Goal: Task Accomplishment & Management: Use online tool/utility

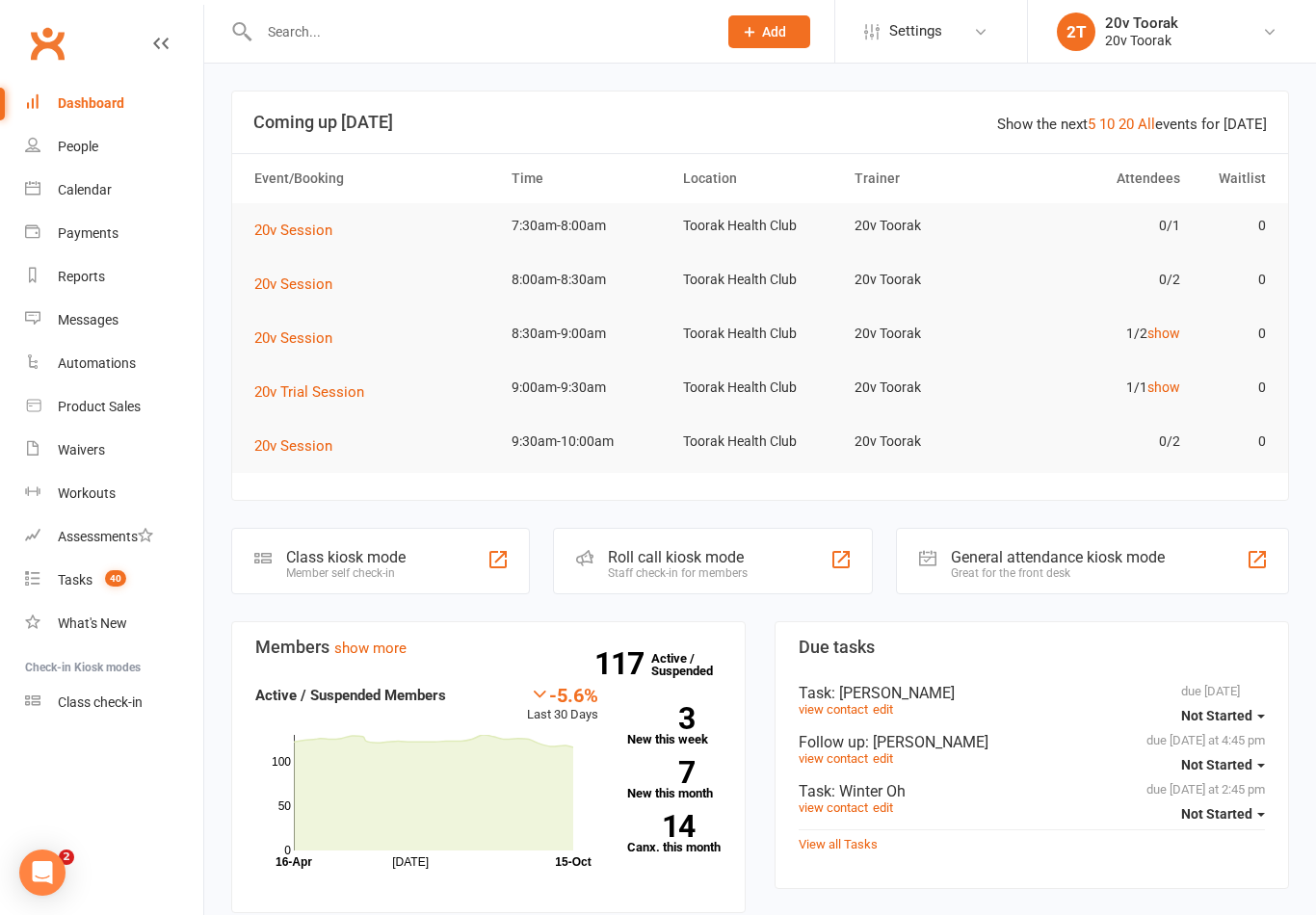
click at [107, 184] on div "Calendar" at bounding box center [84, 190] width 54 height 16
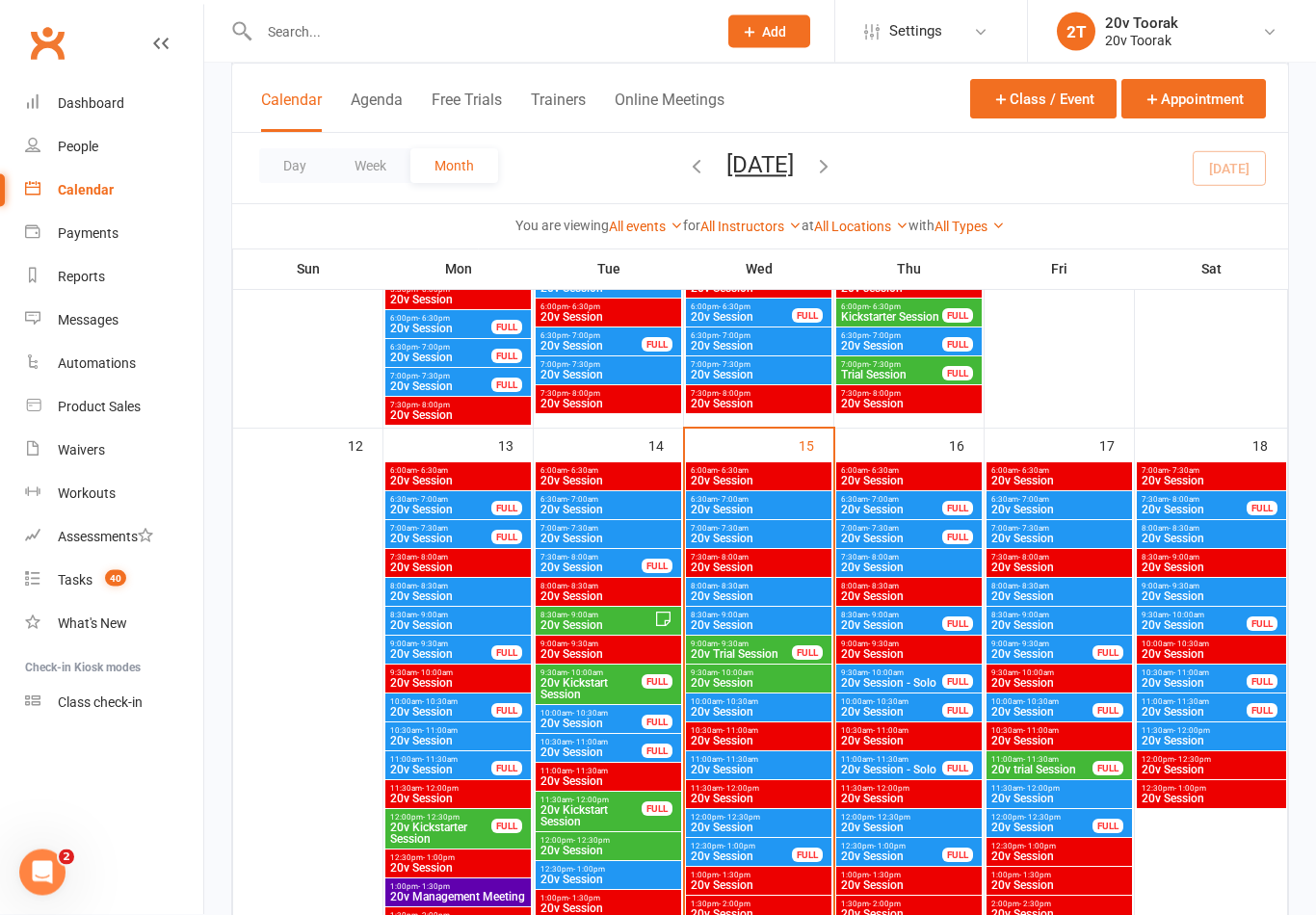
scroll to position [1695, 0]
click at [788, 510] on span "20v Session" at bounding box center [758, 510] width 137 height 12
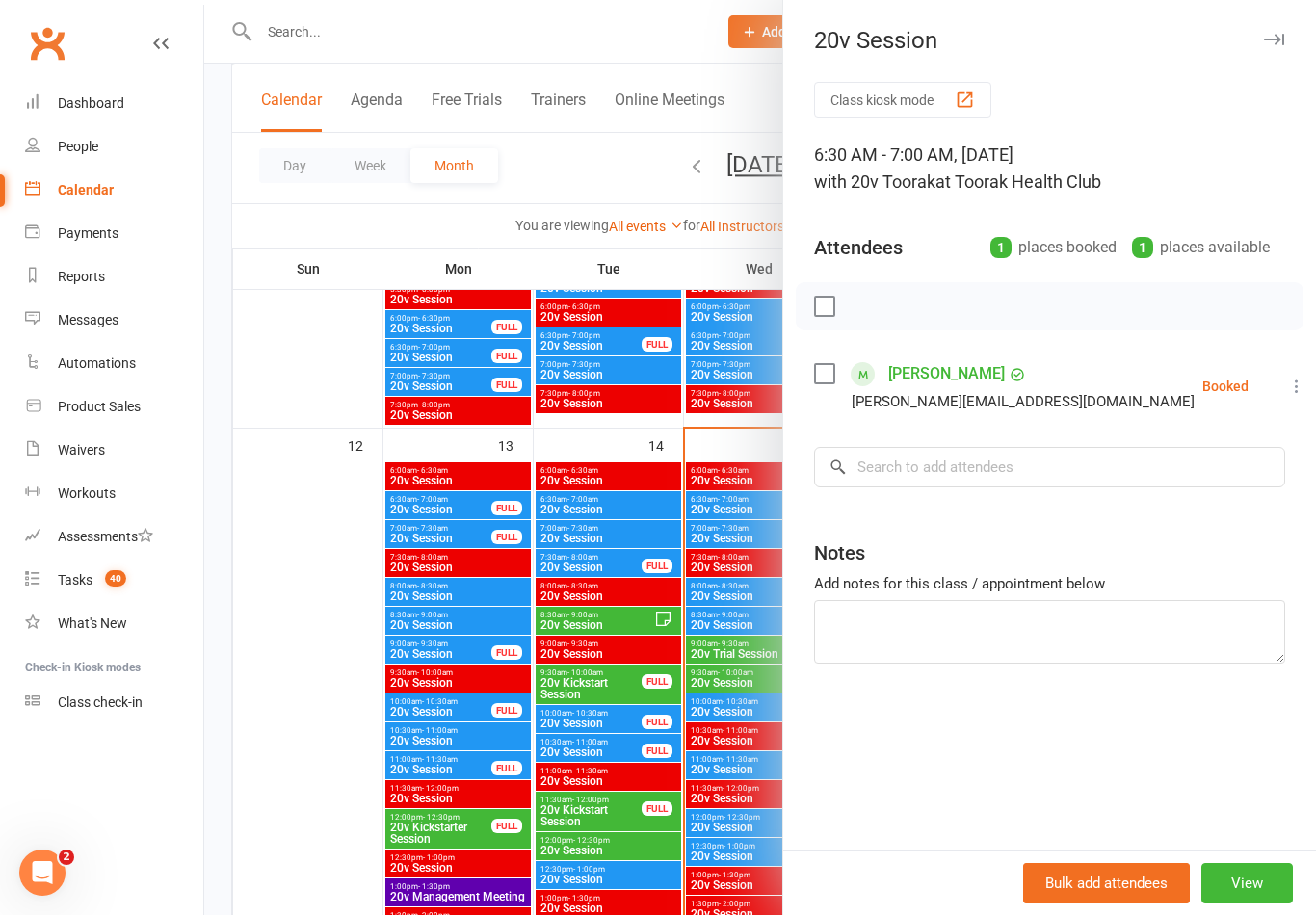
click at [1287, 390] on icon at bounding box center [1296, 386] width 20 height 20
click at [1183, 502] on link "Check in" at bounding box center [1203, 500] width 207 height 38
click at [329, 736] on div at bounding box center [760, 457] width 1112 height 915
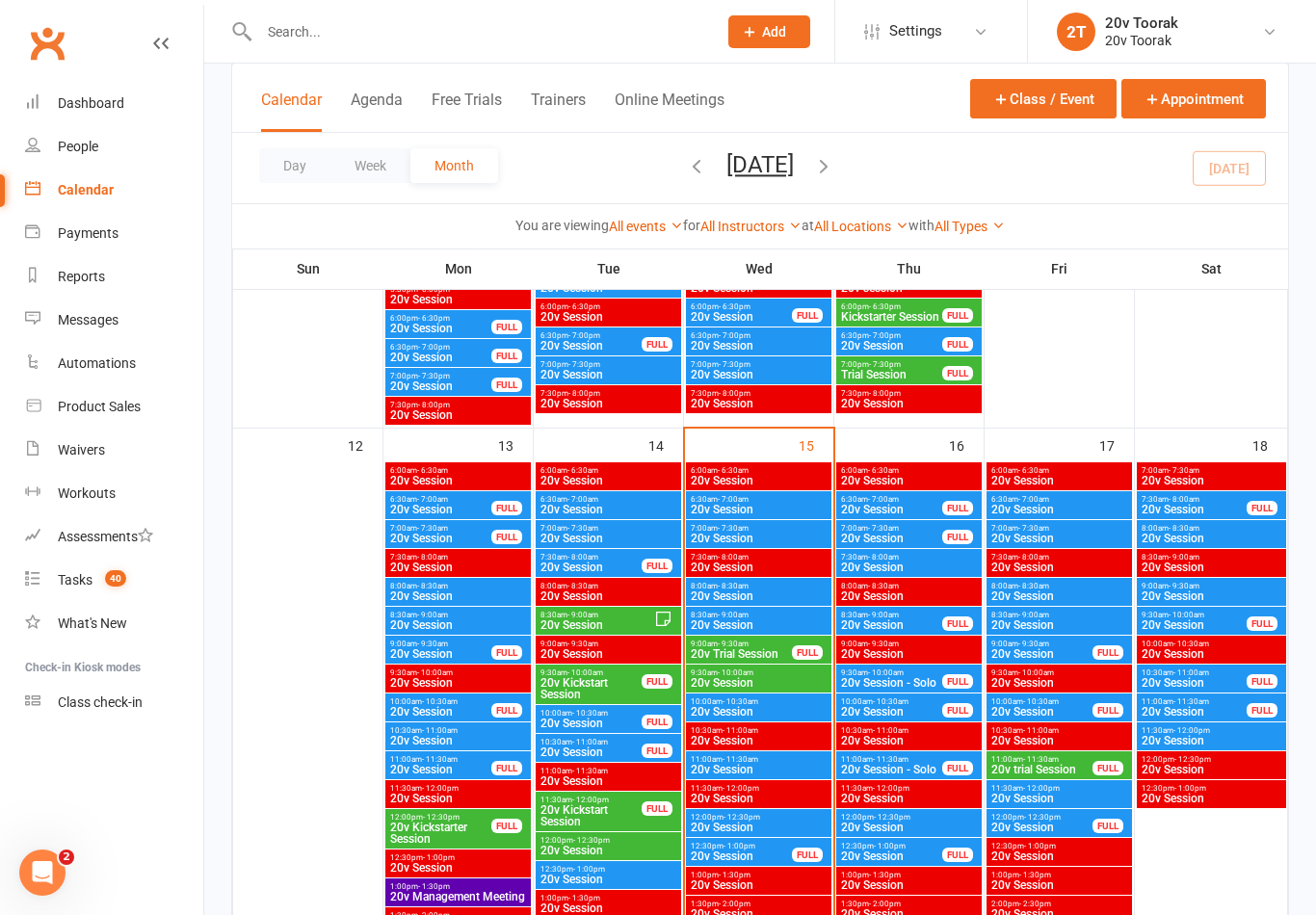
click at [782, 533] on span "20v Session" at bounding box center [758, 538] width 137 height 12
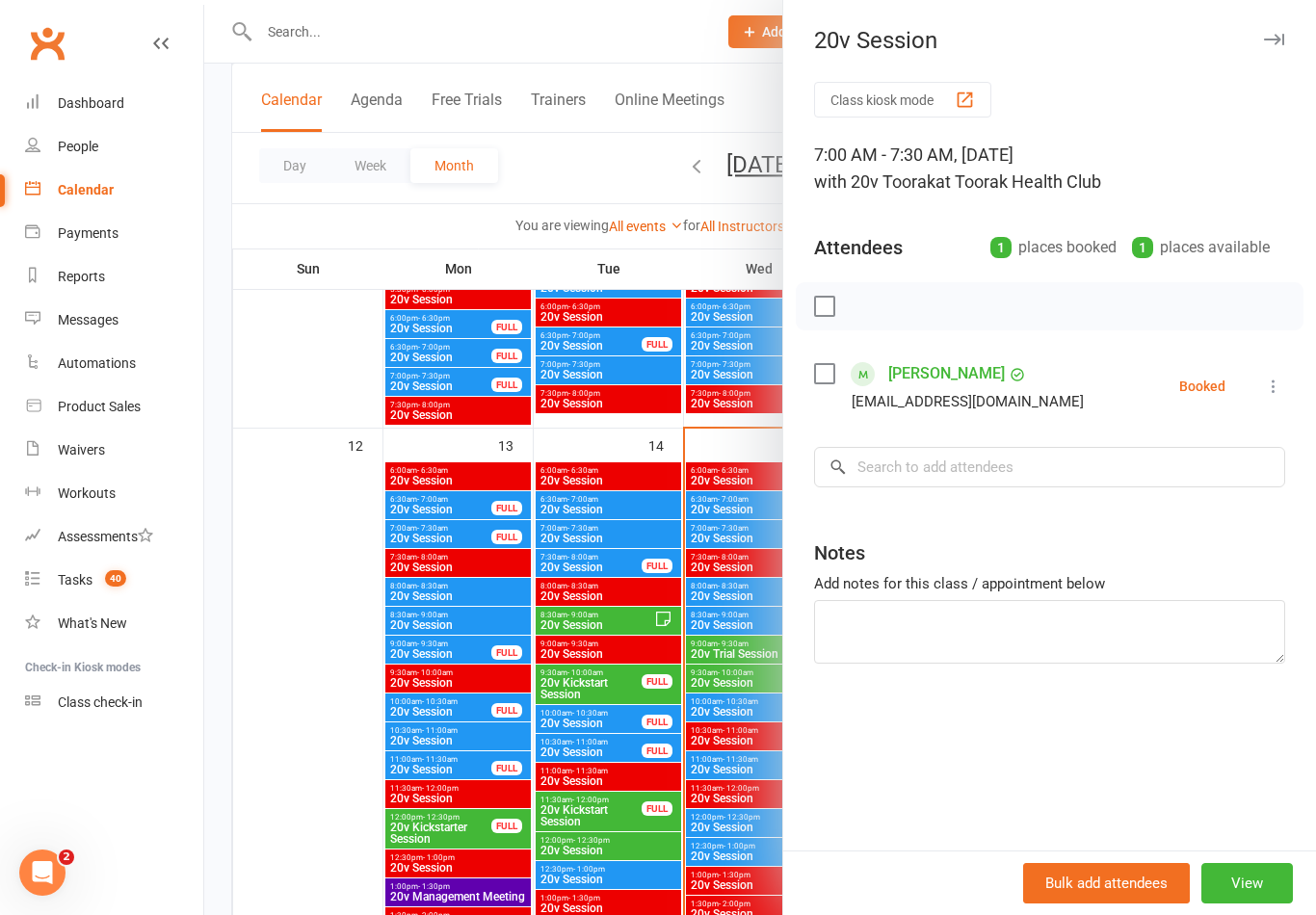
click at [1277, 383] on icon at bounding box center [1274, 386] width 20 height 20
click at [1189, 498] on link "Check in" at bounding box center [1180, 500] width 207 height 38
click at [333, 735] on div at bounding box center [760, 457] width 1112 height 915
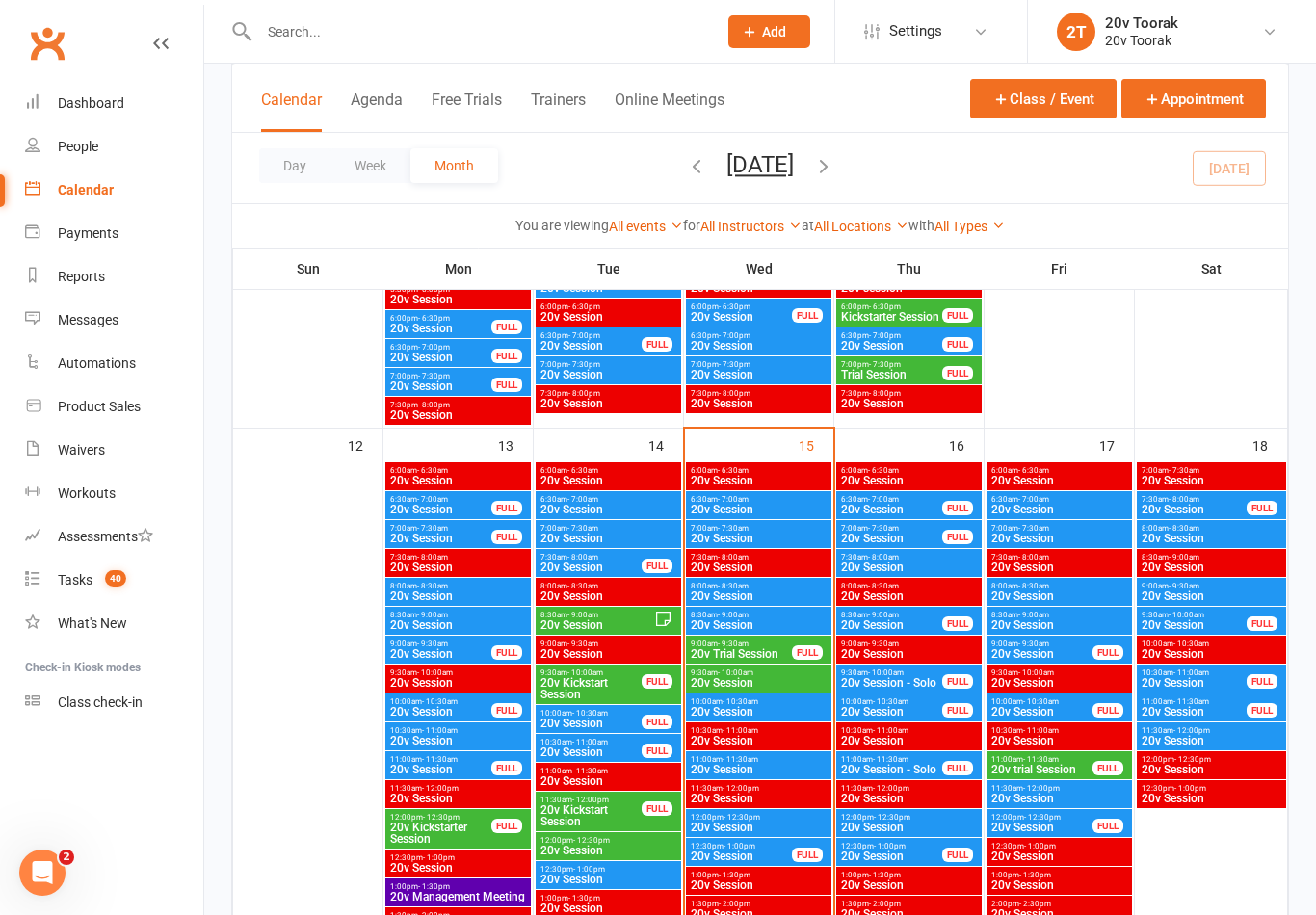
click at [806, 596] on span "20v Session" at bounding box center [758, 596] width 137 height 12
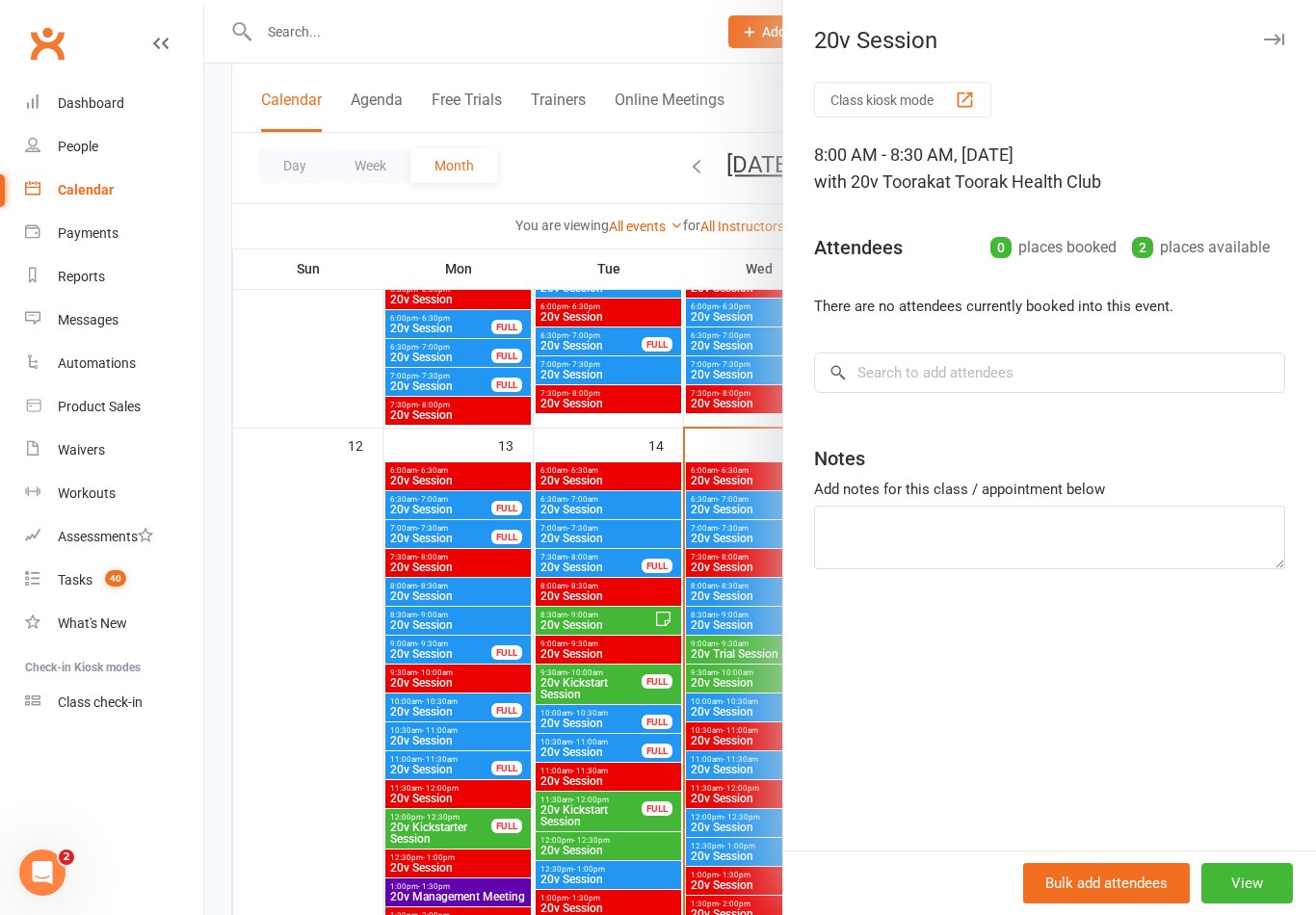
click at [311, 778] on div at bounding box center [760, 457] width 1112 height 915
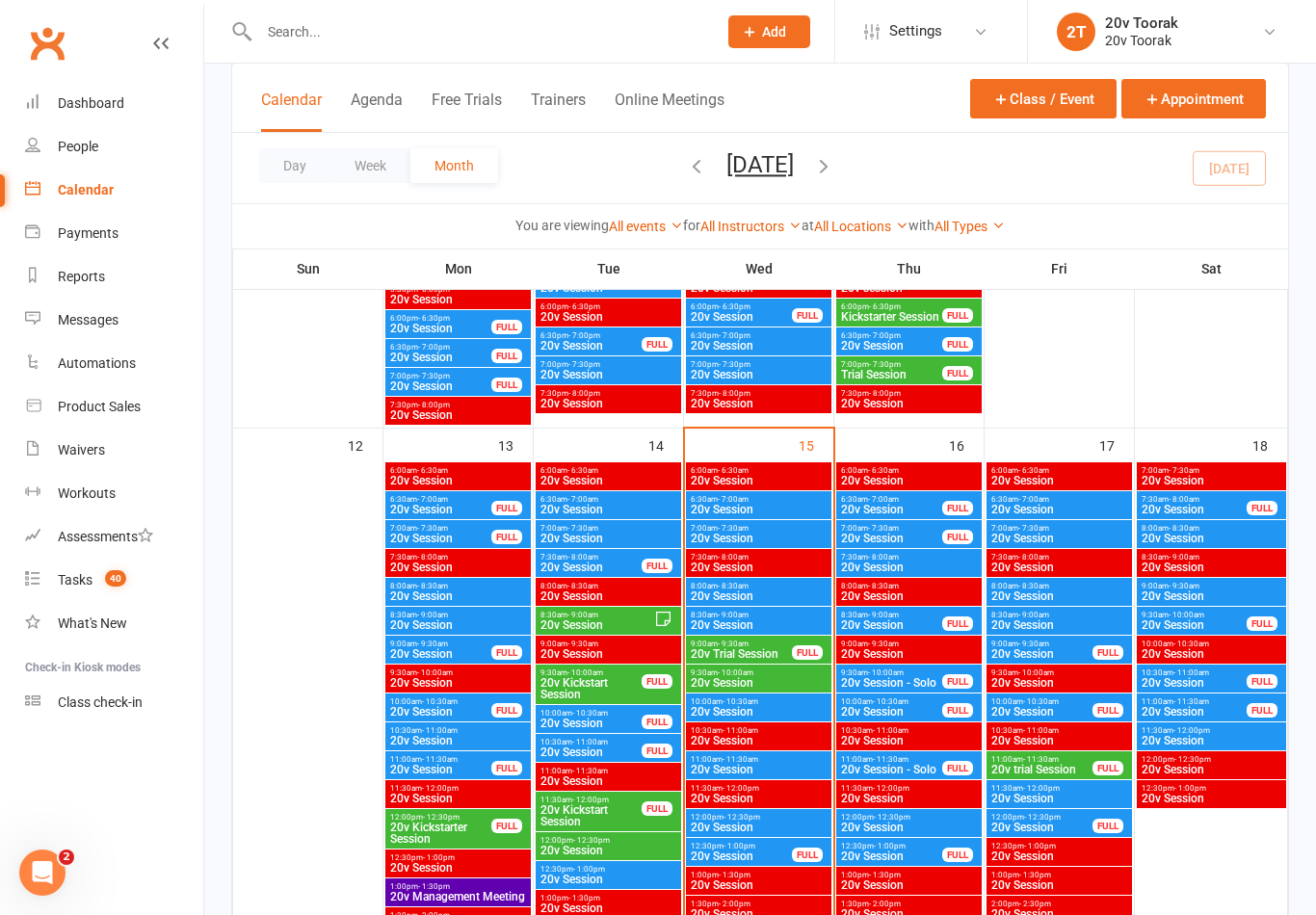
click at [787, 626] on span "20v Session" at bounding box center [758, 626] width 137 height 12
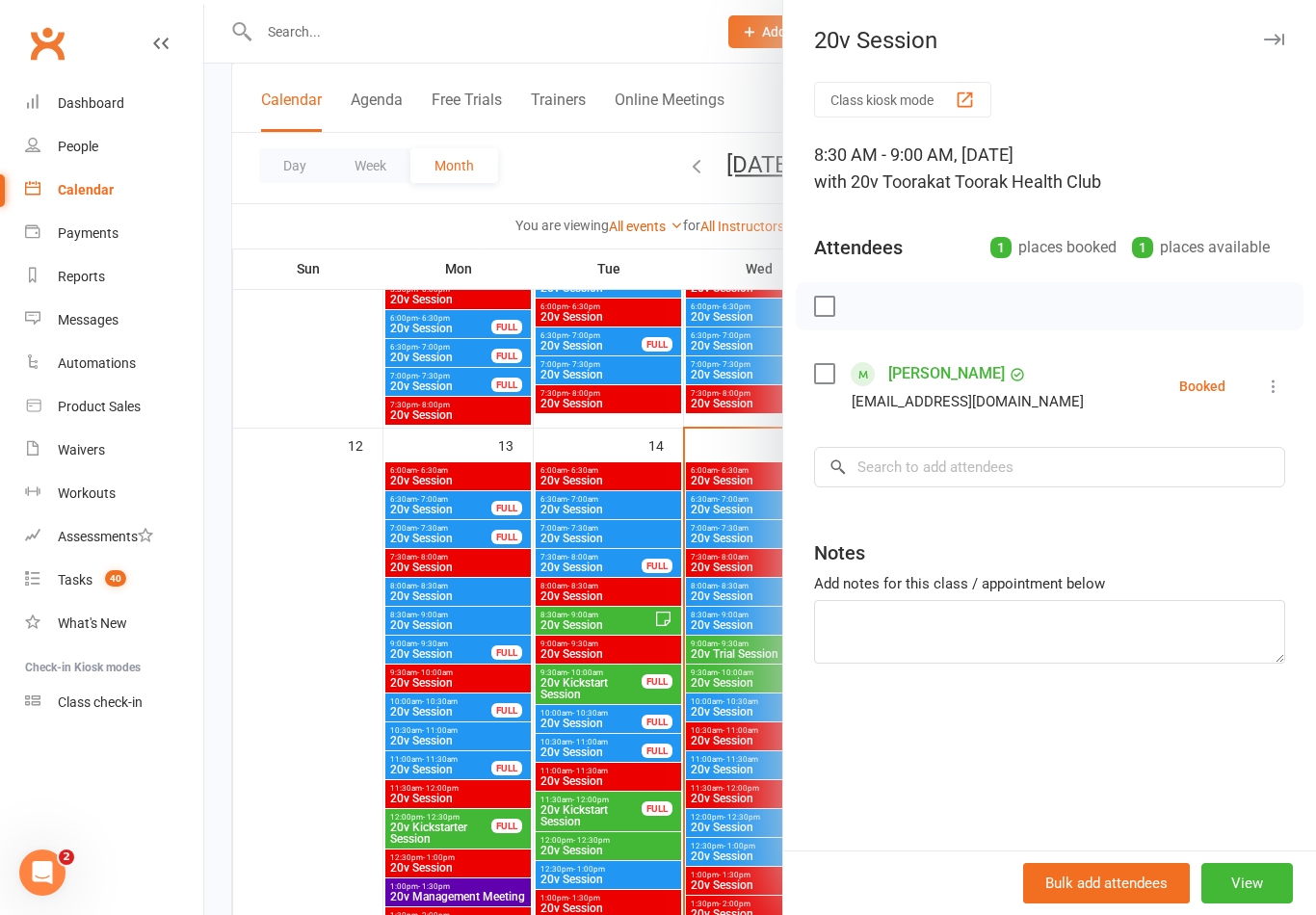
click at [374, 777] on div at bounding box center [760, 457] width 1112 height 915
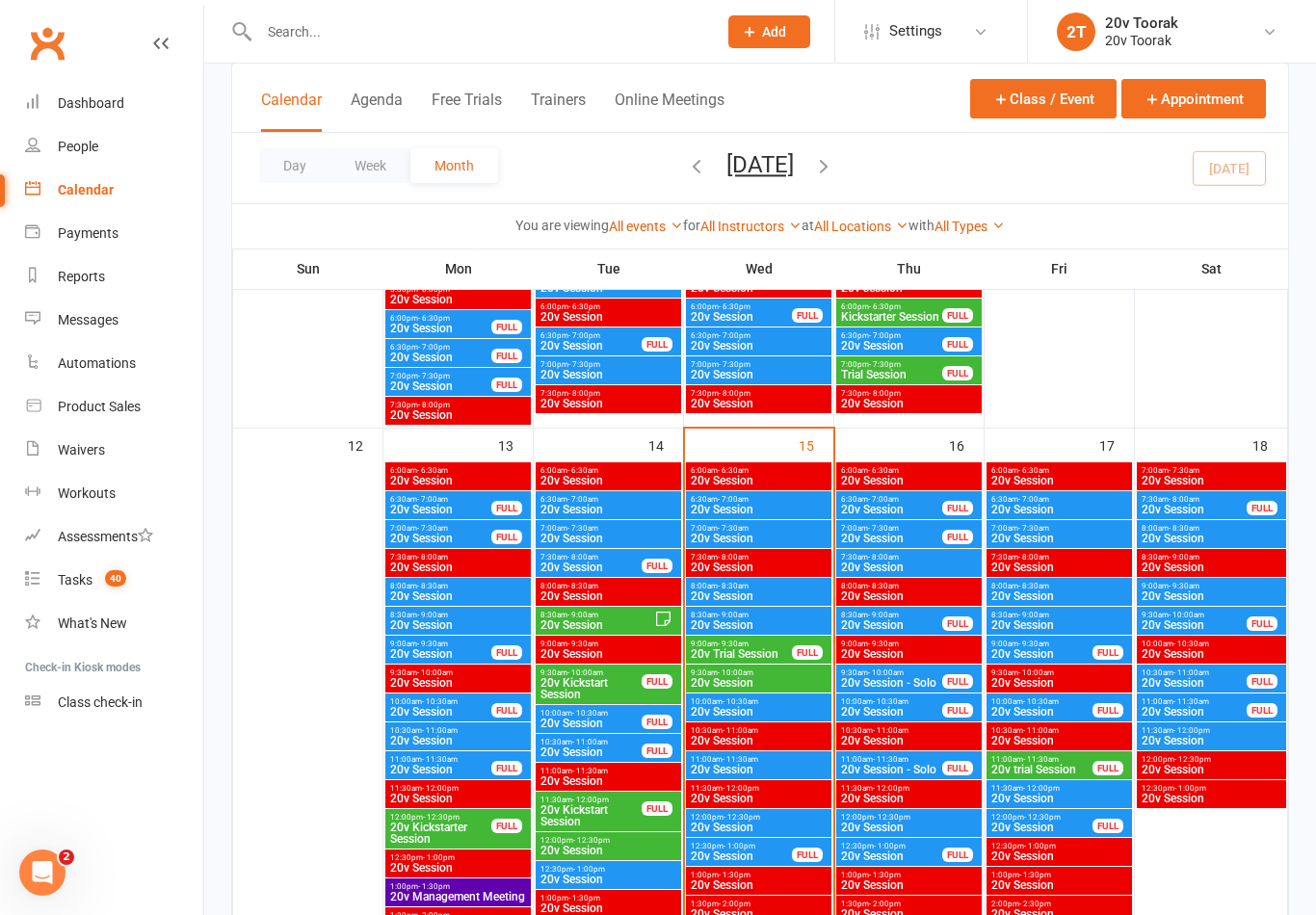
click at [769, 662] on div "9:00am - 9:30am 20v Trial Session FULL" at bounding box center [758, 649] width 145 height 27
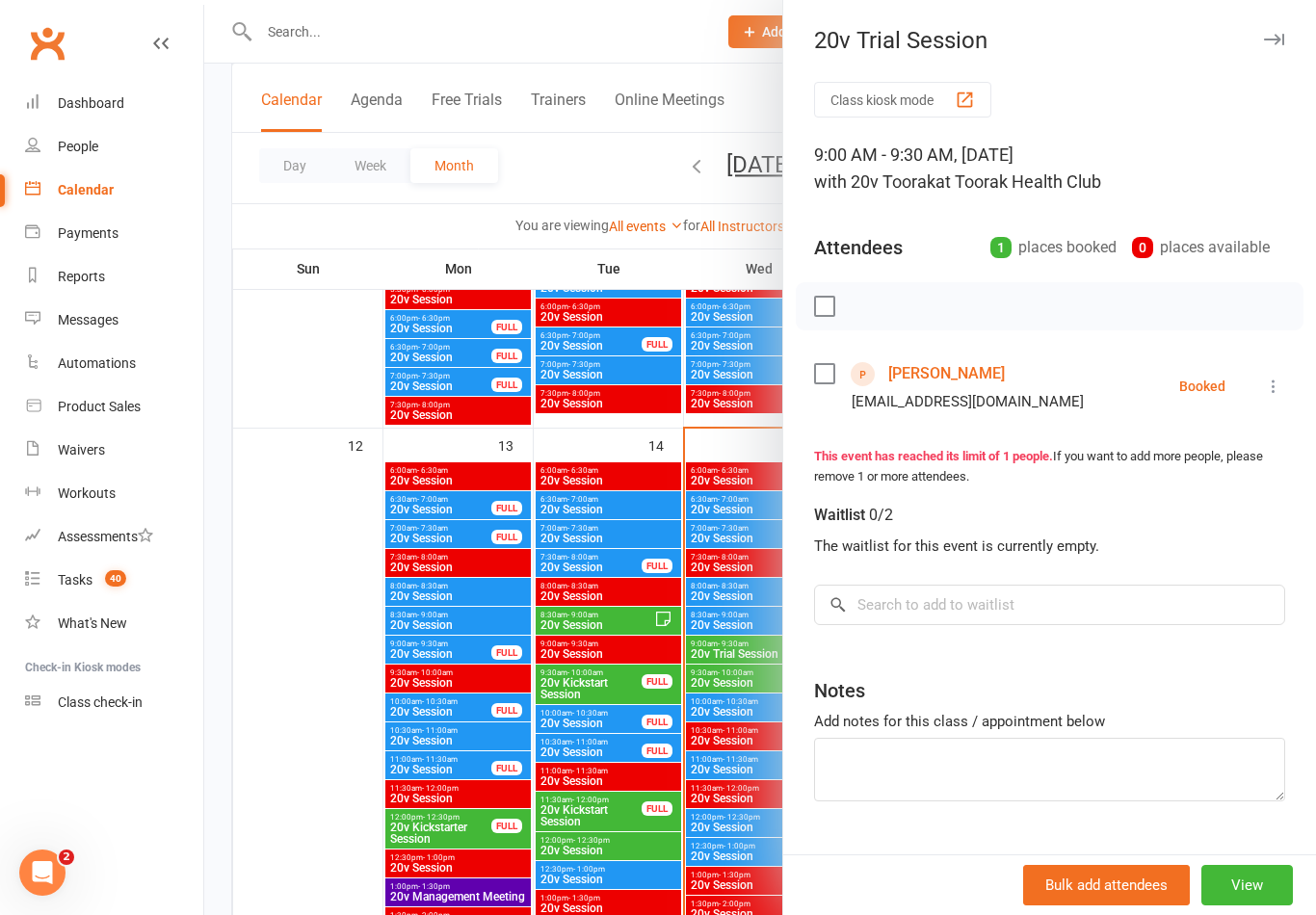
click at [301, 731] on div at bounding box center [760, 457] width 1112 height 915
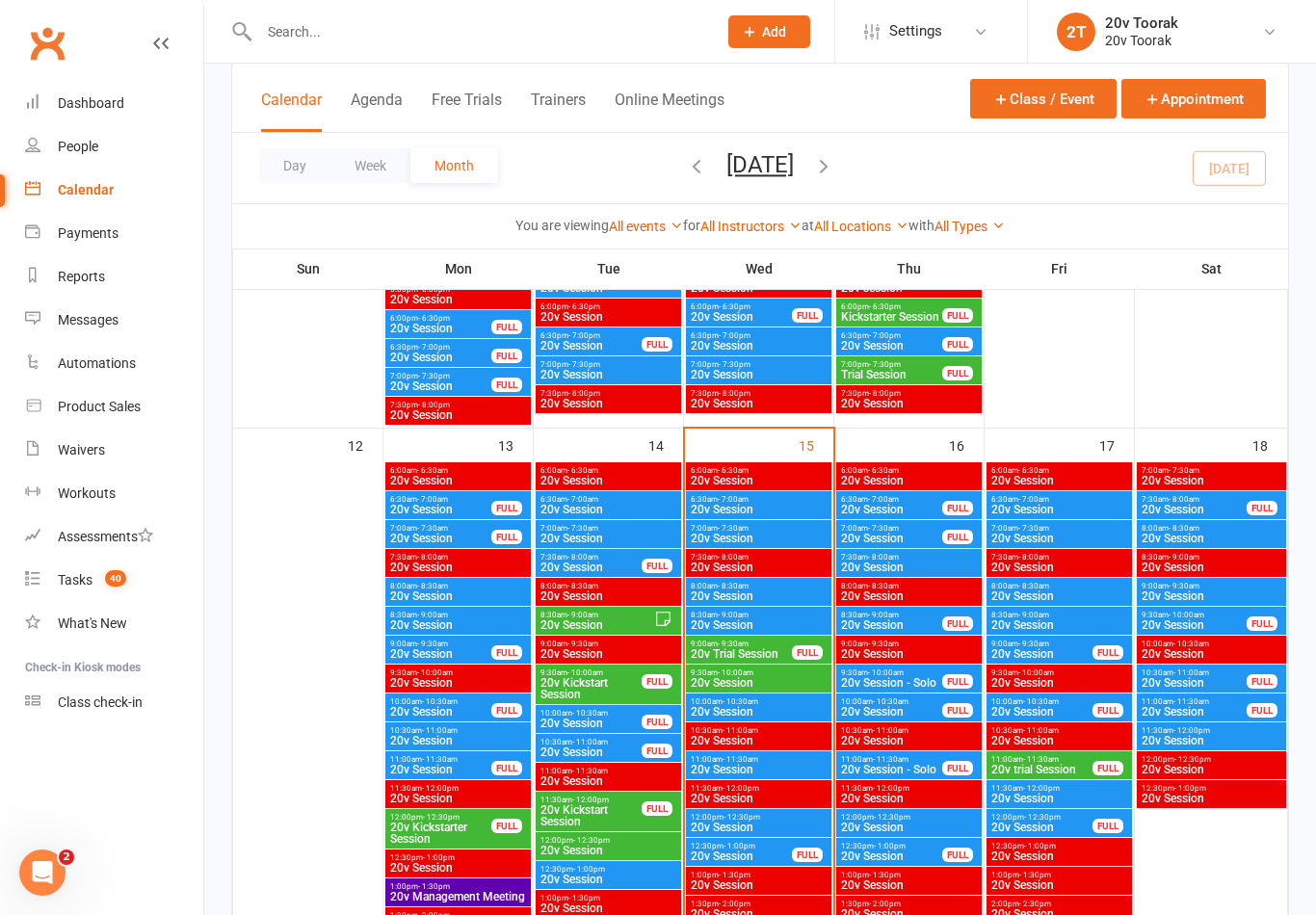
click at [804, 594] on span "20v Session" at bounding box center [758, 596] width 137 height 12
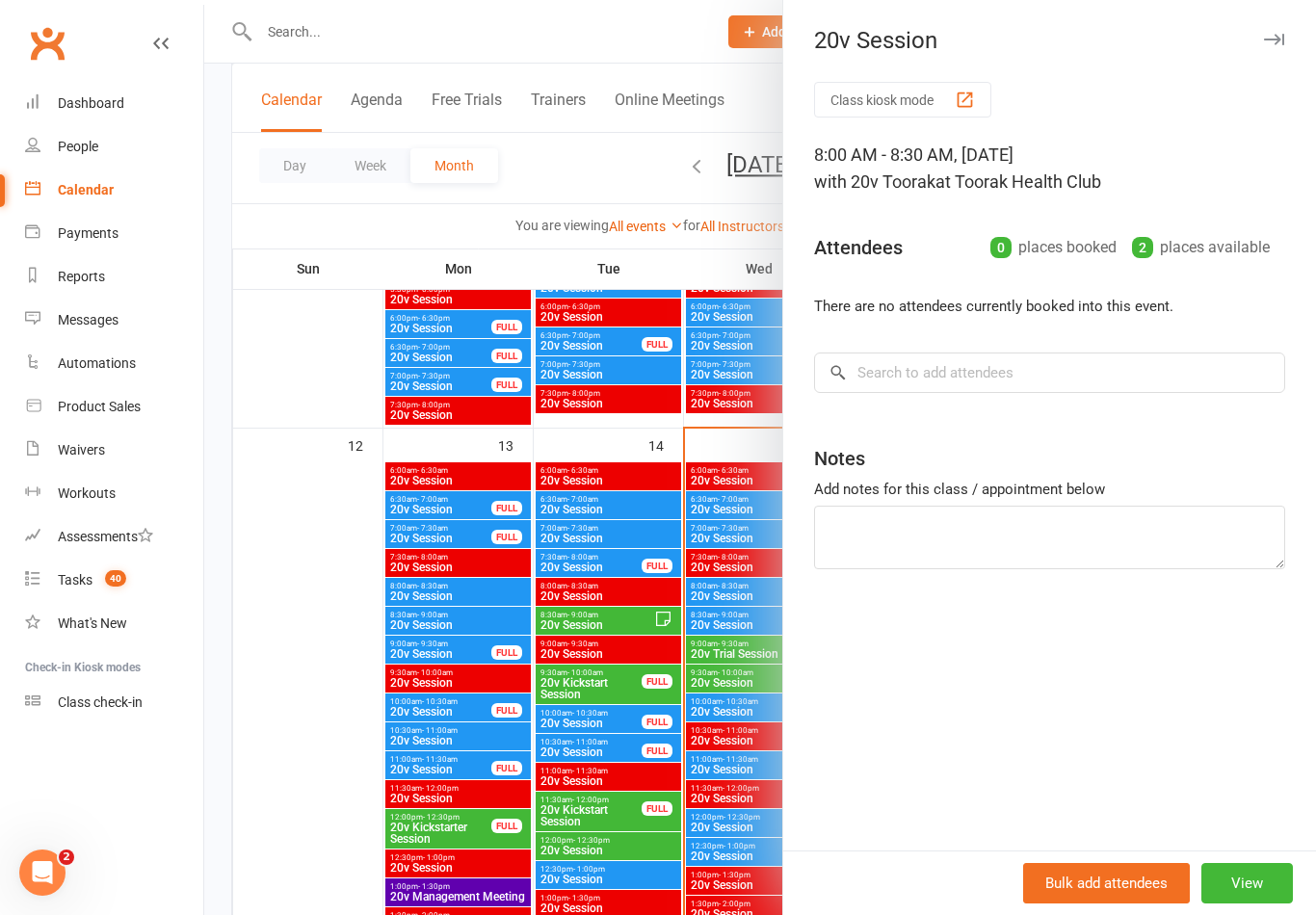
click at [310, 772] on div at bounding box center [760, 457] width 1112 height 915
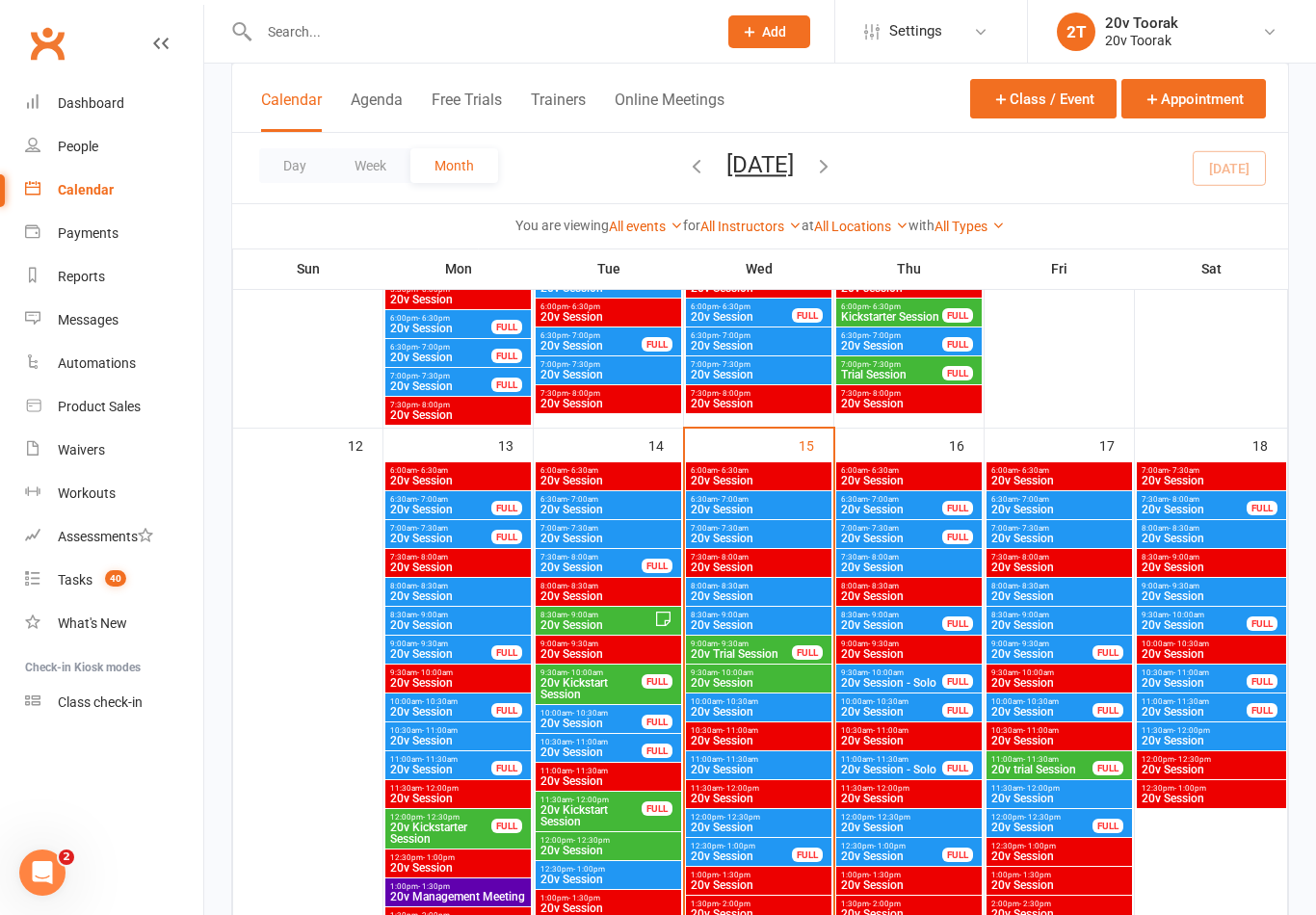
click at [762, 648] on span "20v Trial Session" at bounding box center [740, 654] width 103 height 12
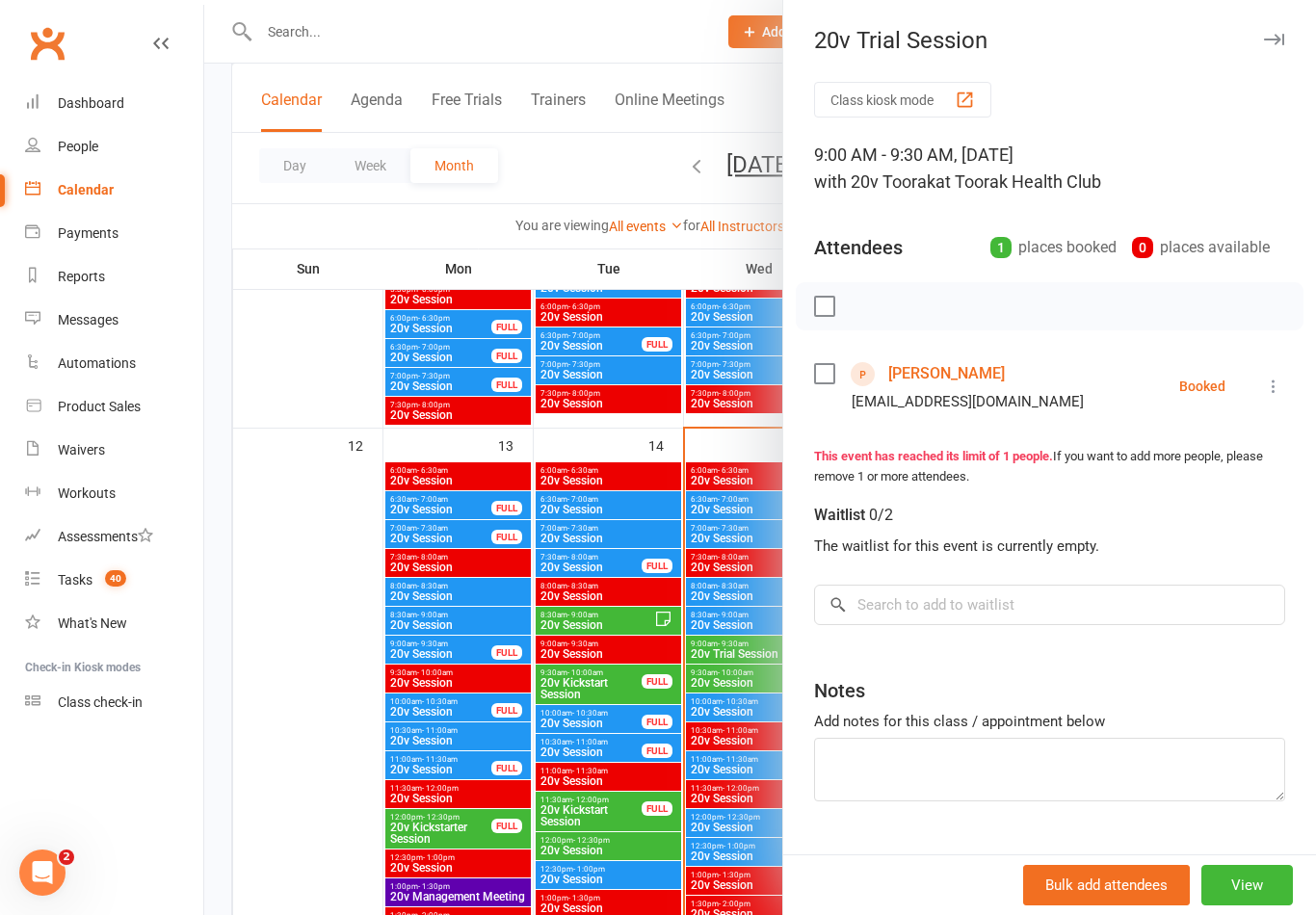
click at [962, 375] on link "[PERSON_NAME]" at bounding box center [946, 373] width 117 height 30
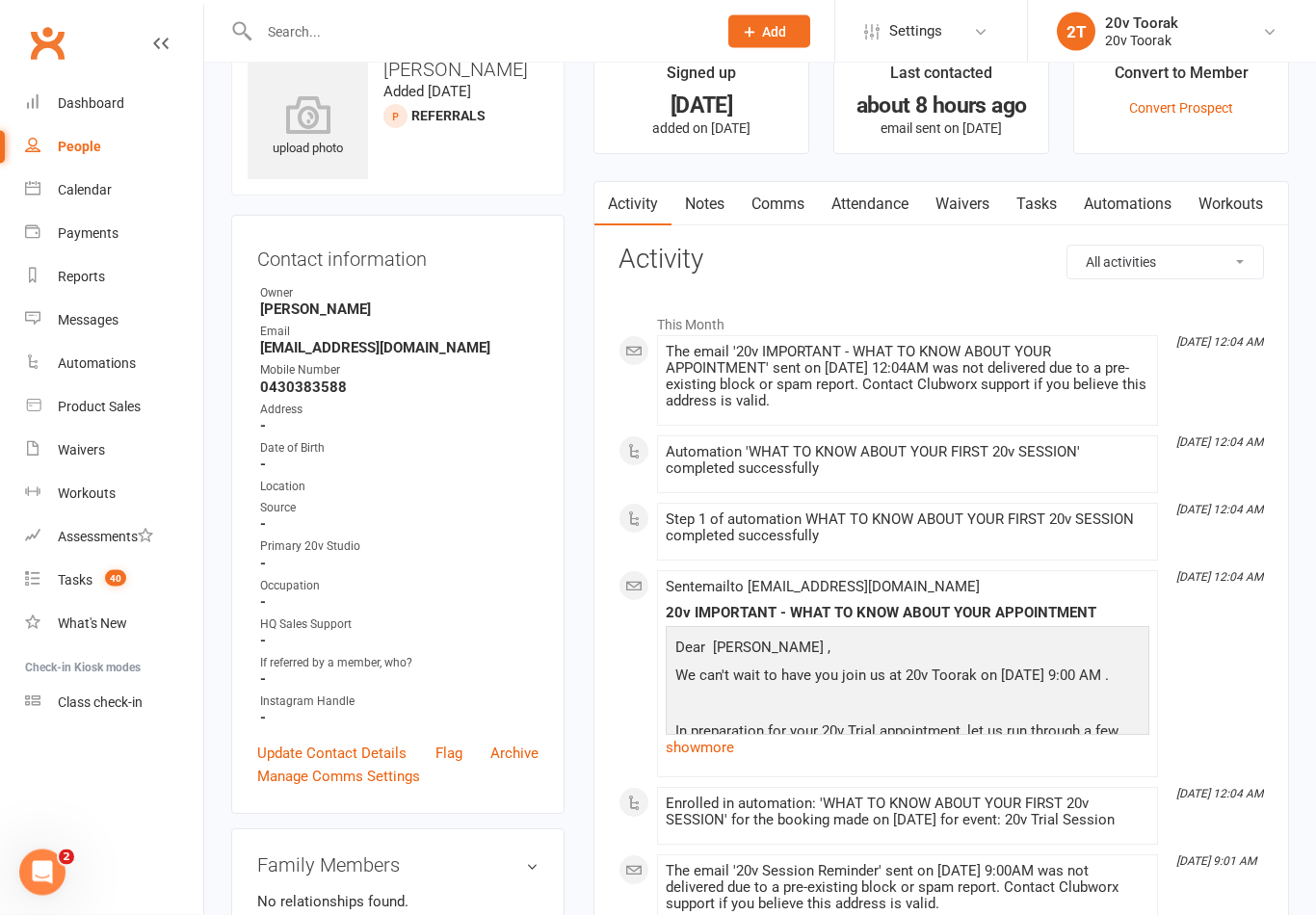
click at [899, 187] on link "Attendance" at bounding box center [870, 205] width 104 height 44
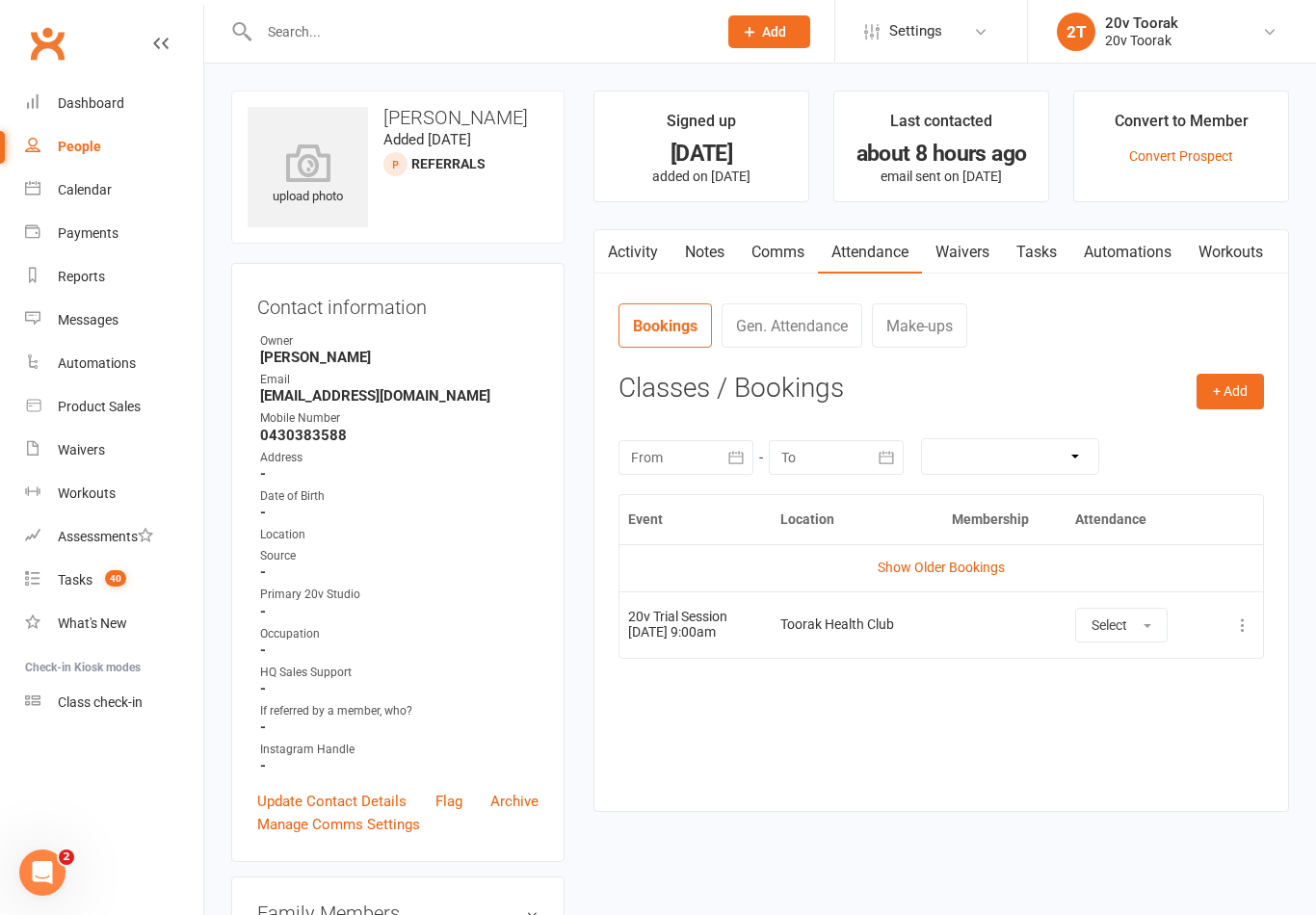
click at [153, 43] on icon at bounding box center [161, 43] width 16 height 16
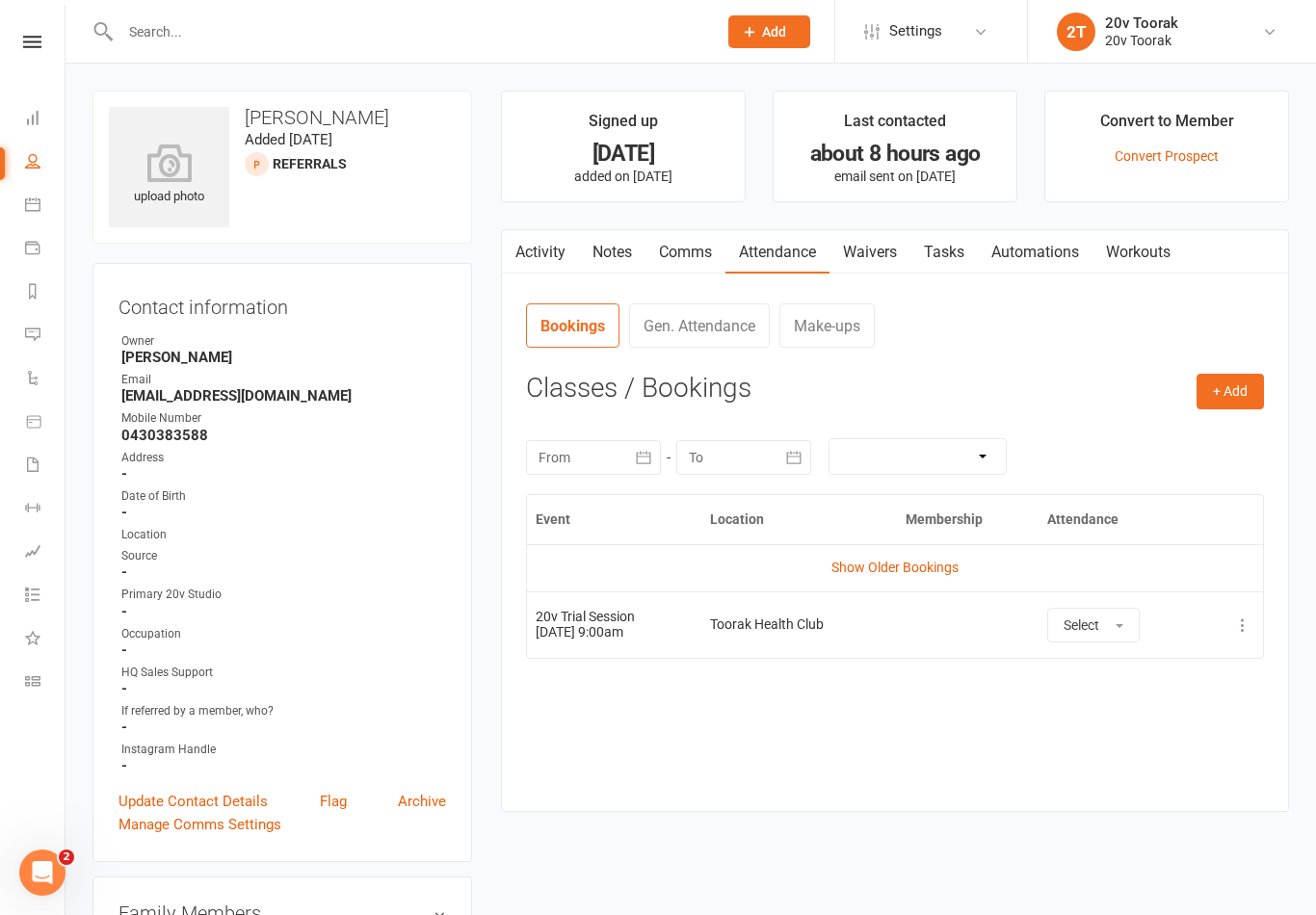
click at [38, 166] on icon at bounding box center [33, 161] width 16 height 16
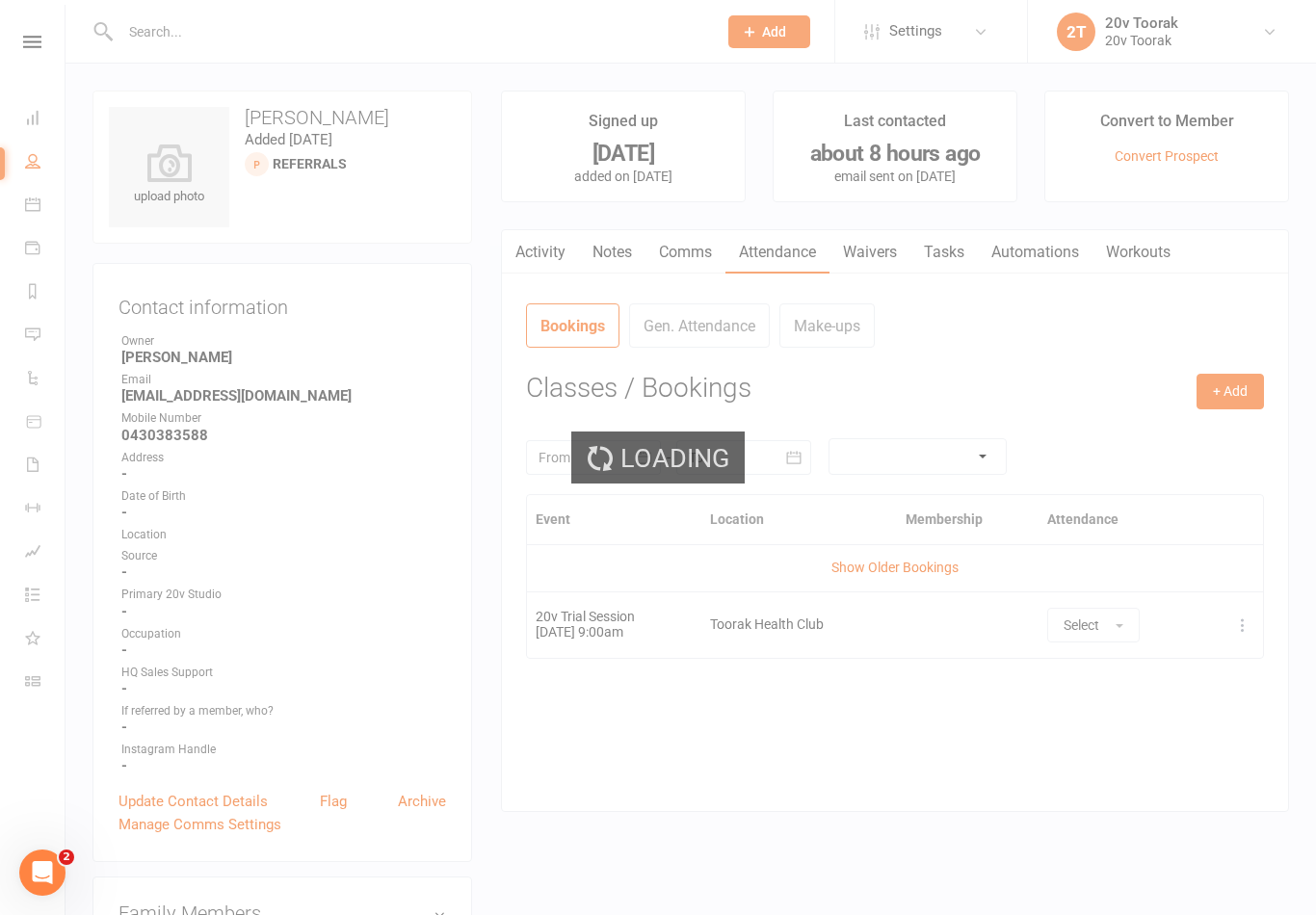
click at [31, 204] on div "Loading" at bounding box center [658, 457] width 1316 height 915
select select "100"
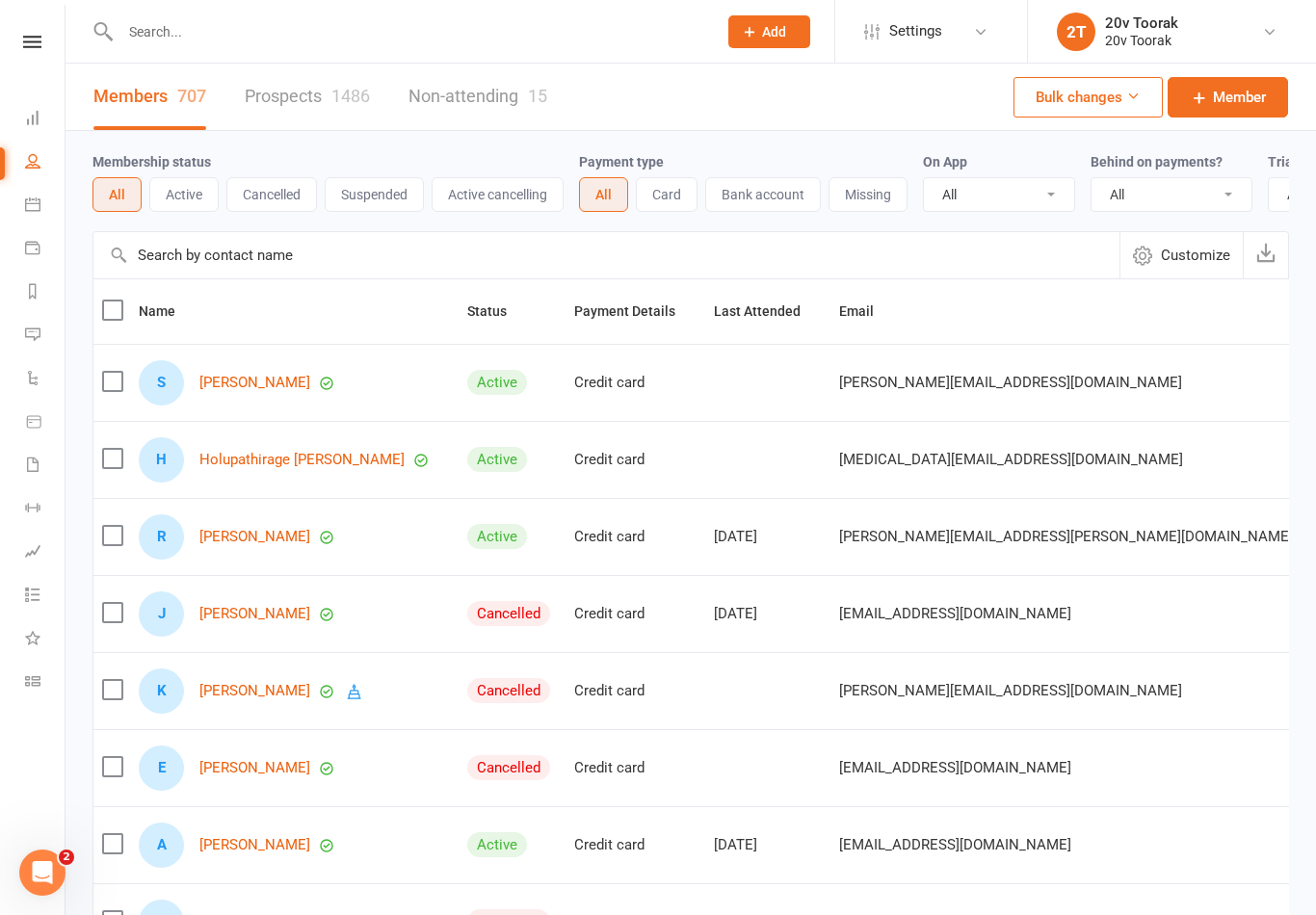
click at [35, 206] on icon at bounding box center [33, 204] width 16 height 16
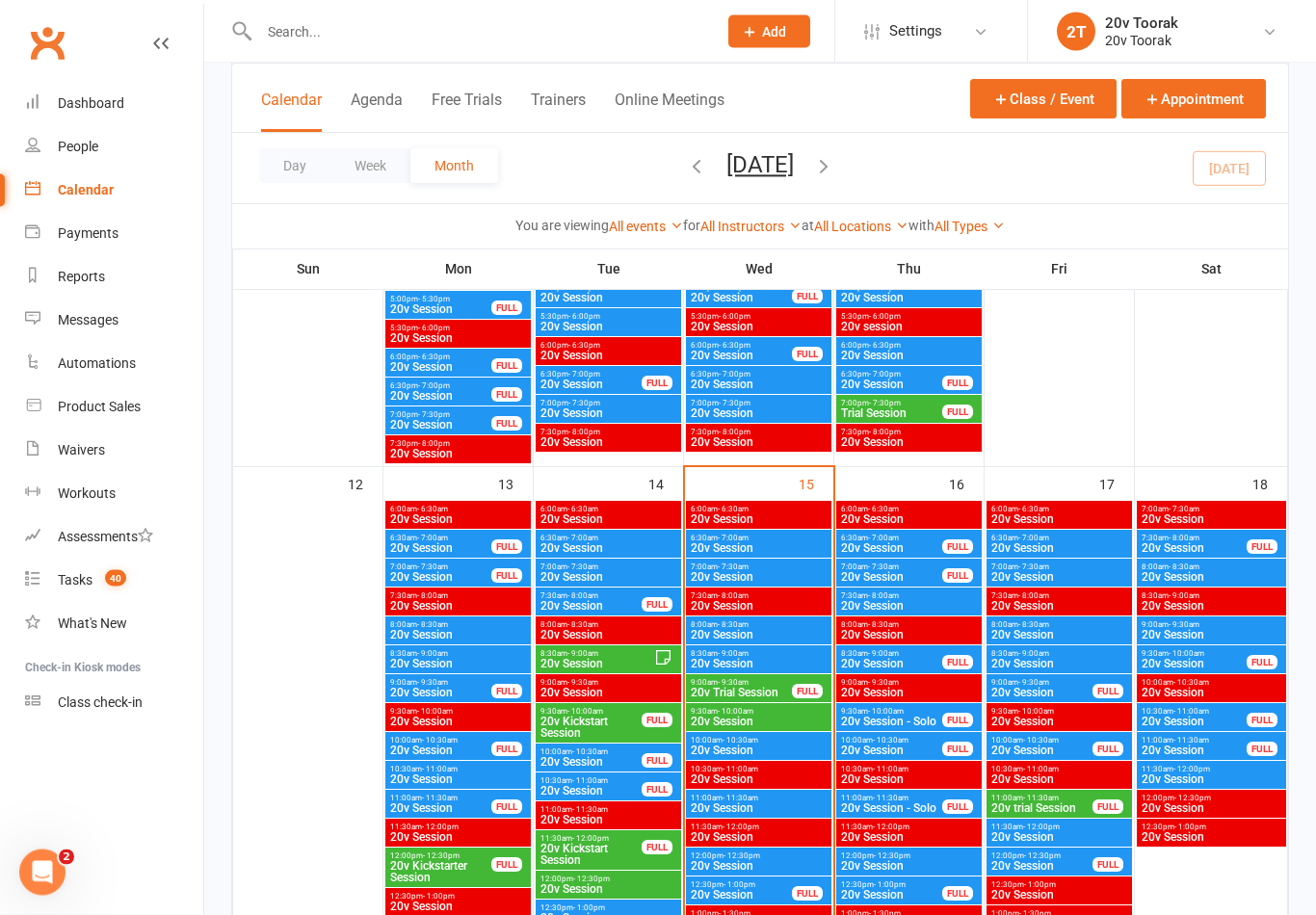
scroll to position [1657, 0]
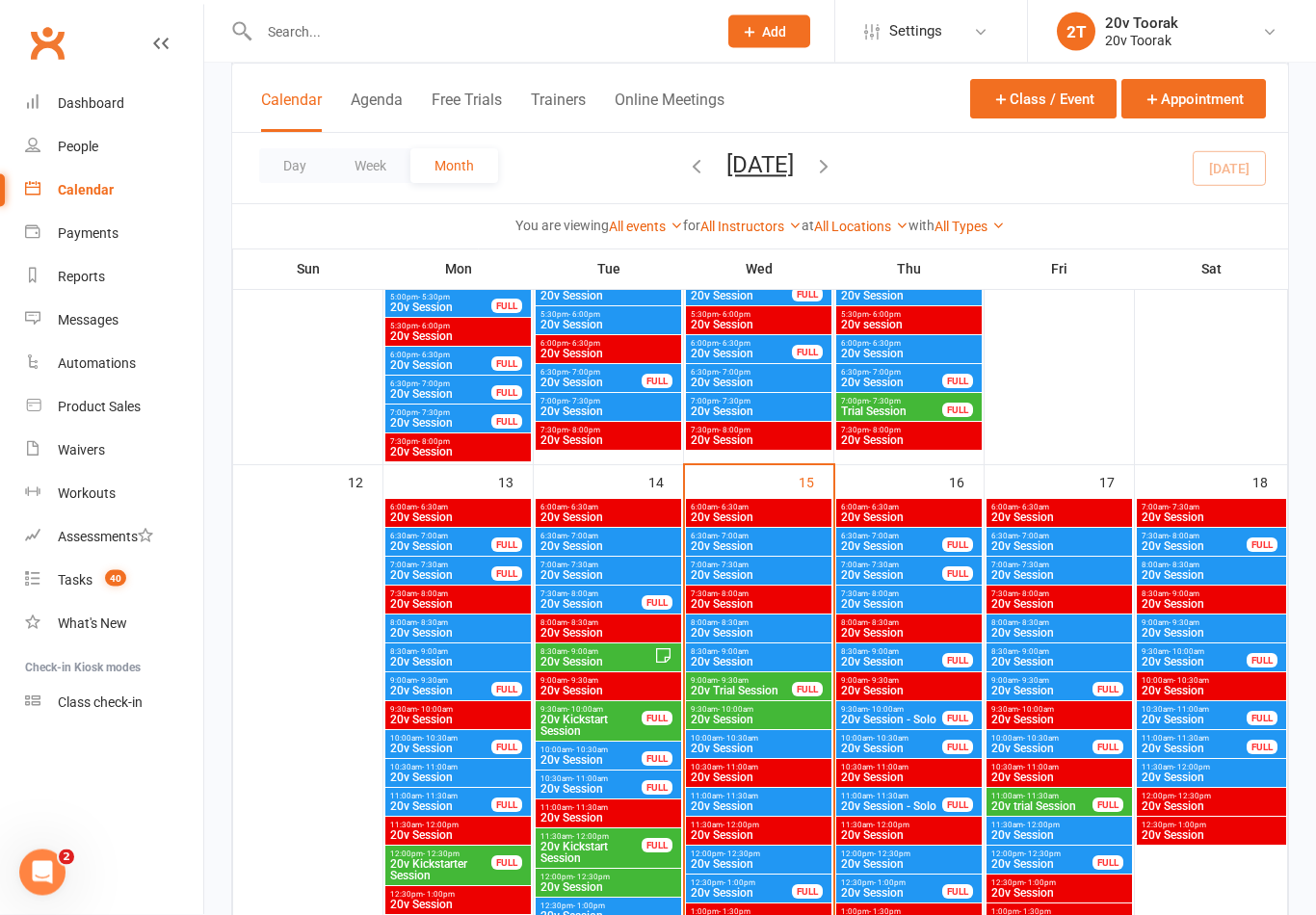
click at [753, 686] on span "20v Trial Session" at bounding box center [740, 691] width 103 height 12
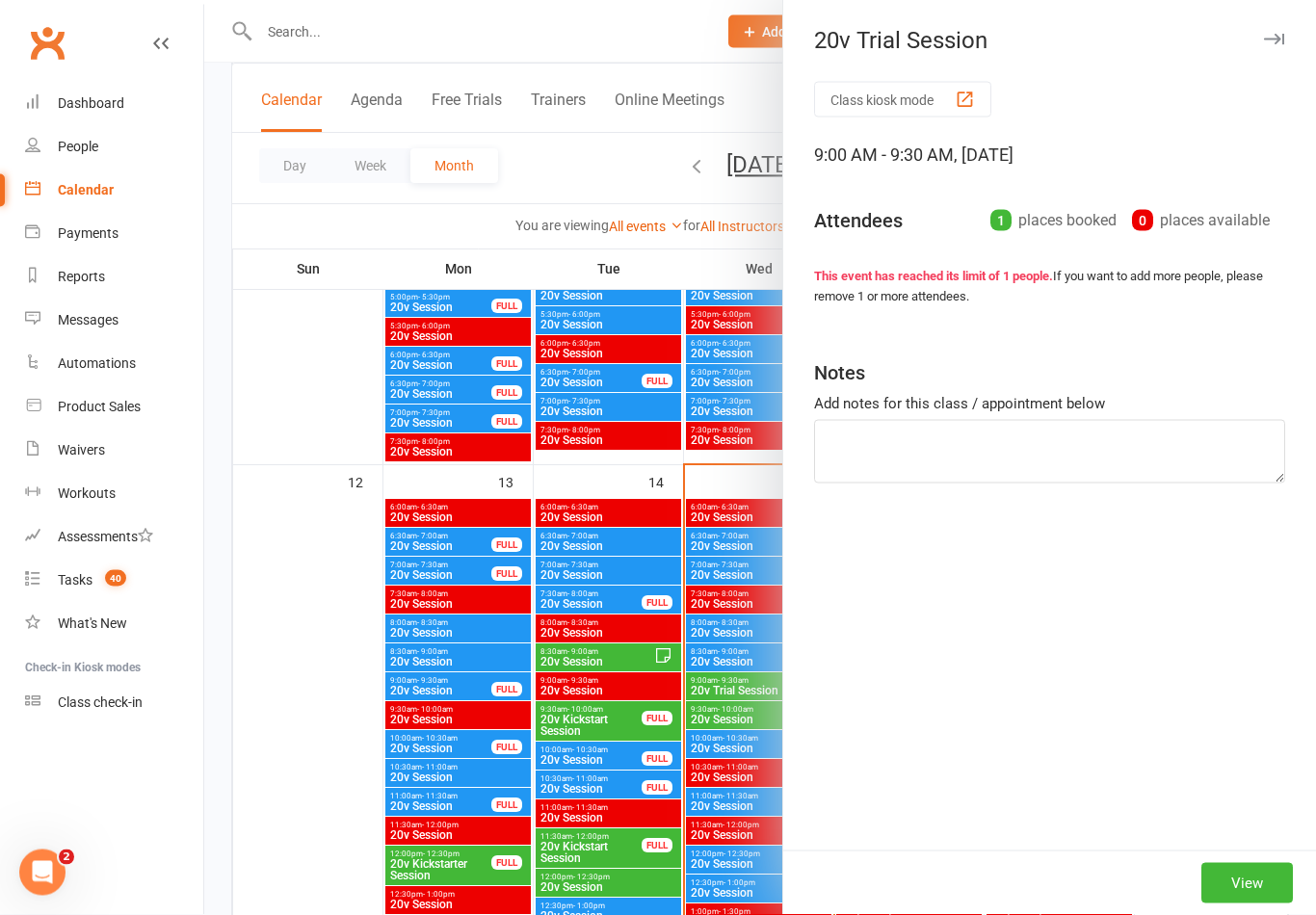
scroll to position [1658, 0]
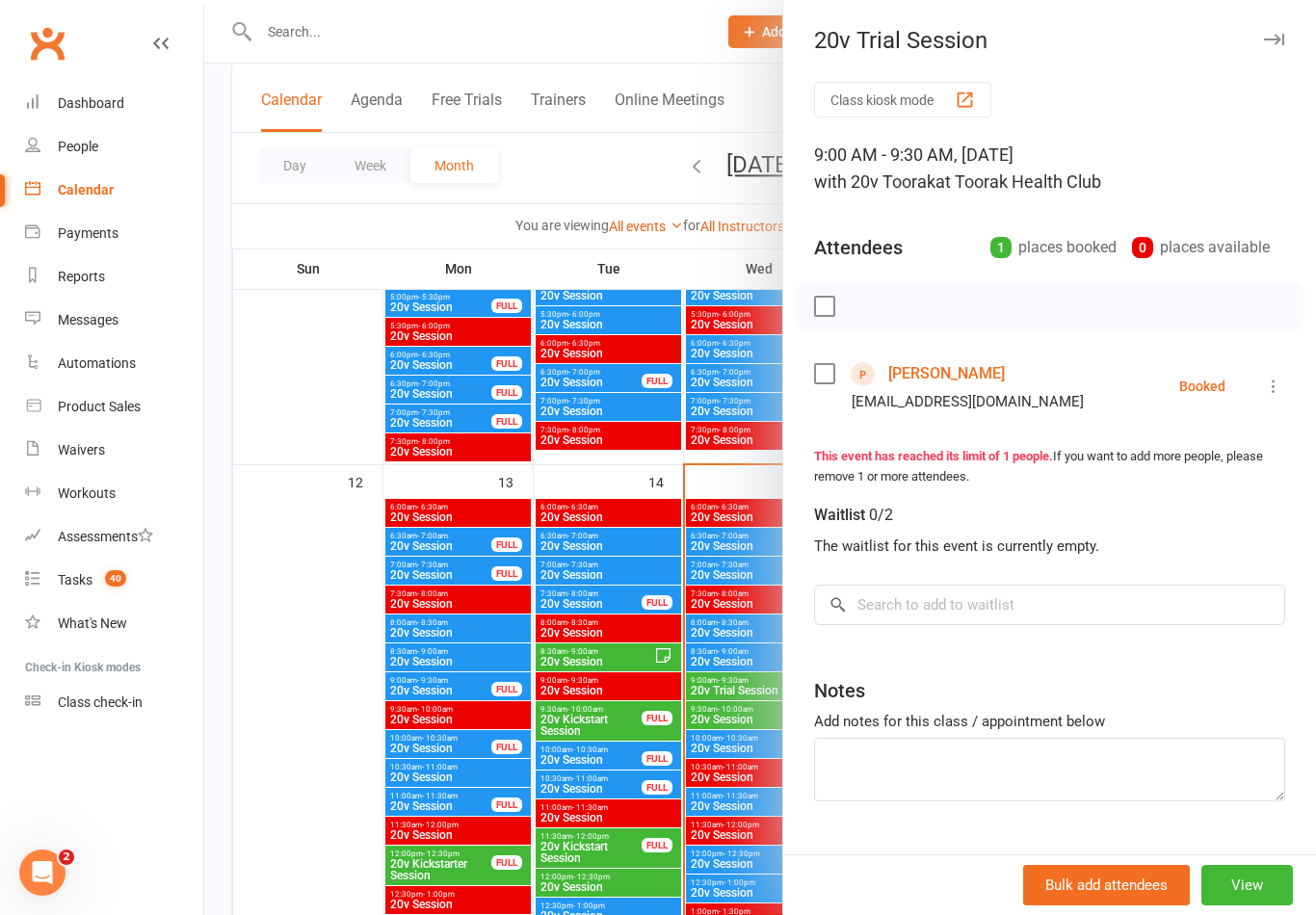
click at [337, 791] on div at bounding box center [760, 457] width 1112 height 915
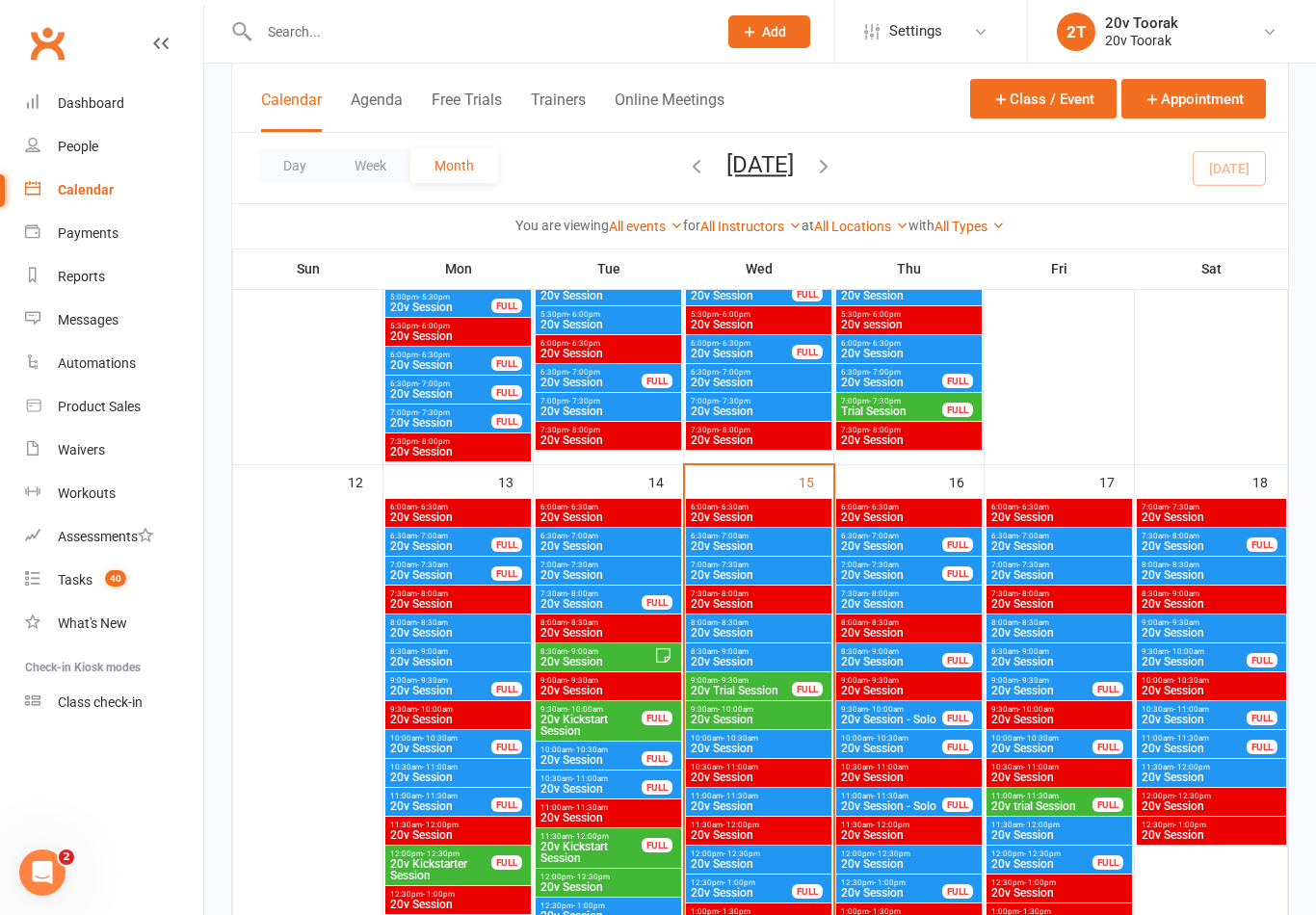
click at [756, 659] on span "20v Session" at bounding box center [758, 662] width 137 height 12
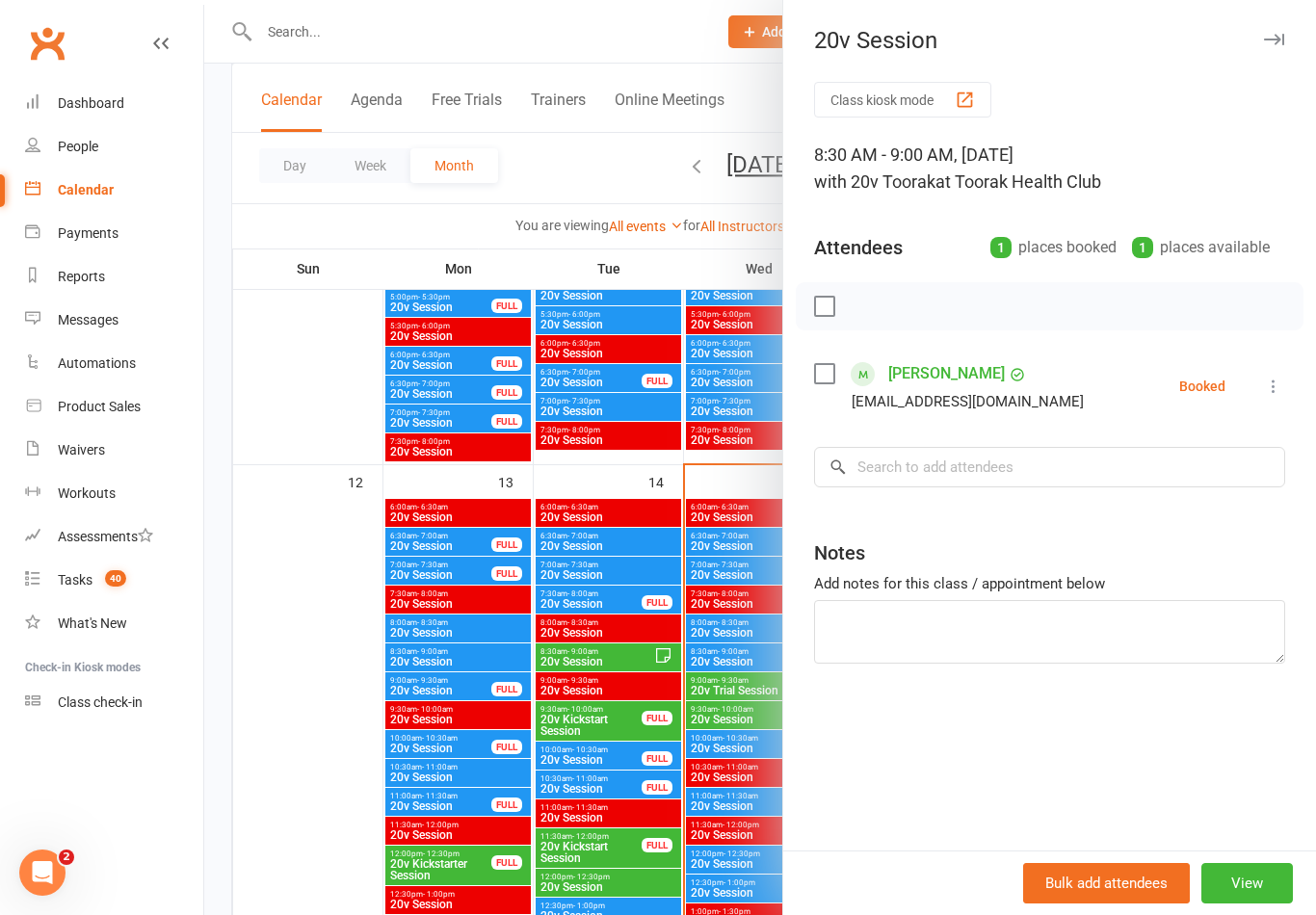
click at [314, 785] on div at bounding box center [760, 457] width 1112 height 915
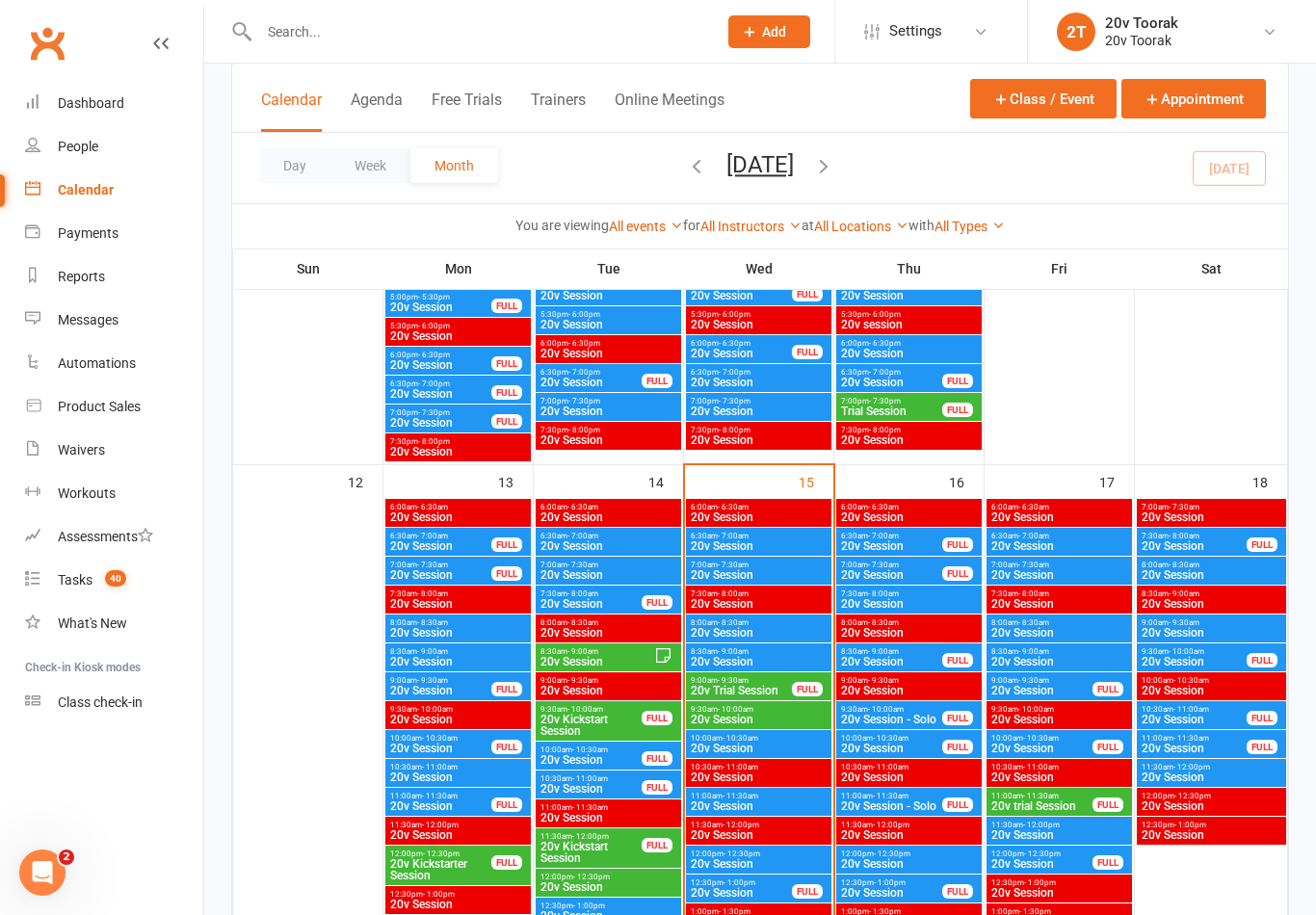
click at [750, 633] on span "20v Session" at bounding box center [758, 633] width 137 height 12
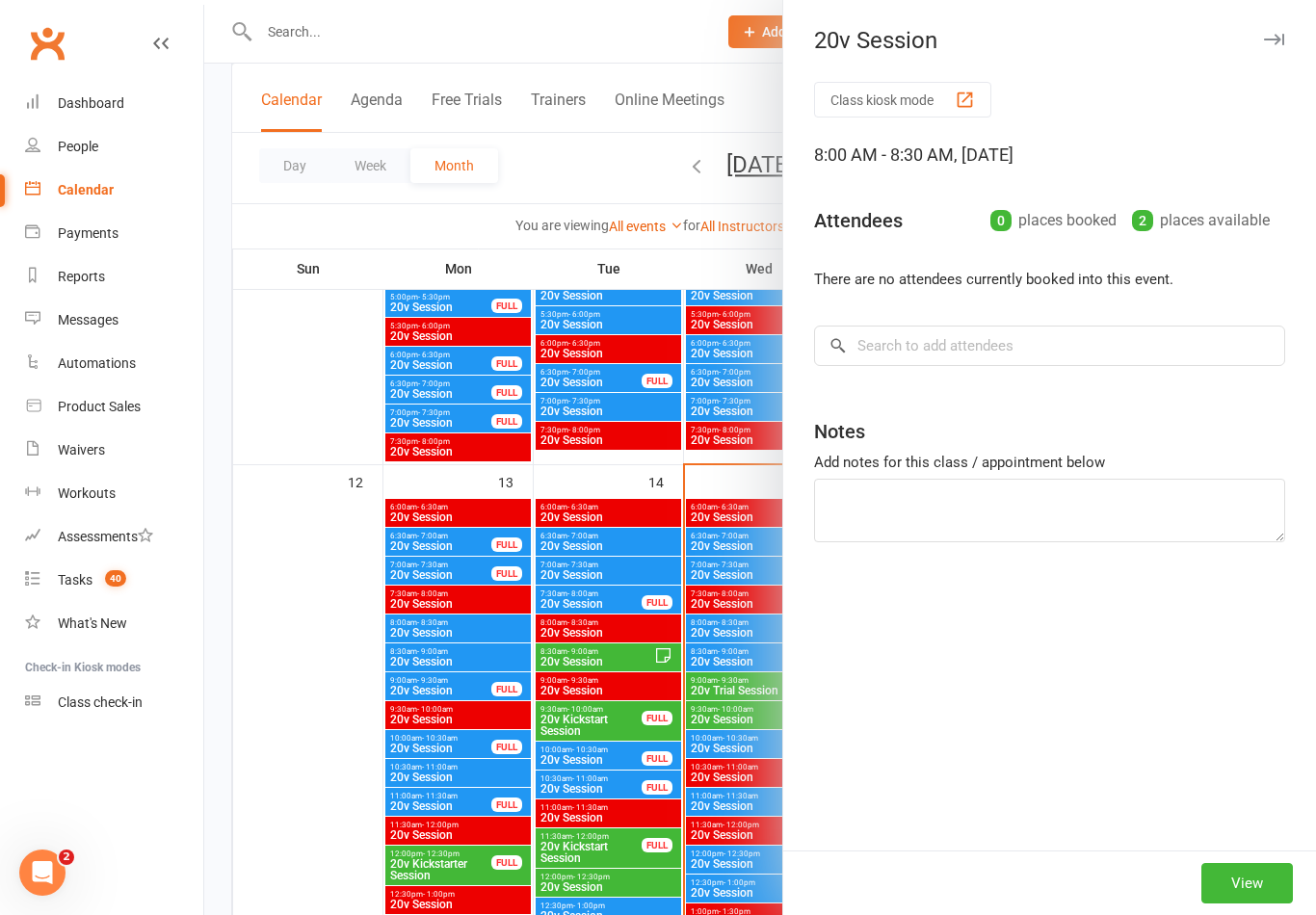
click at [354, 814] on div at bounding box center [760, 457] width 1112 height 915
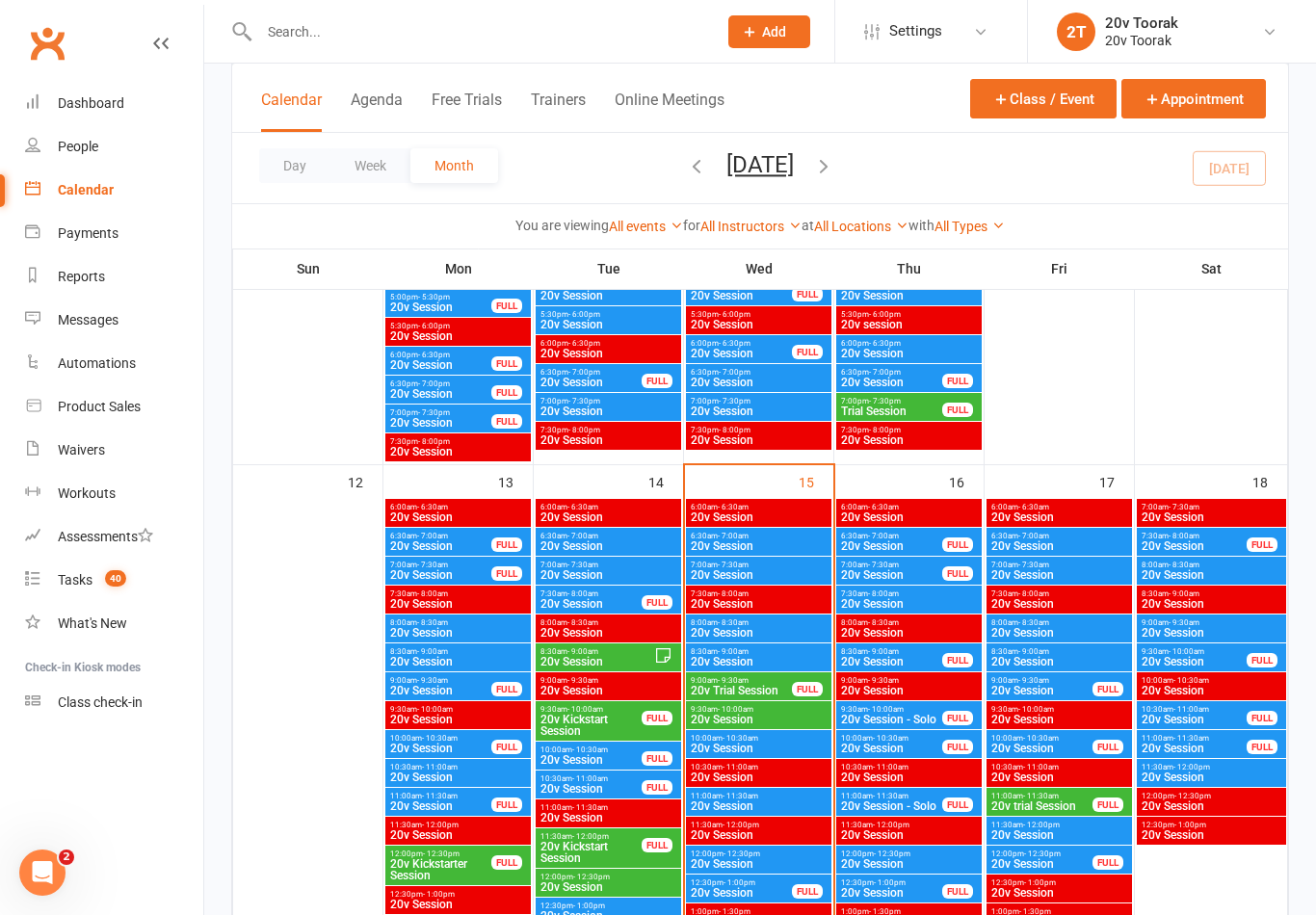
click at [756, 694] on span "20v Trial Session" at bounding box center [740, 690] width 103 height 12
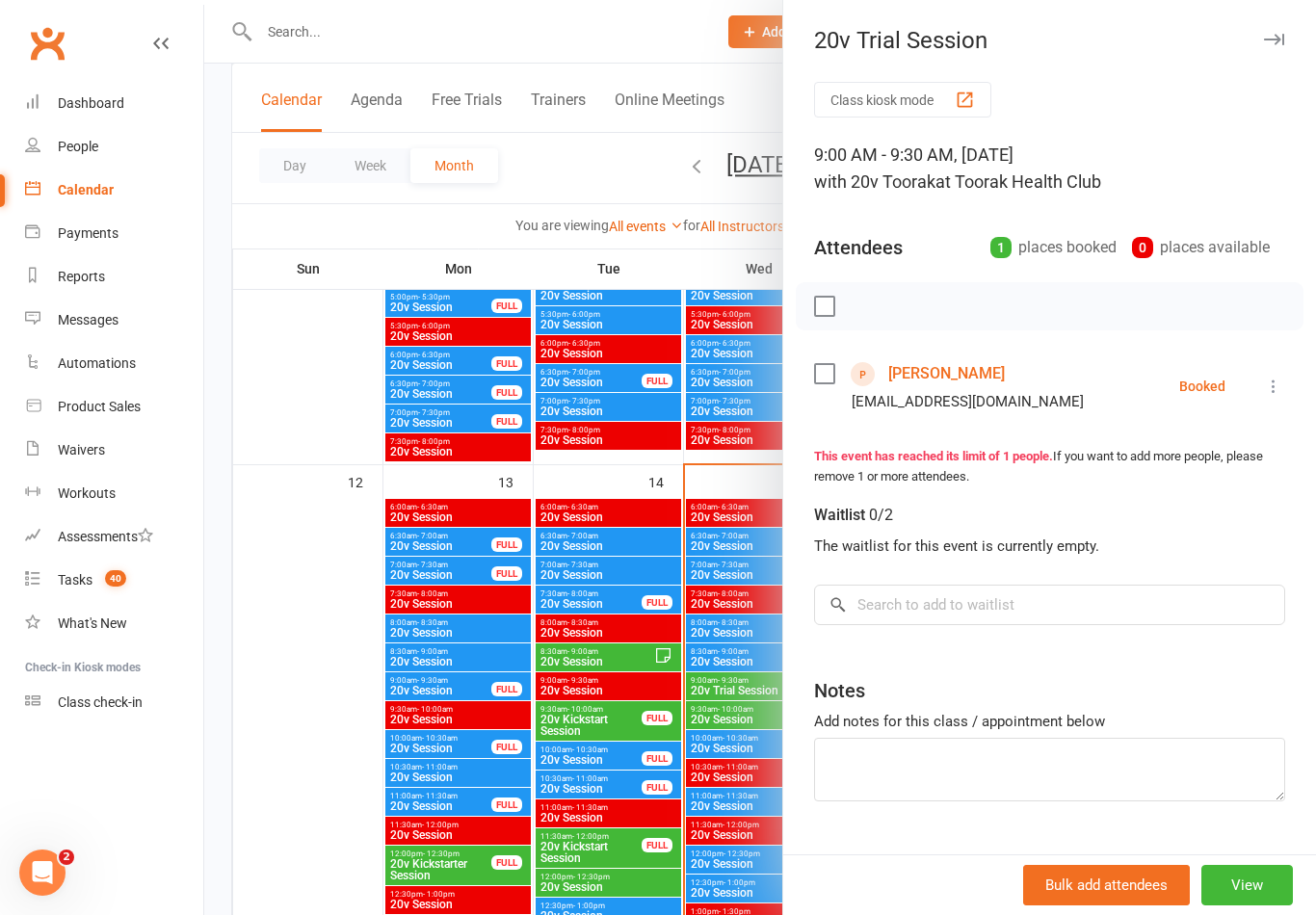
click at [942, 369] on link "[PERSON_NAME]" at bounding box center [946, 373] width 117 height 30
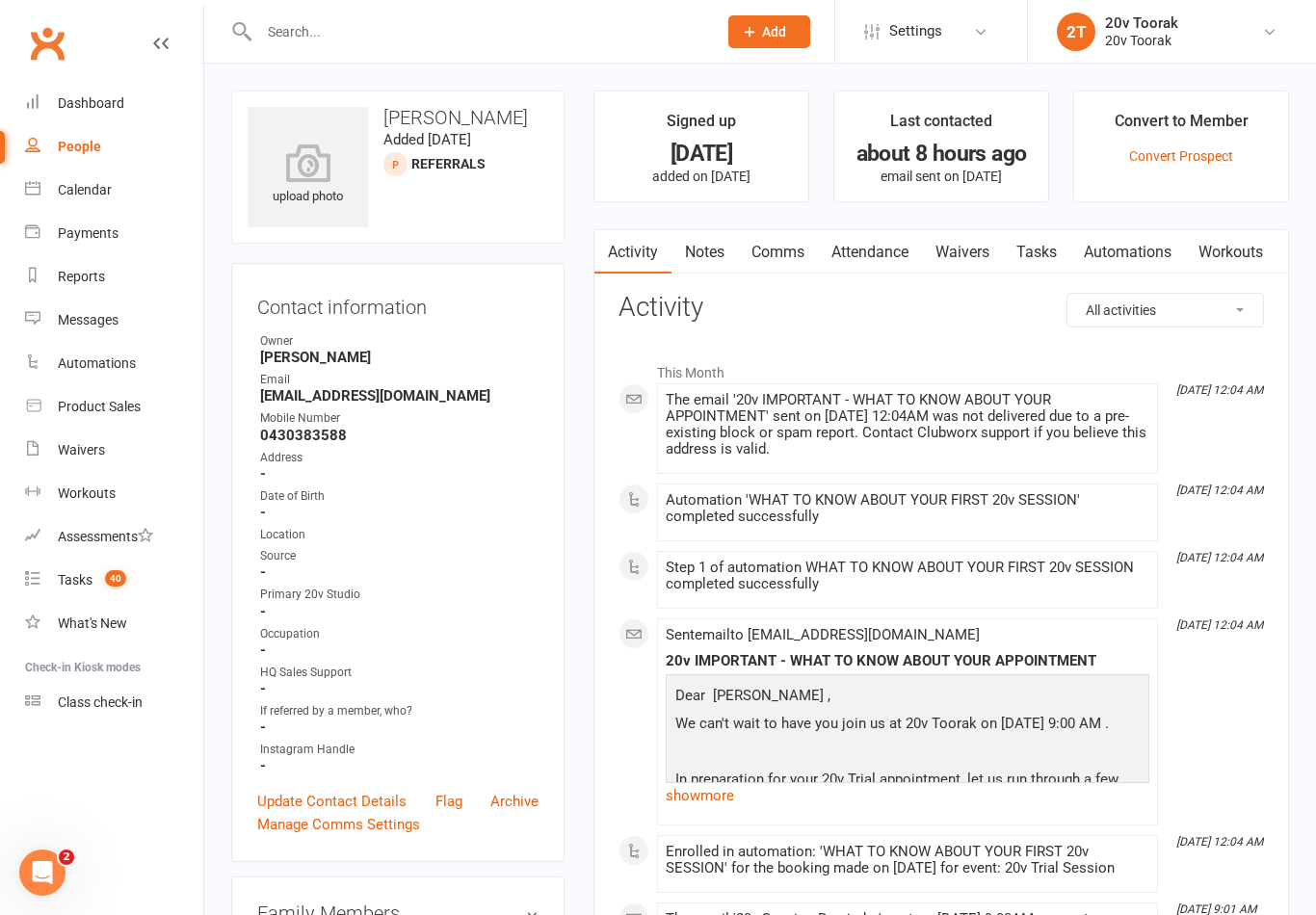
click at [987, 246] on link "Waivers" at bounding box center [962, 252] width 81 height 44
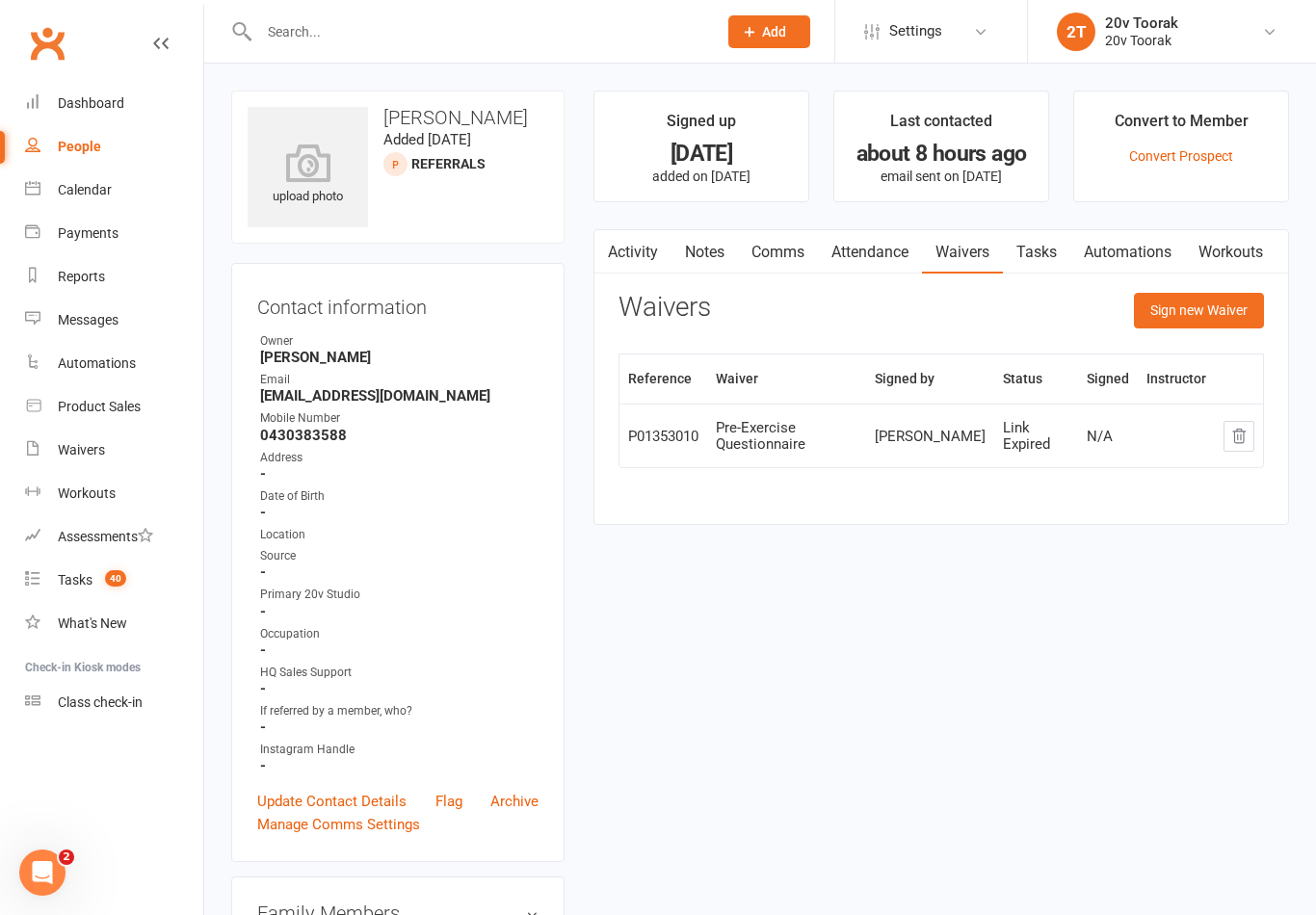
click at [1202, 311] on button "Sign new Waiver" at bounding box center [1198, 310] width 130 height 34
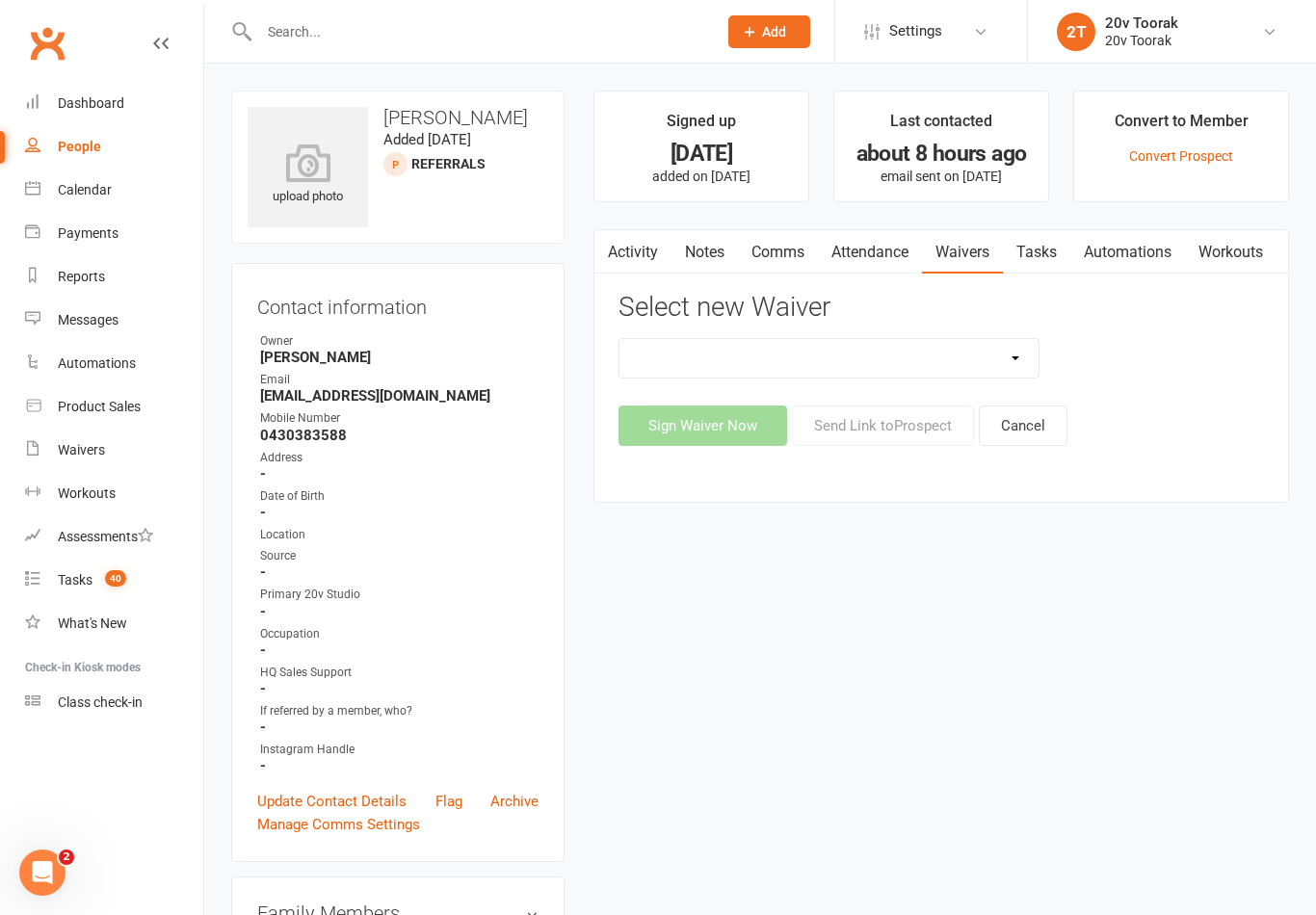
click at [1013, 367] on select "20v Ambassador Program 20v Kickstarter Pack 20v Kickstarter Pack - Toorak Membe…" at bounding box center [829, 358] width 419 height 38
select select "8095"
click at [922, 434] on button "Send Link to [GEOGRAPHIC_DATA]" at bounding box center [883, 426] width 182 height 40
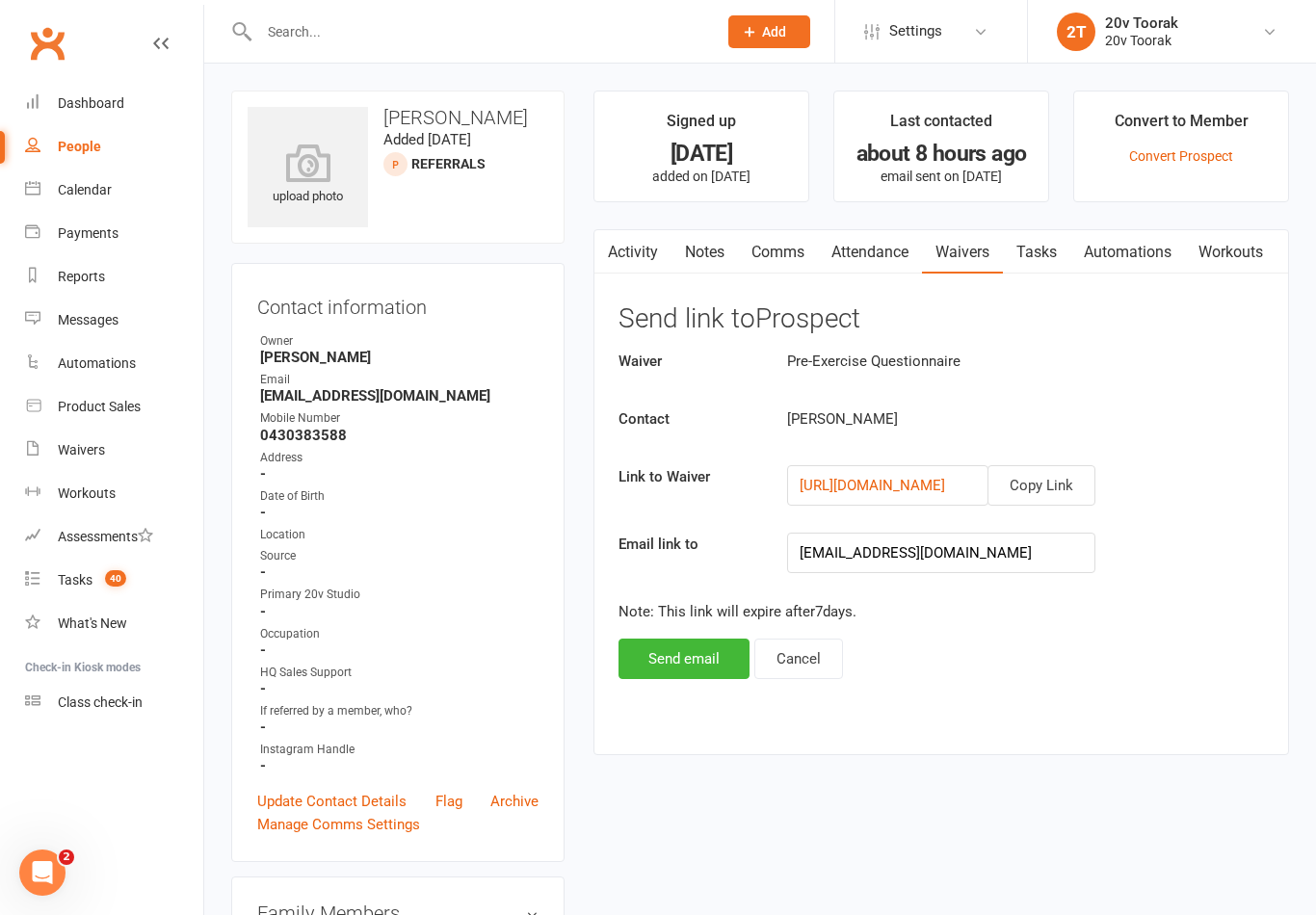
click at [1053, 474] on button "Copy Link" at bounding box center [1041, 484] width 108 height 40
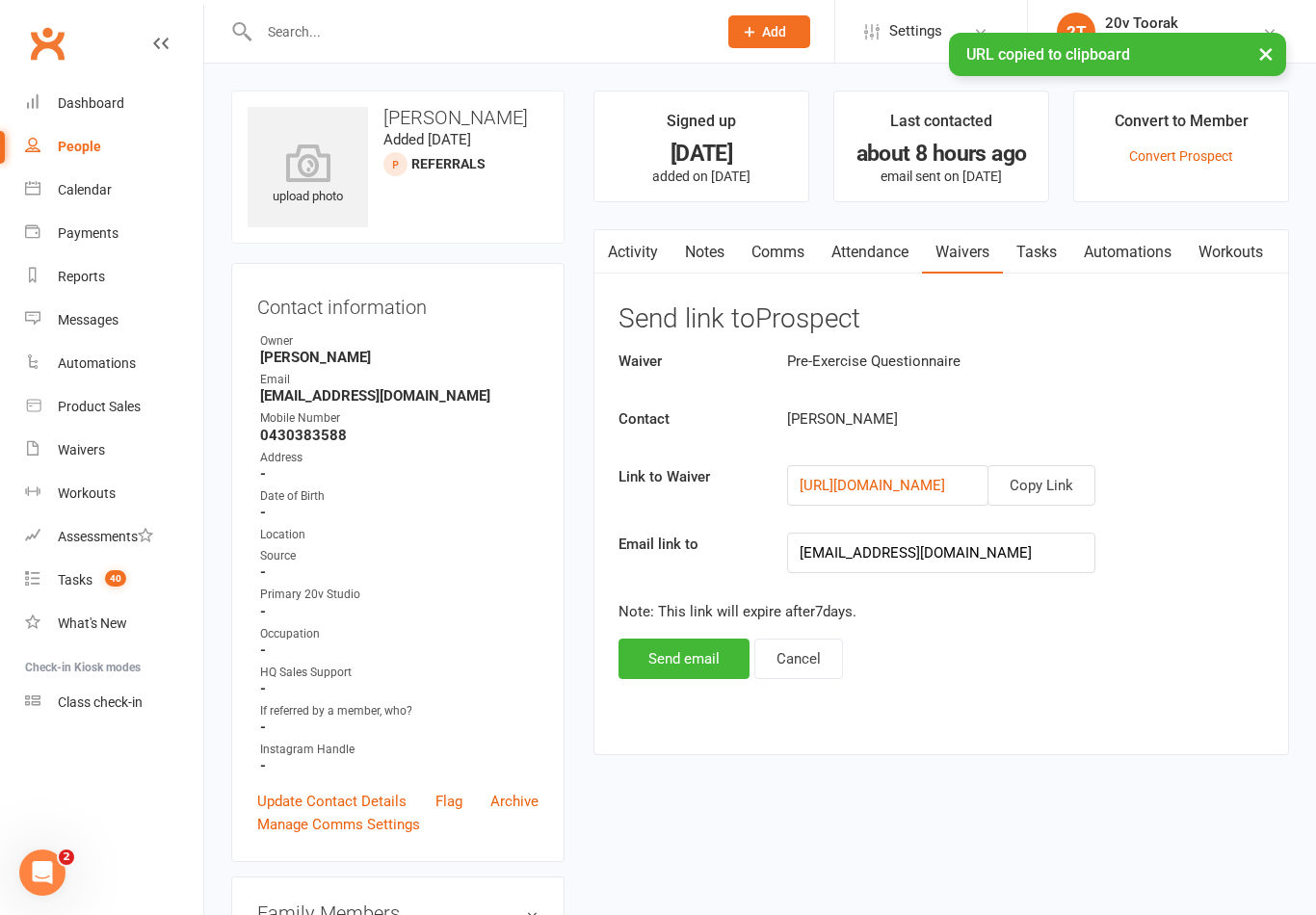
click at [635, 253] on link "Activity" at bounding box center [633, 252] width 77 height 44
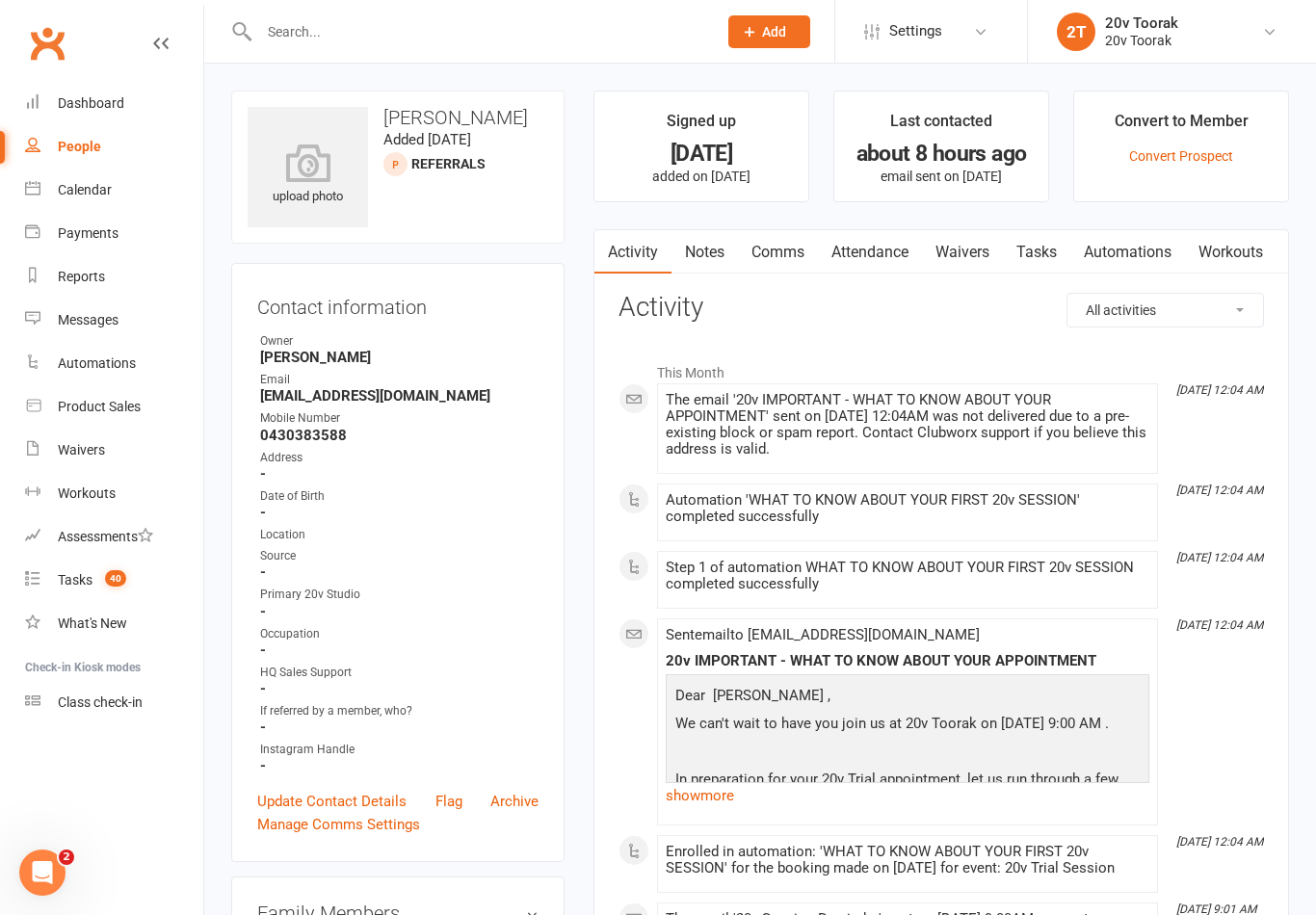
click at [780, 243] on link "Comms" at bounding box center [778, 252] width 80 height 44
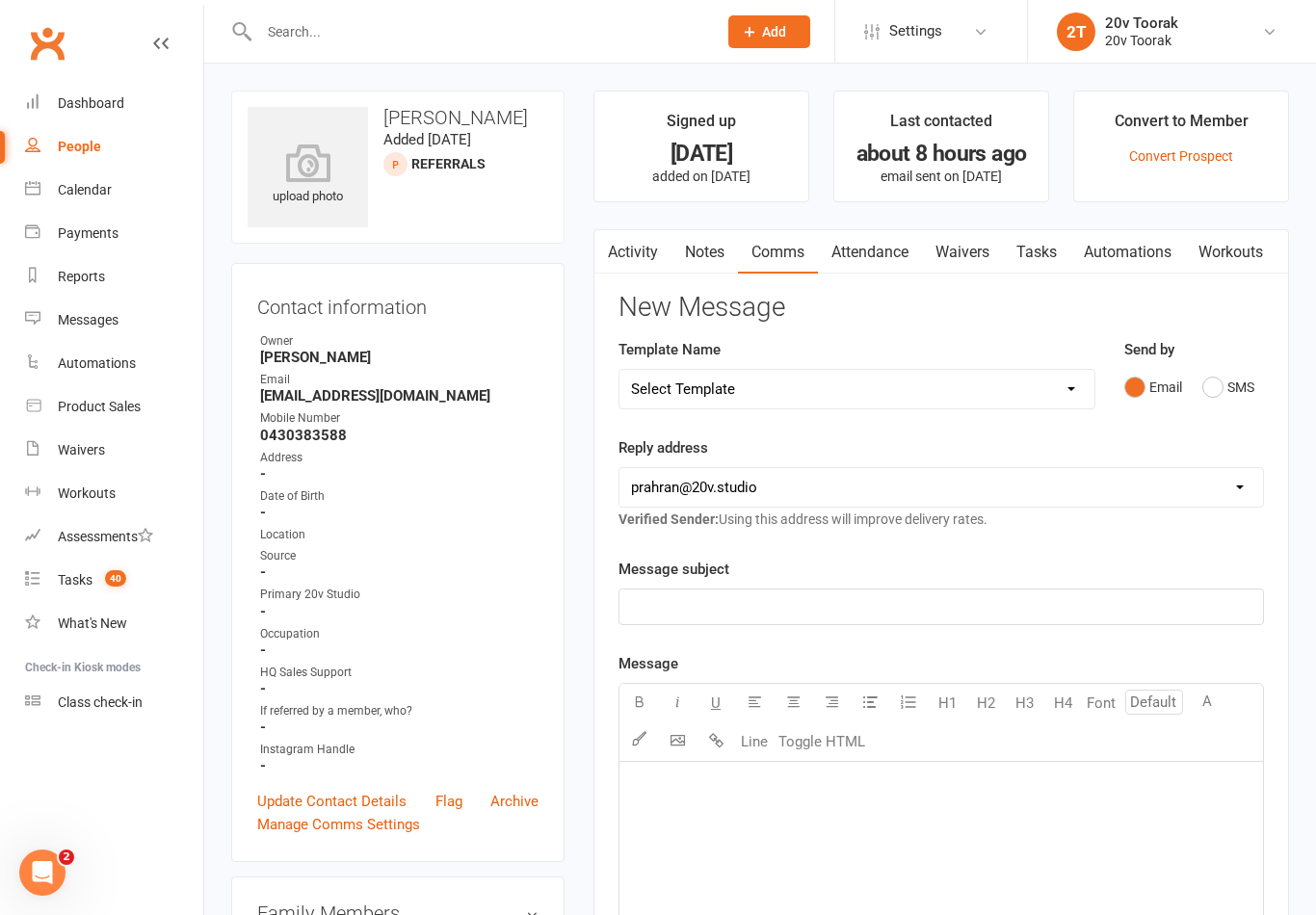
click at [1219, 391] on button "SMS" at bounding box center [1228, 386] width 52 height 36
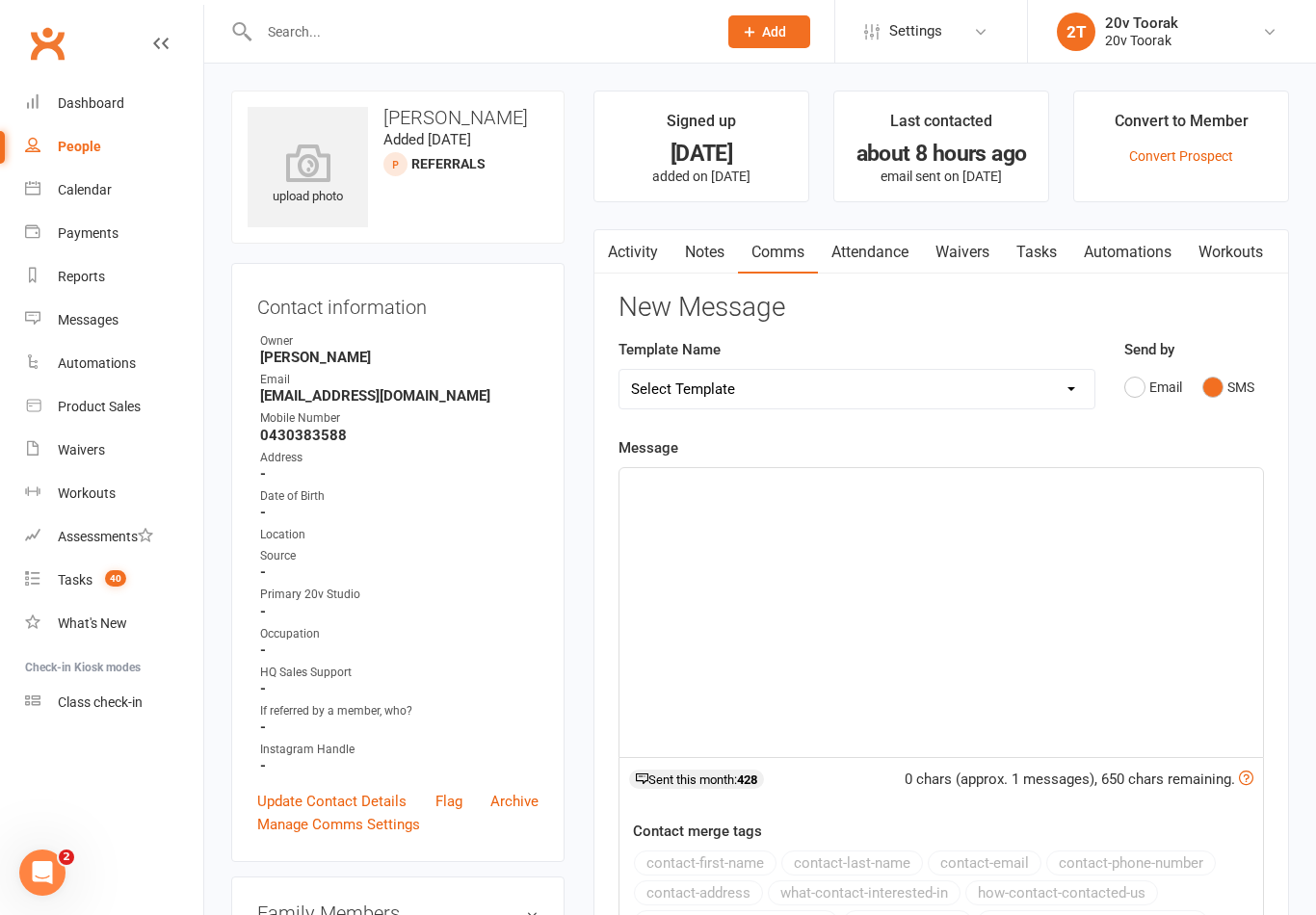
click at [1133, 386] on button "Email" at bounding box center [1152, 386] width 58 height 36
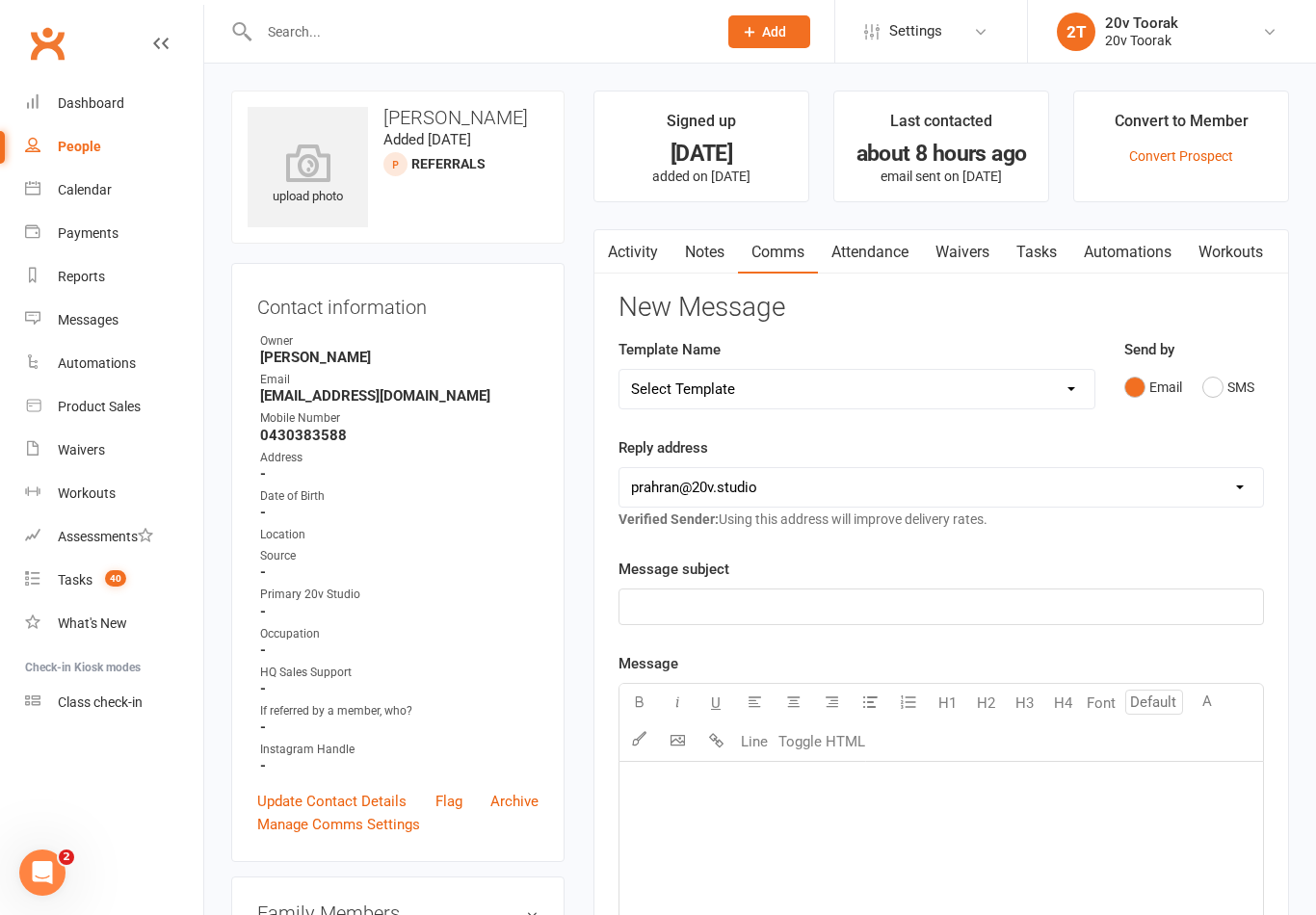
click at [1224, 391] on button "SMS" at bounding box center [1228, 386] width 52 height 36
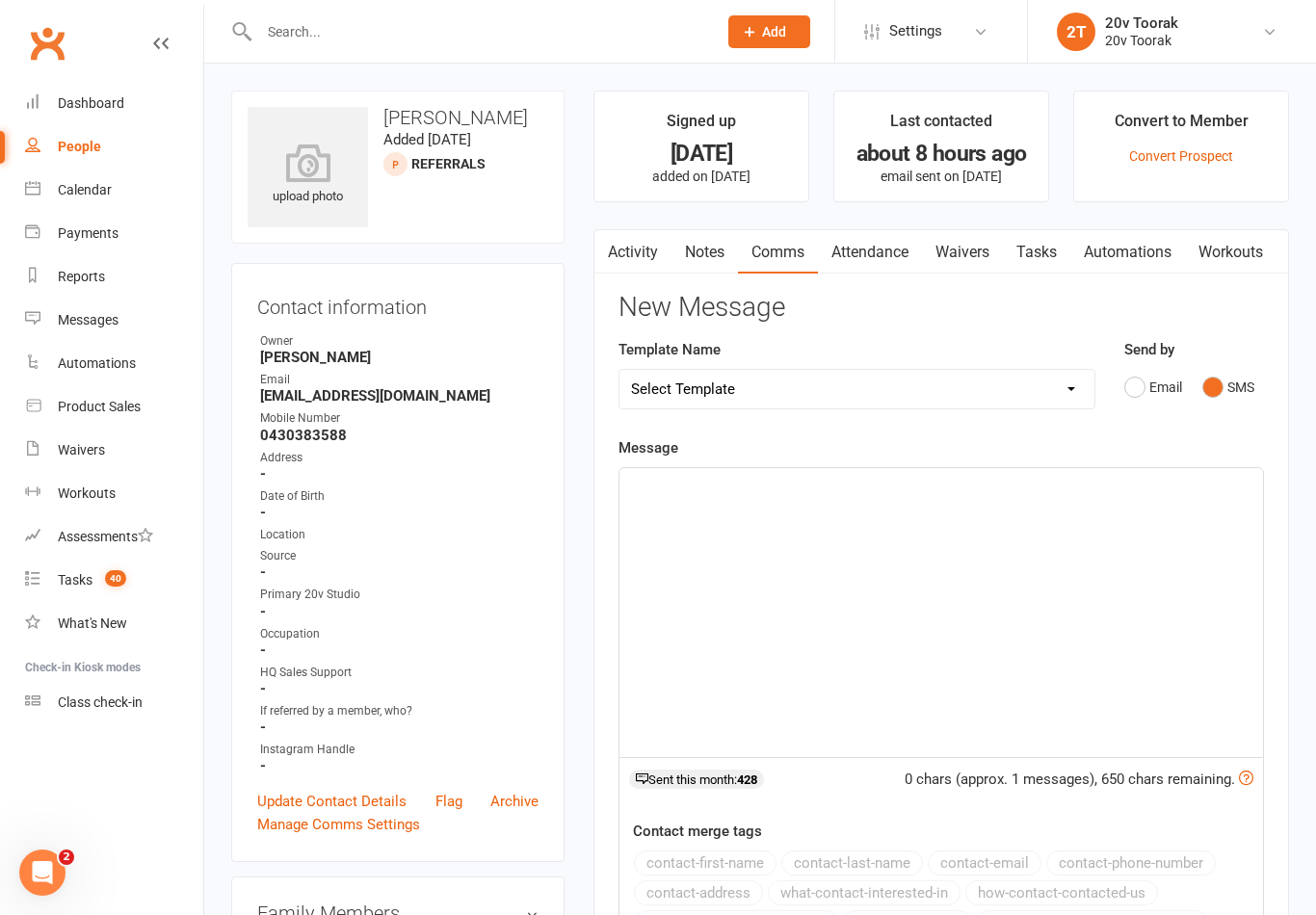
click at [985, 497] on div "﻿" at bounding box center [941, 612] width 643 height 289
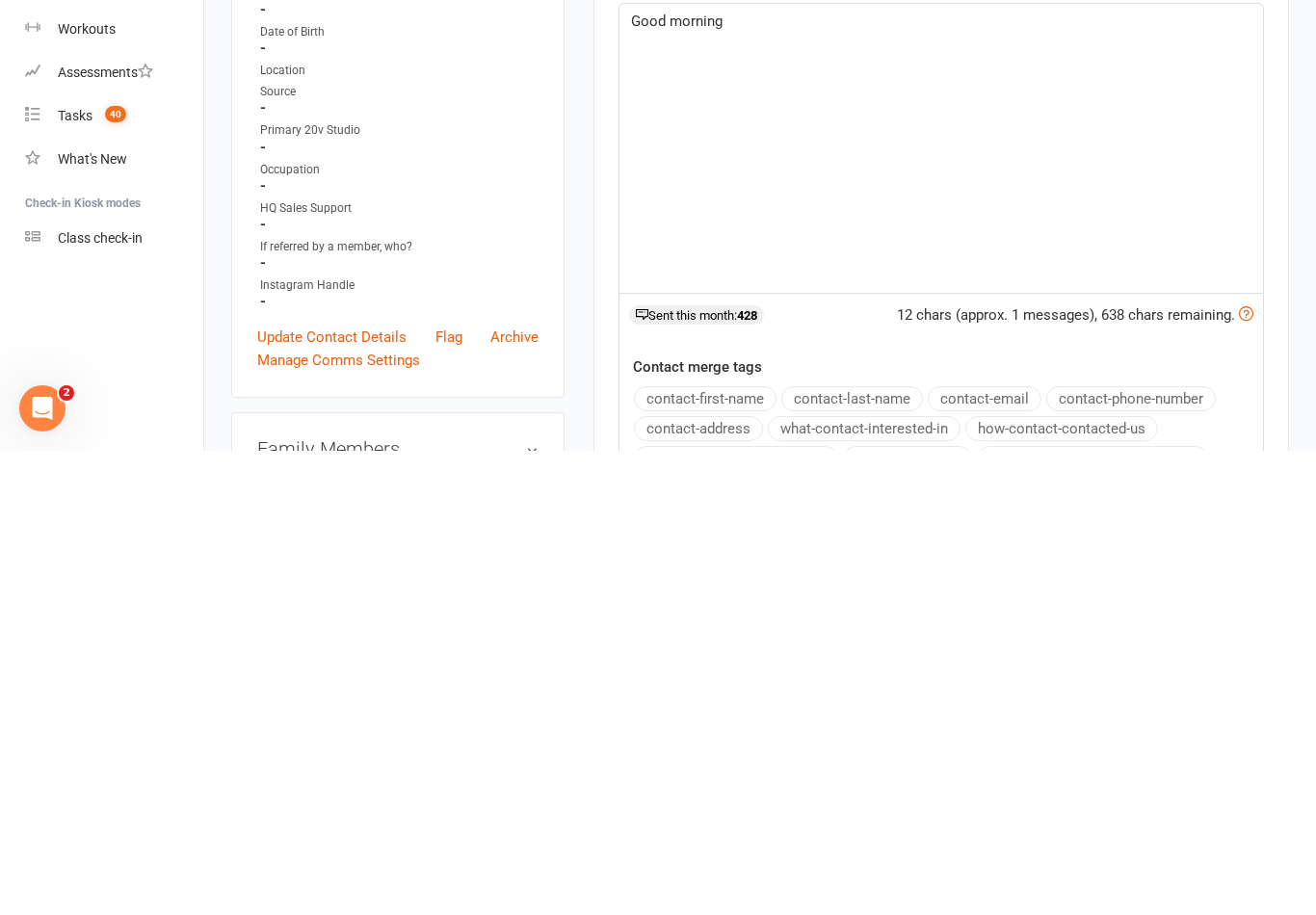
scroll to position [21, 0]
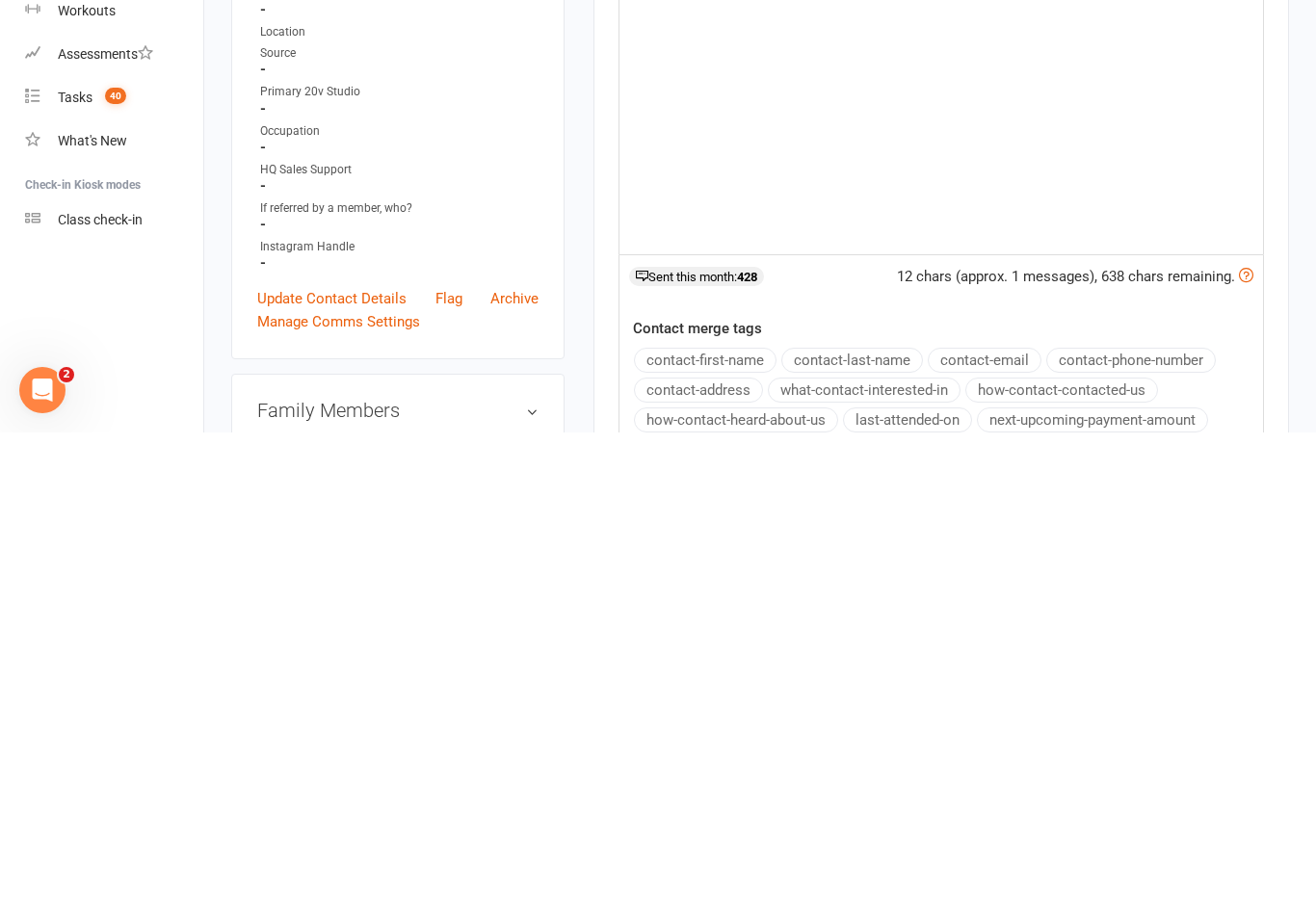
click at [742, 831] on button "contact-first-name" at bounding box center [704, 843] width 142 height 25
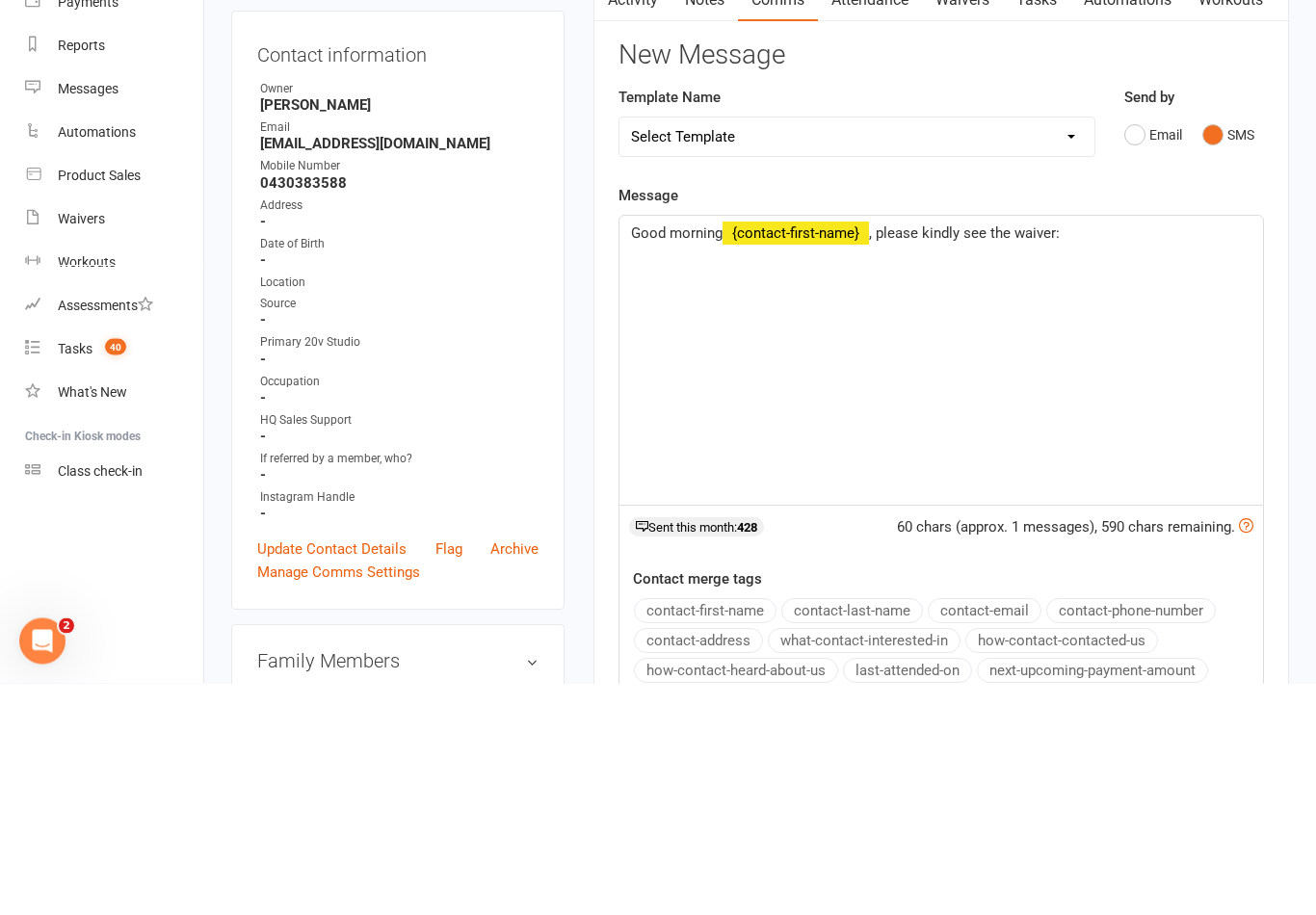
click at [826, 448] on div "Good morning ﻿ {contact-first-name} , please kindly see the waiver: ﻿" at bounding box center [941, 592] width 643 height 289
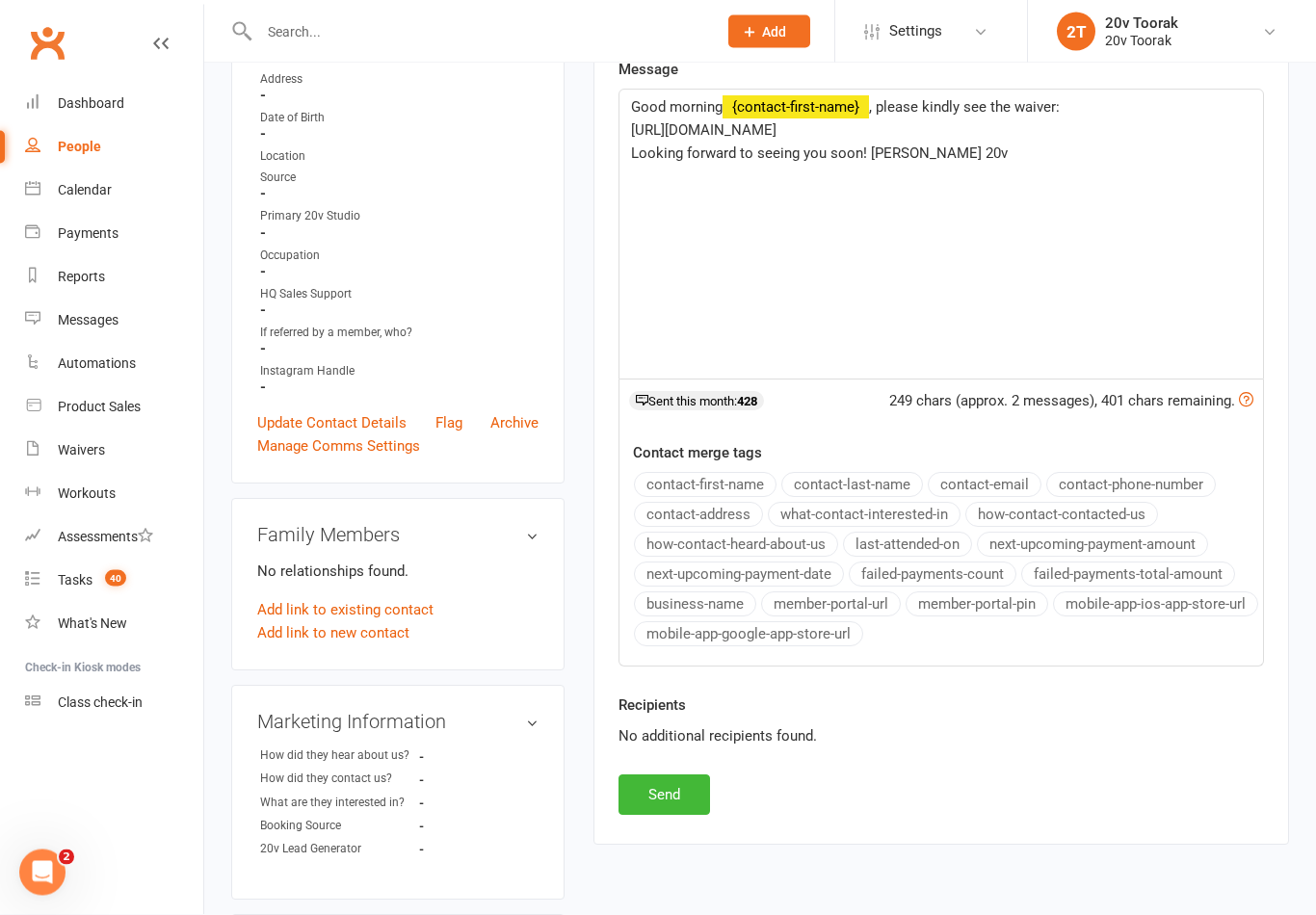
click at [670, 779] on button "Send" at bounding box center [664, 795] width 91 height 40
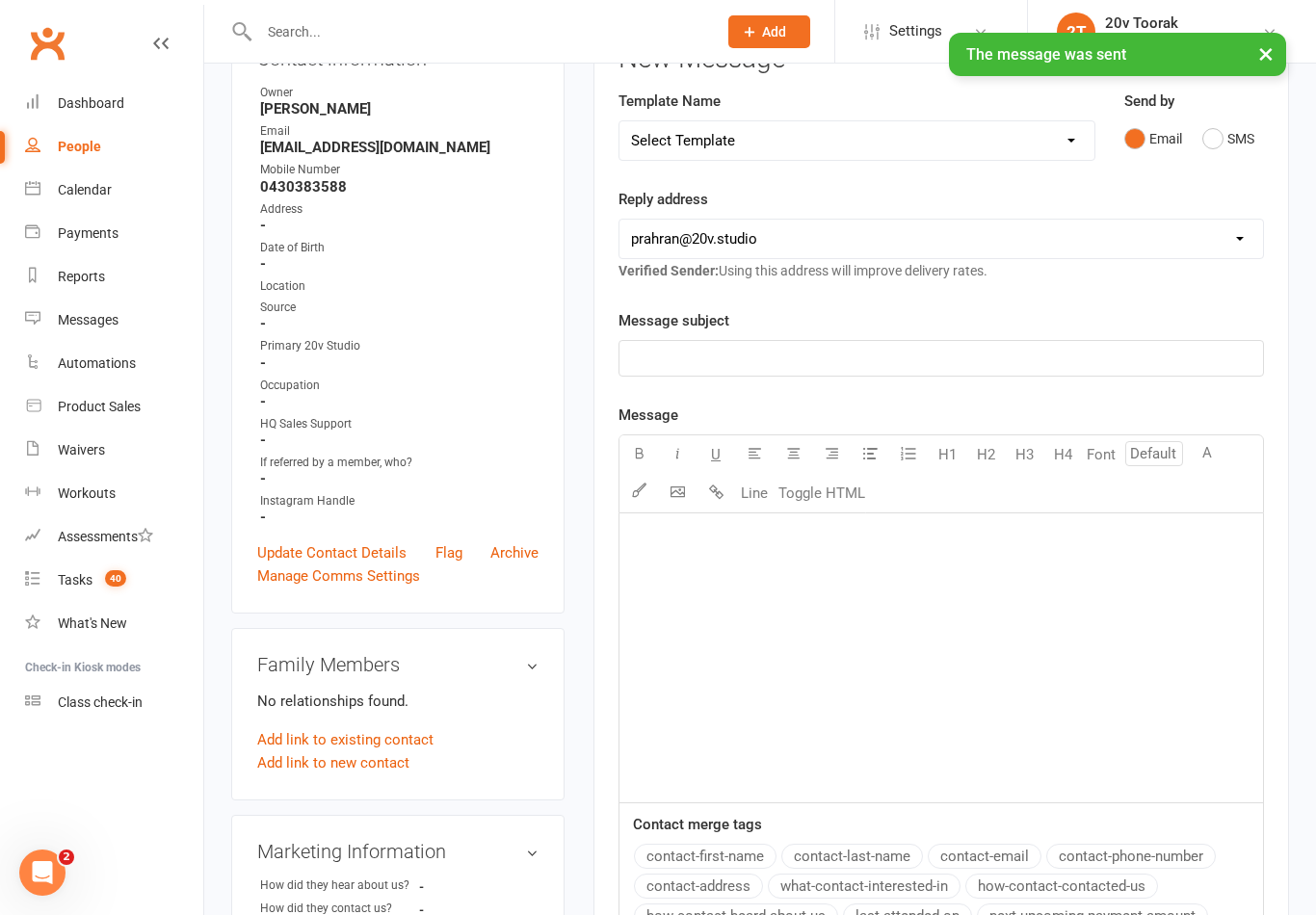
scroll to position [0, 0]
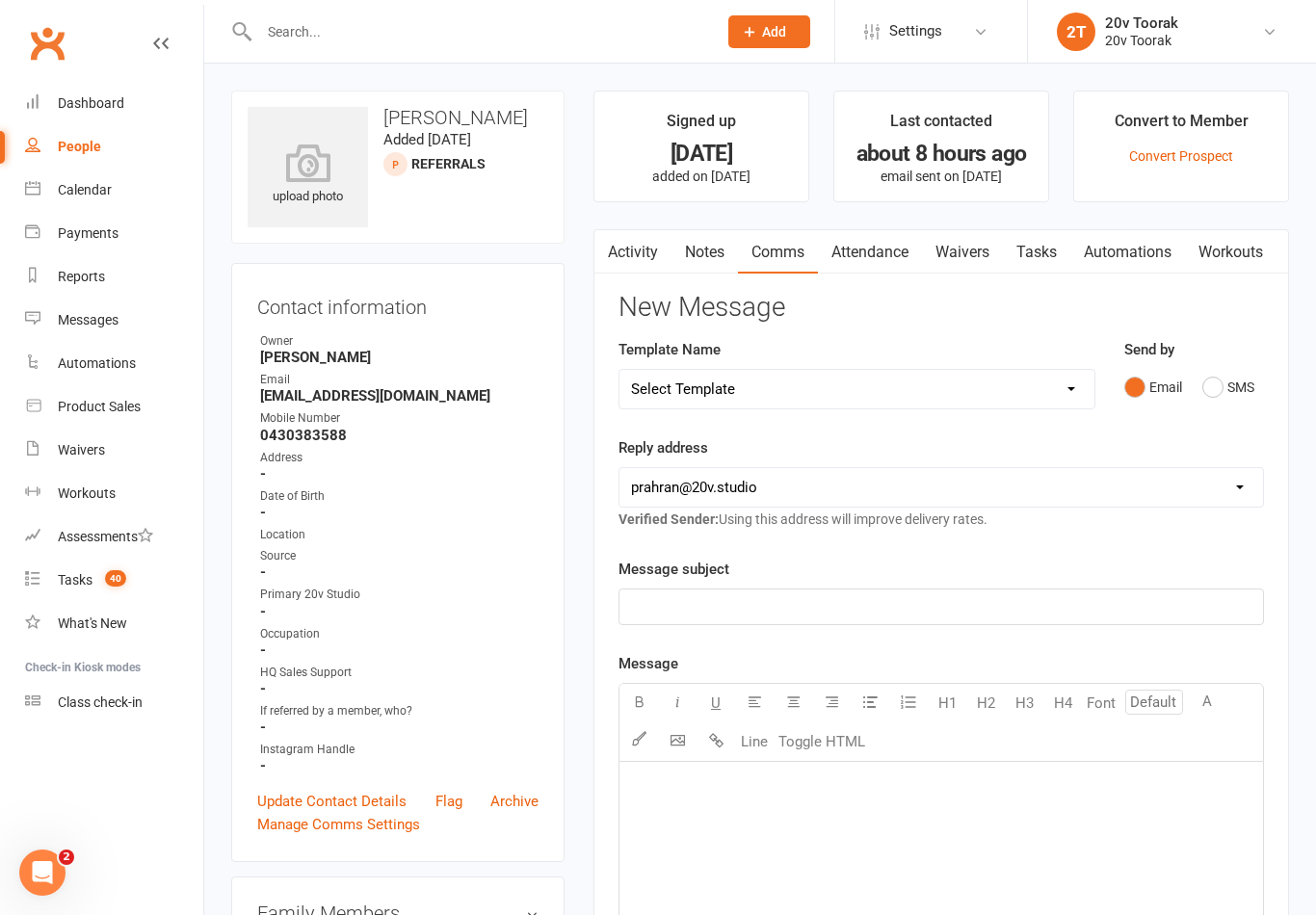
click at [123, 199] on link "Calendar" at bounding box center [115, 190] width 178 height 43
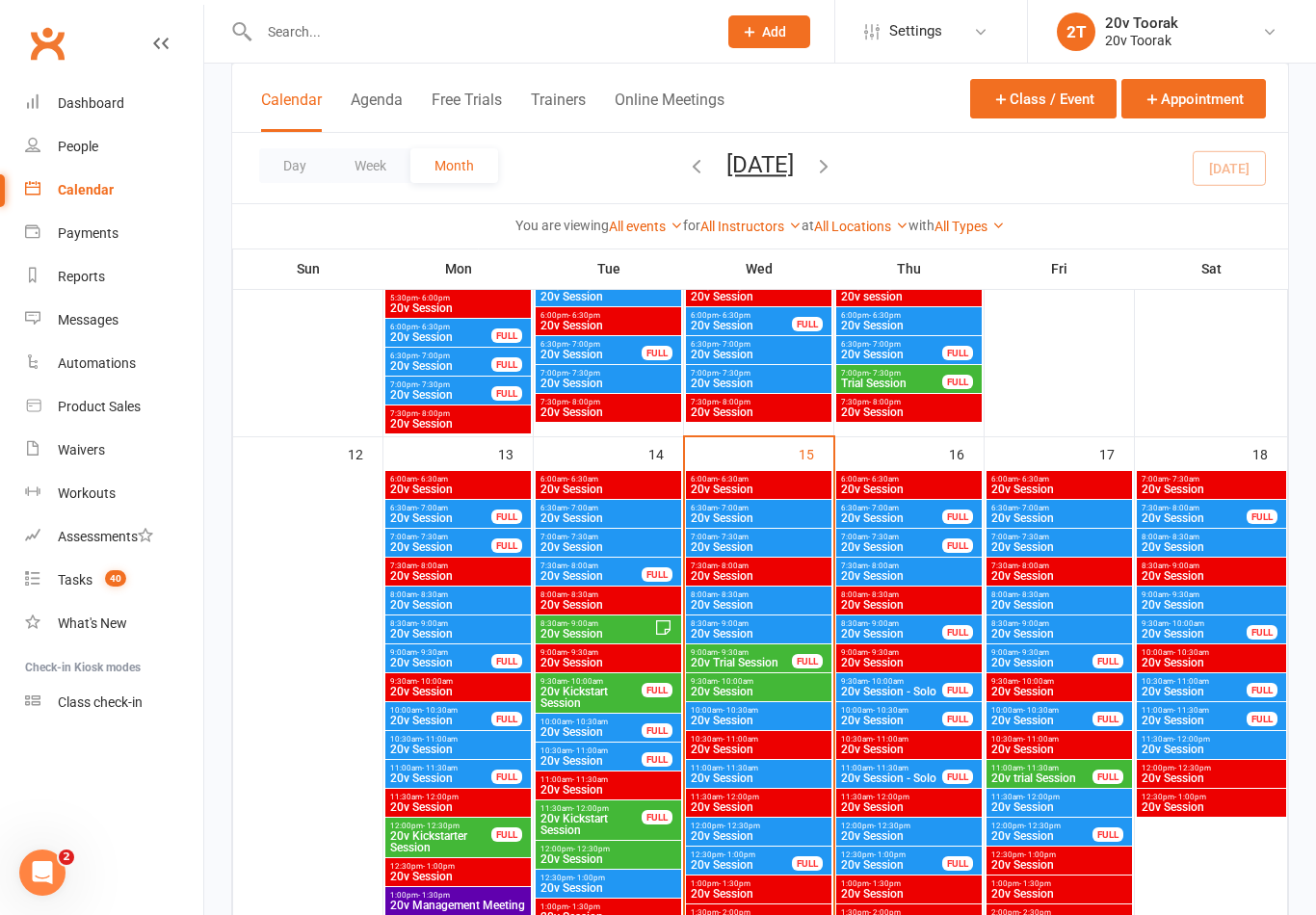
scroll to position [1694, 0]
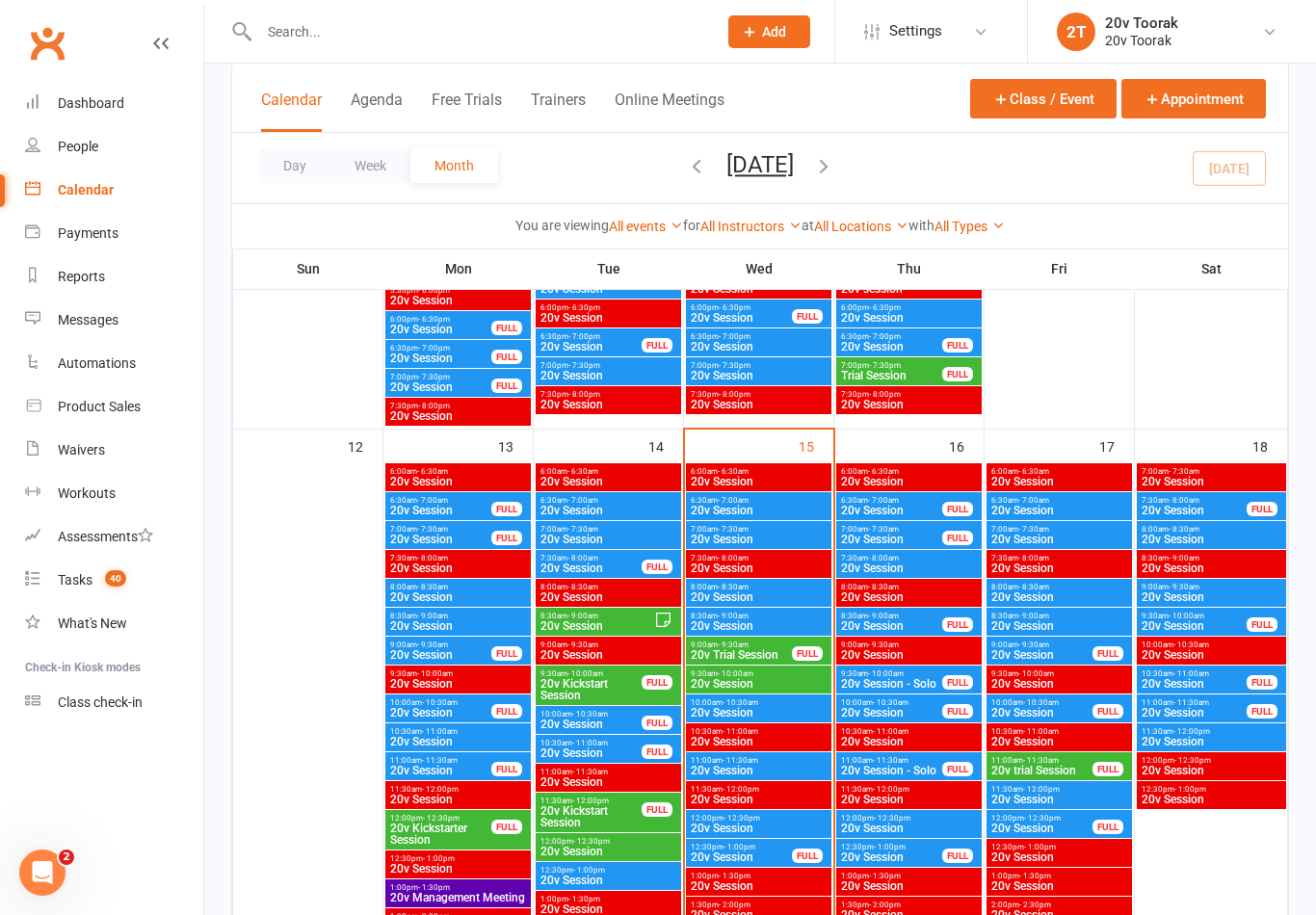
click at [753, 655] on span "20v Trial Session" at bounding box center [740, 655] width 103 height 12
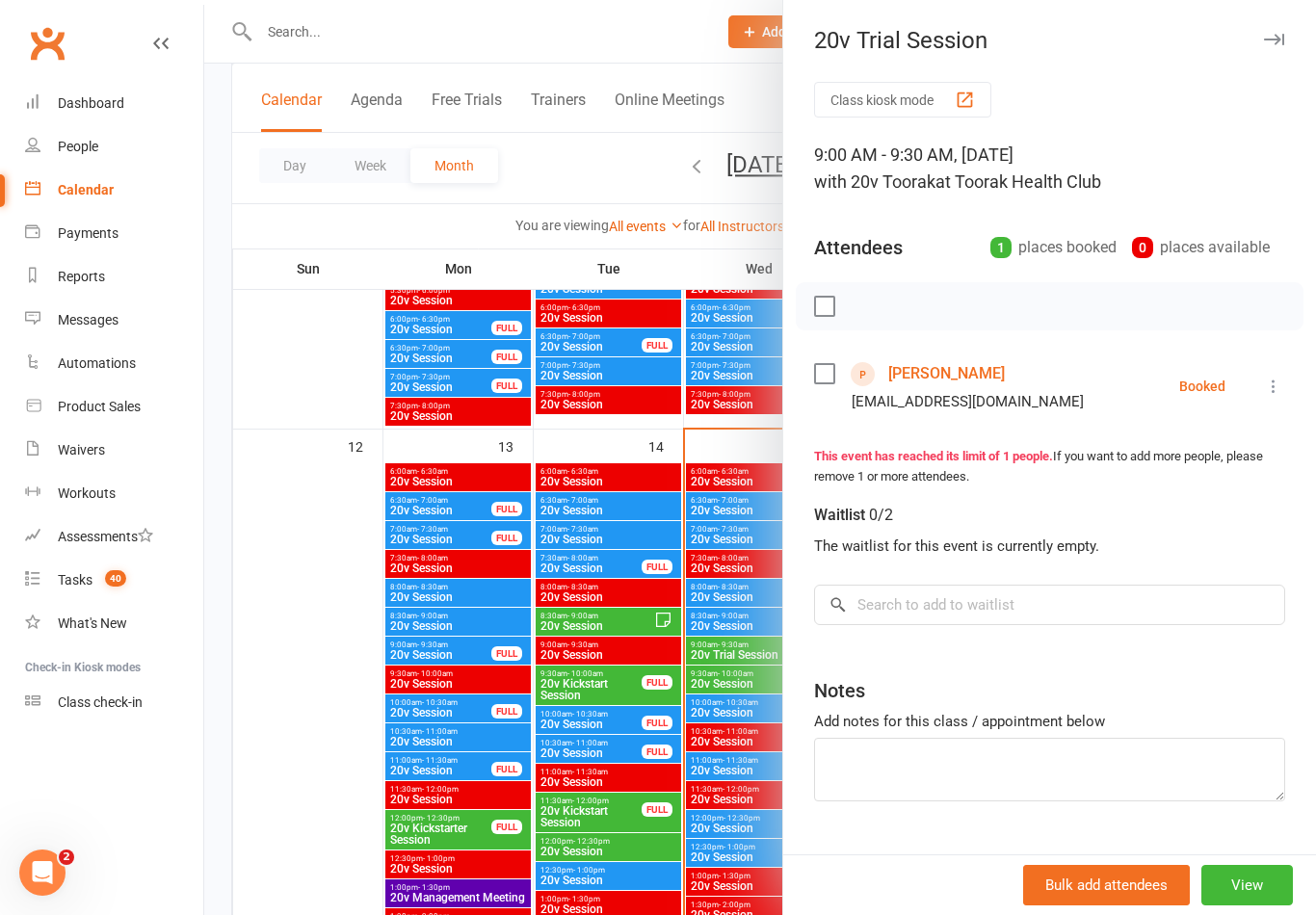
click at [300, 764] on div at bounding box center [760, 457] width 1112 height 915
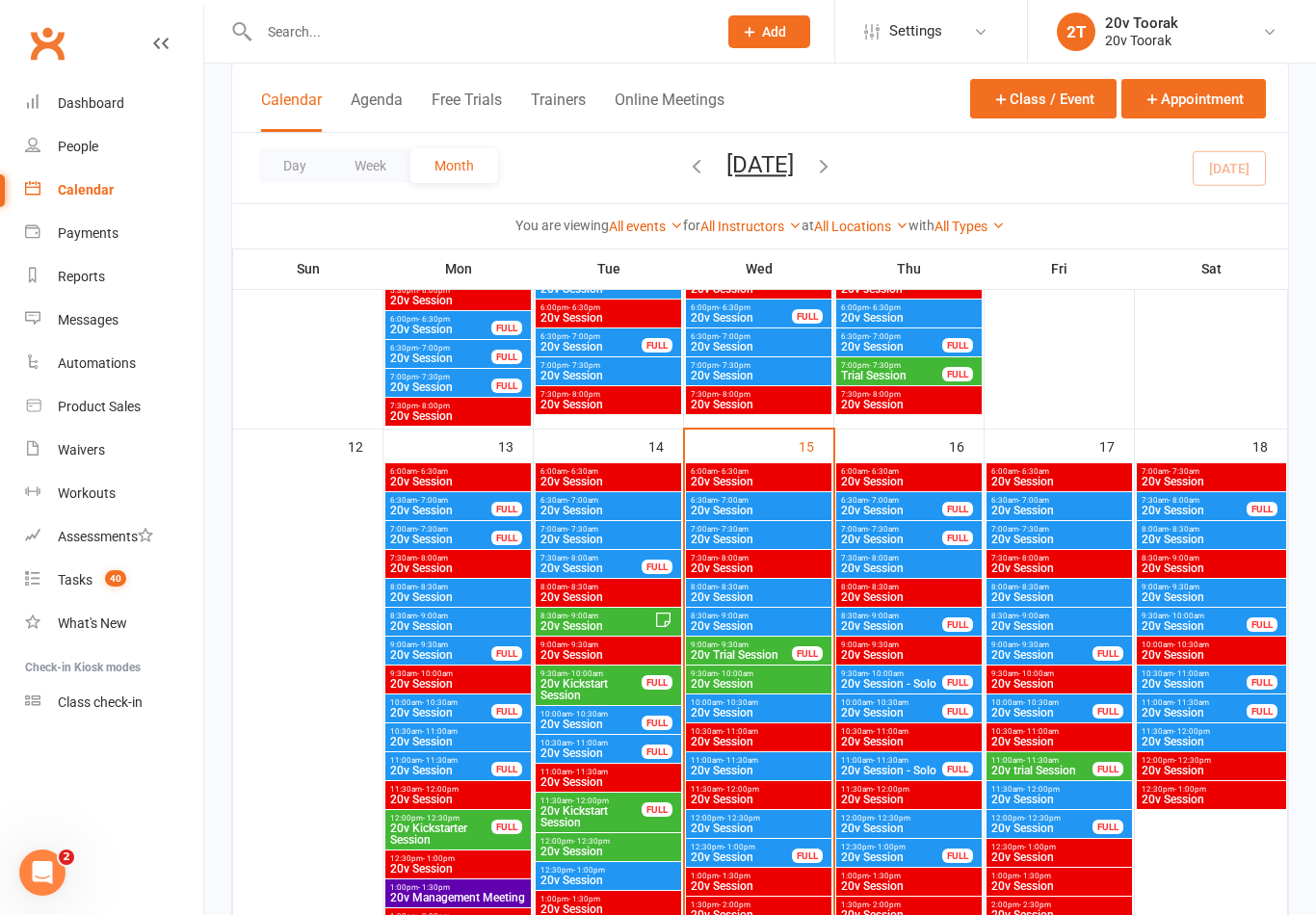
click at [794, 716] on span "20v Session" at bounding box center [758, 713] width 137 height 12
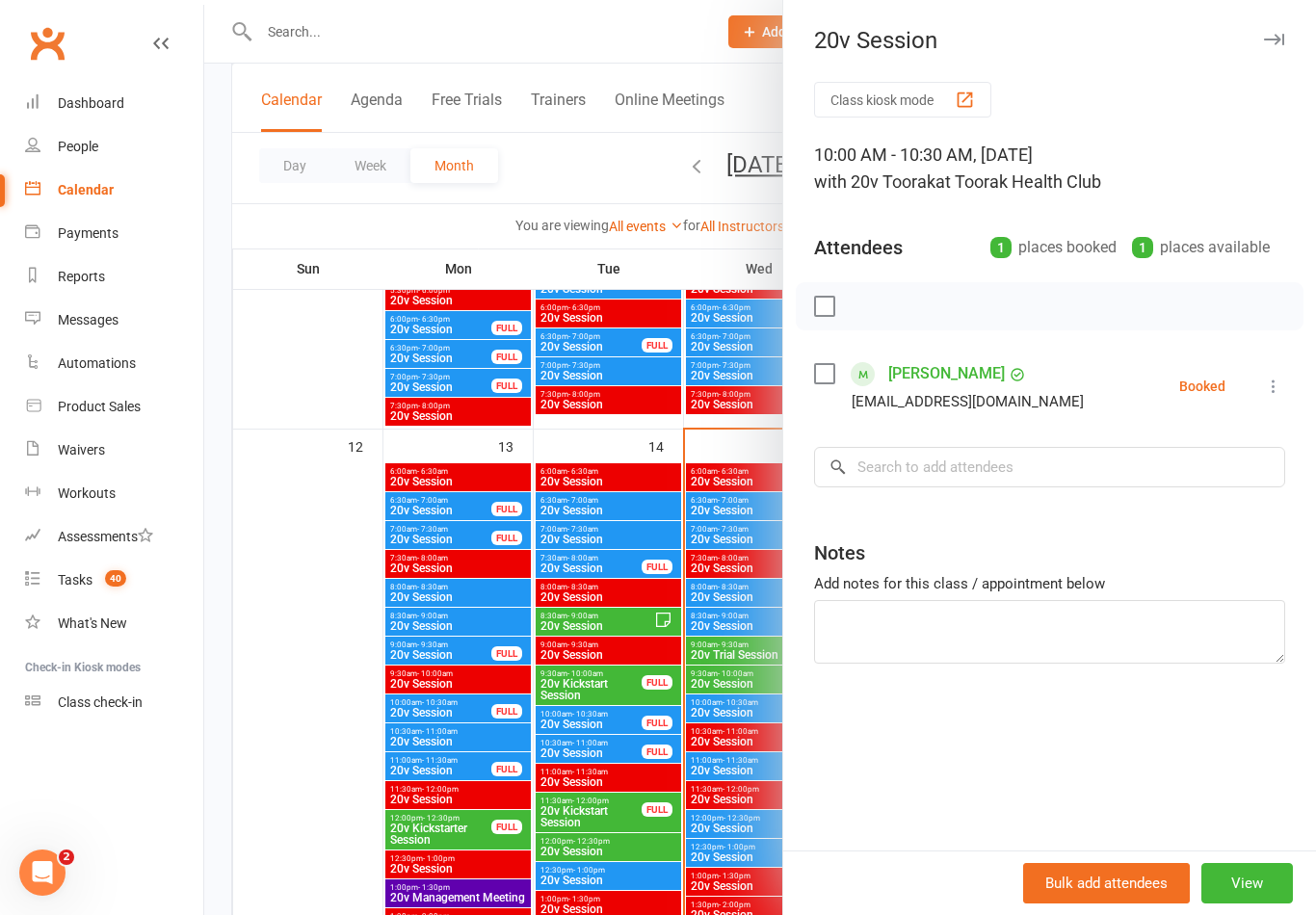
click at [334, 779] on div at bounding box center [760, 457] width 1112 height 915
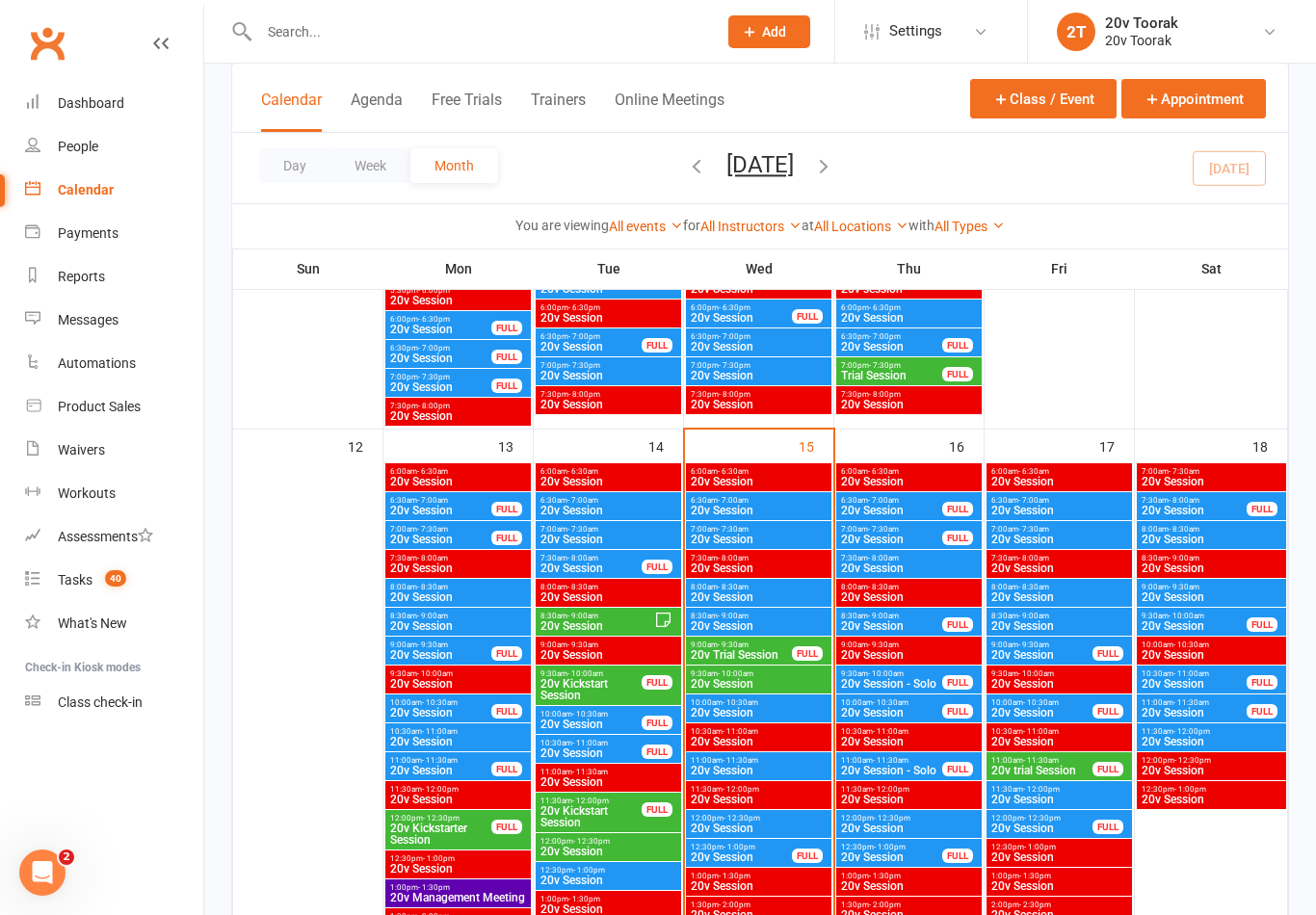
click at [803, 718] on span "20v Session" at bounding box center [758, 713] width 137 height 12
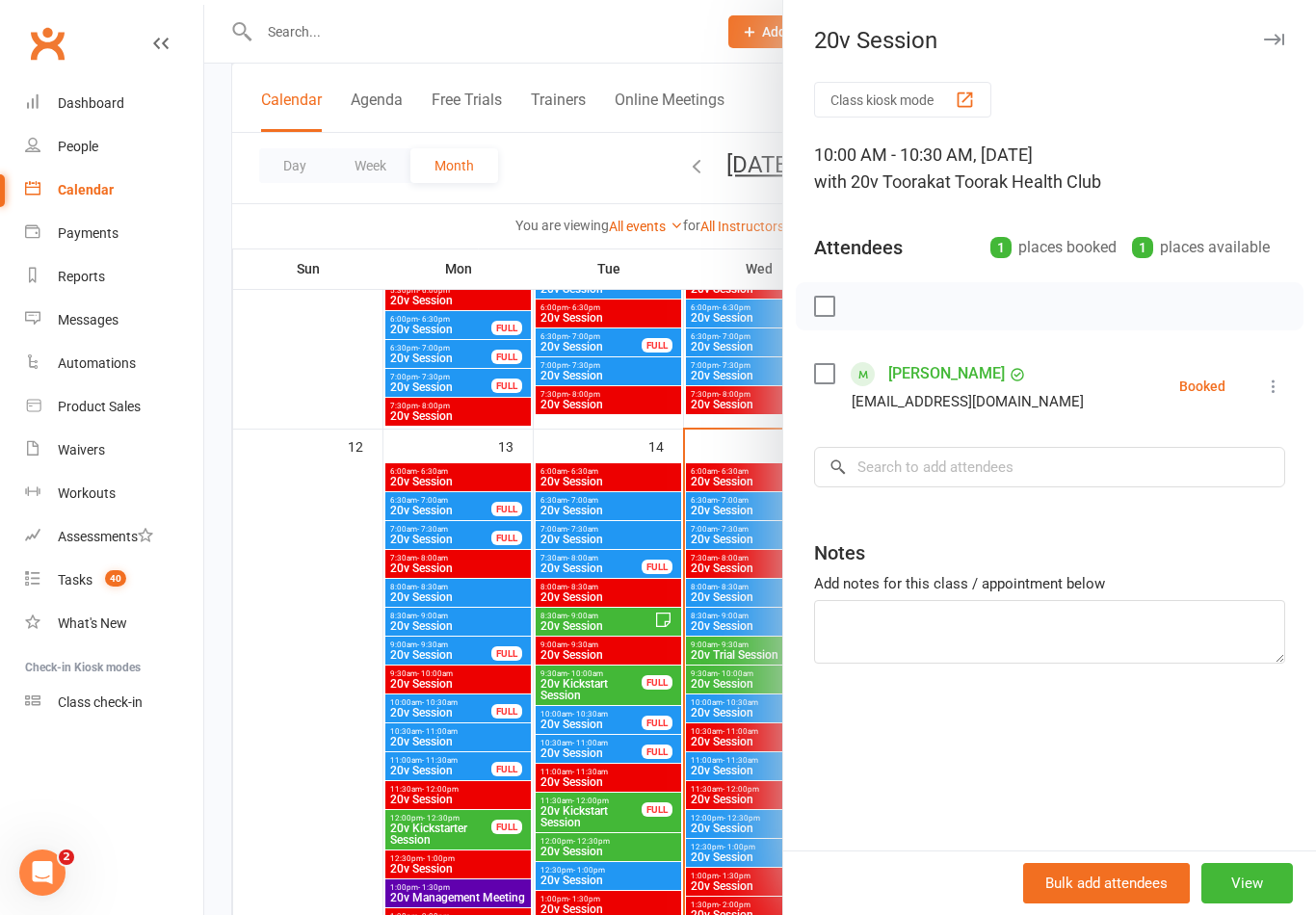
click at [325, 801] on div at bounding box center [760, 457] width 1112 height 915
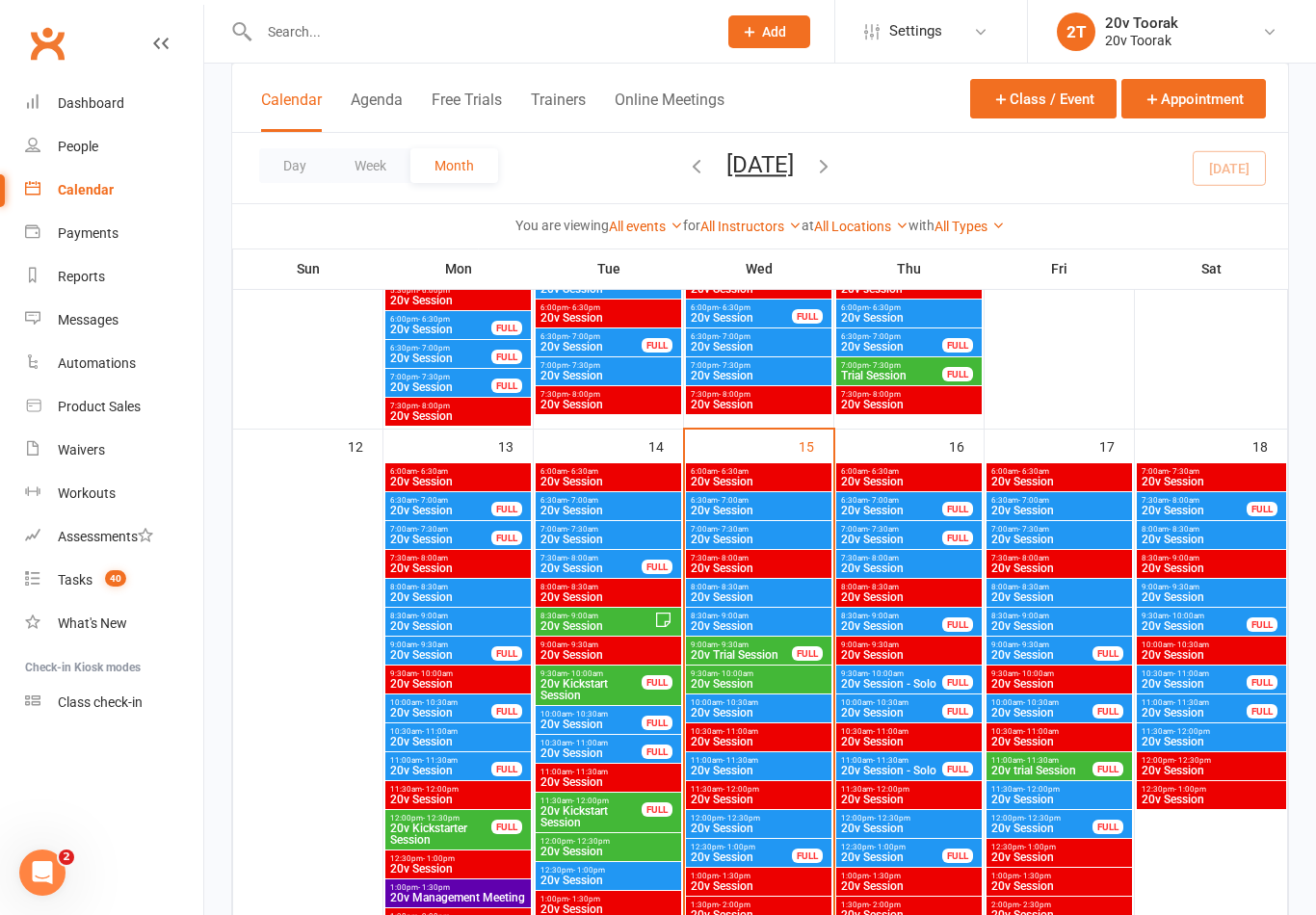
click at [754, 773] on span "20v Session" at bounding box center [758, 771] width 137 height 12
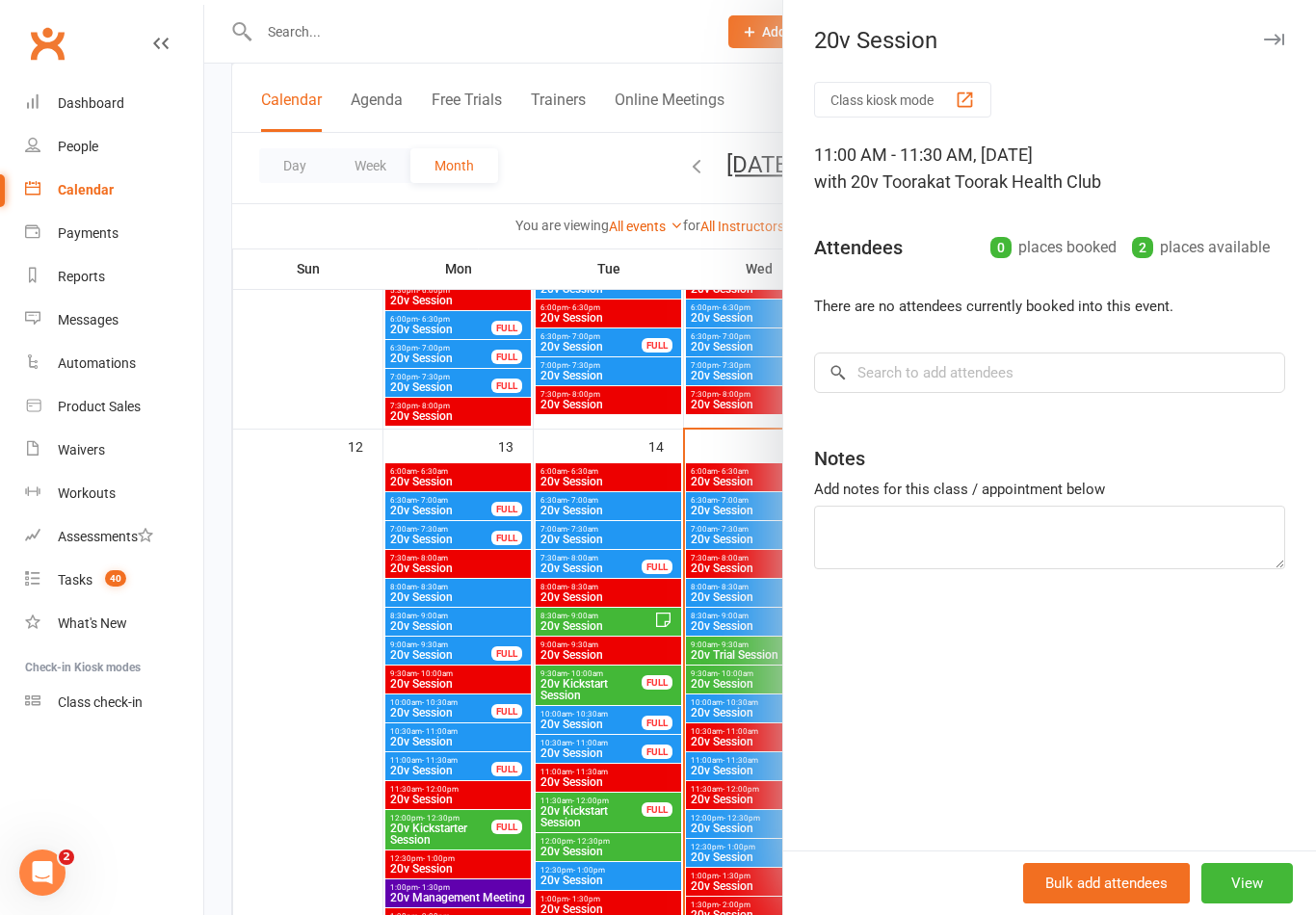
click at [323, 768] on div at bounding box center [760, 457] width 1112 height 915
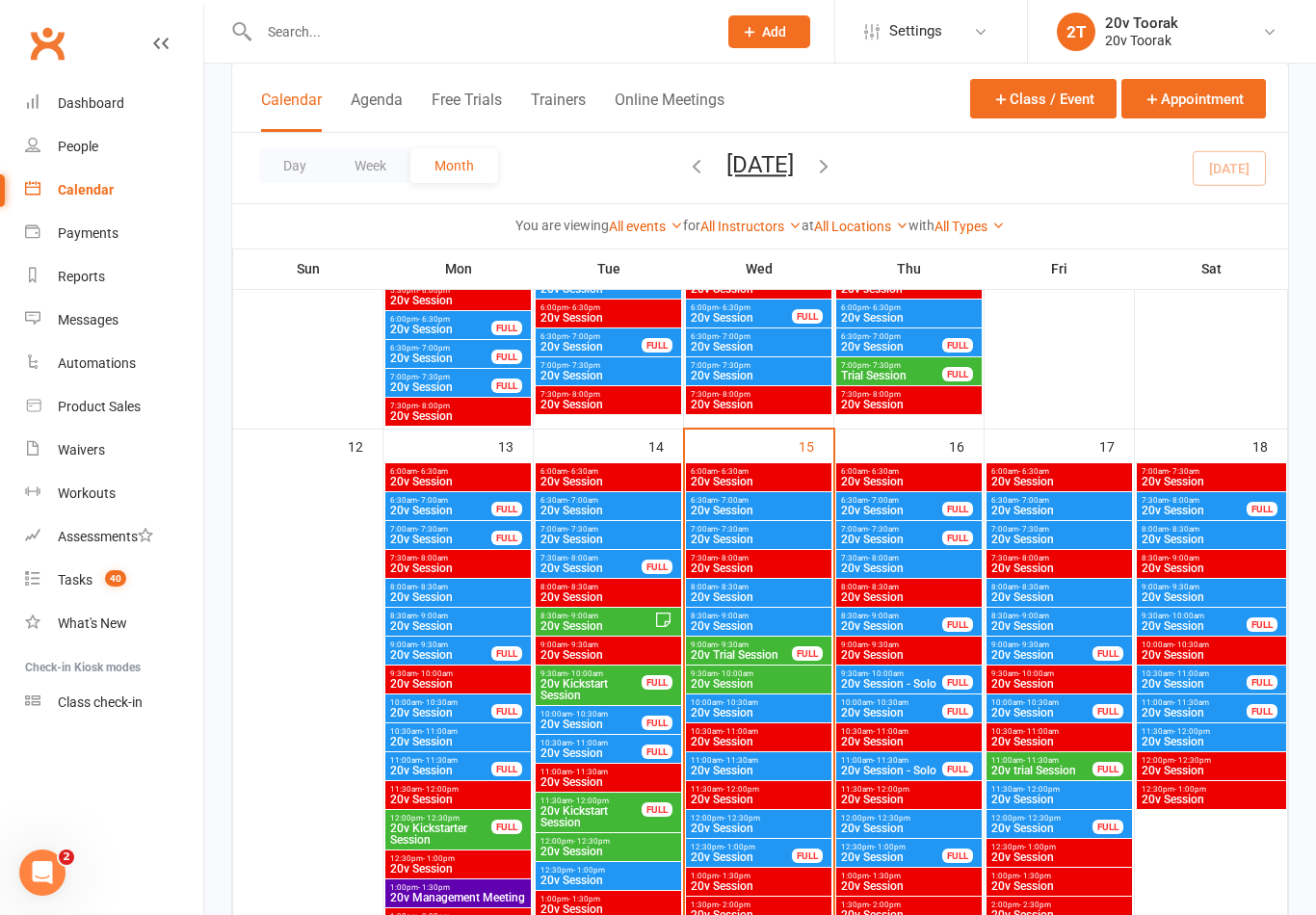
click at [773, 771] on span "20v Session" at bounding box center [758, 771] width 137 height 12
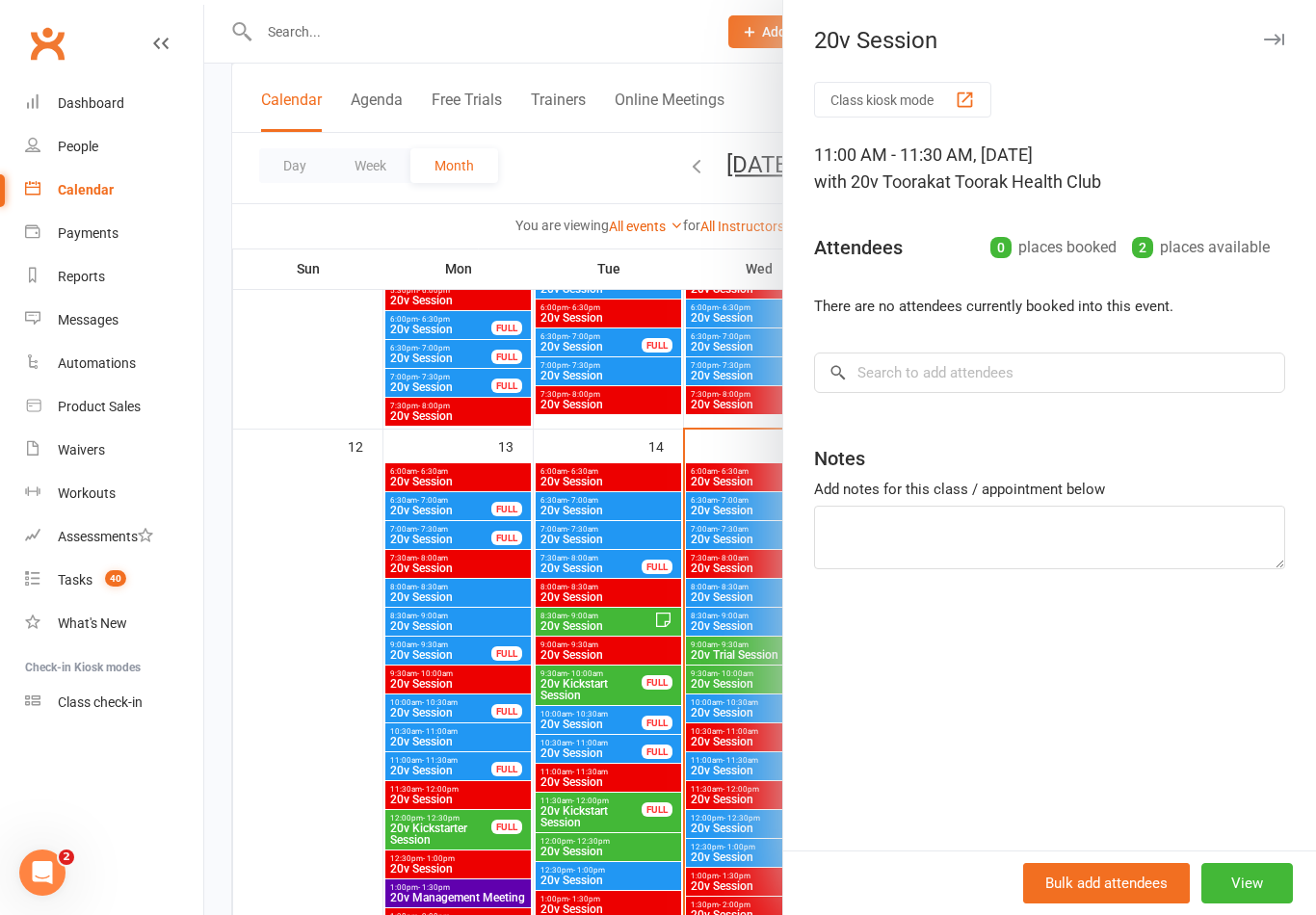
click at [317, 795] on div at bounding box center [760, 457] width 1112 height 915
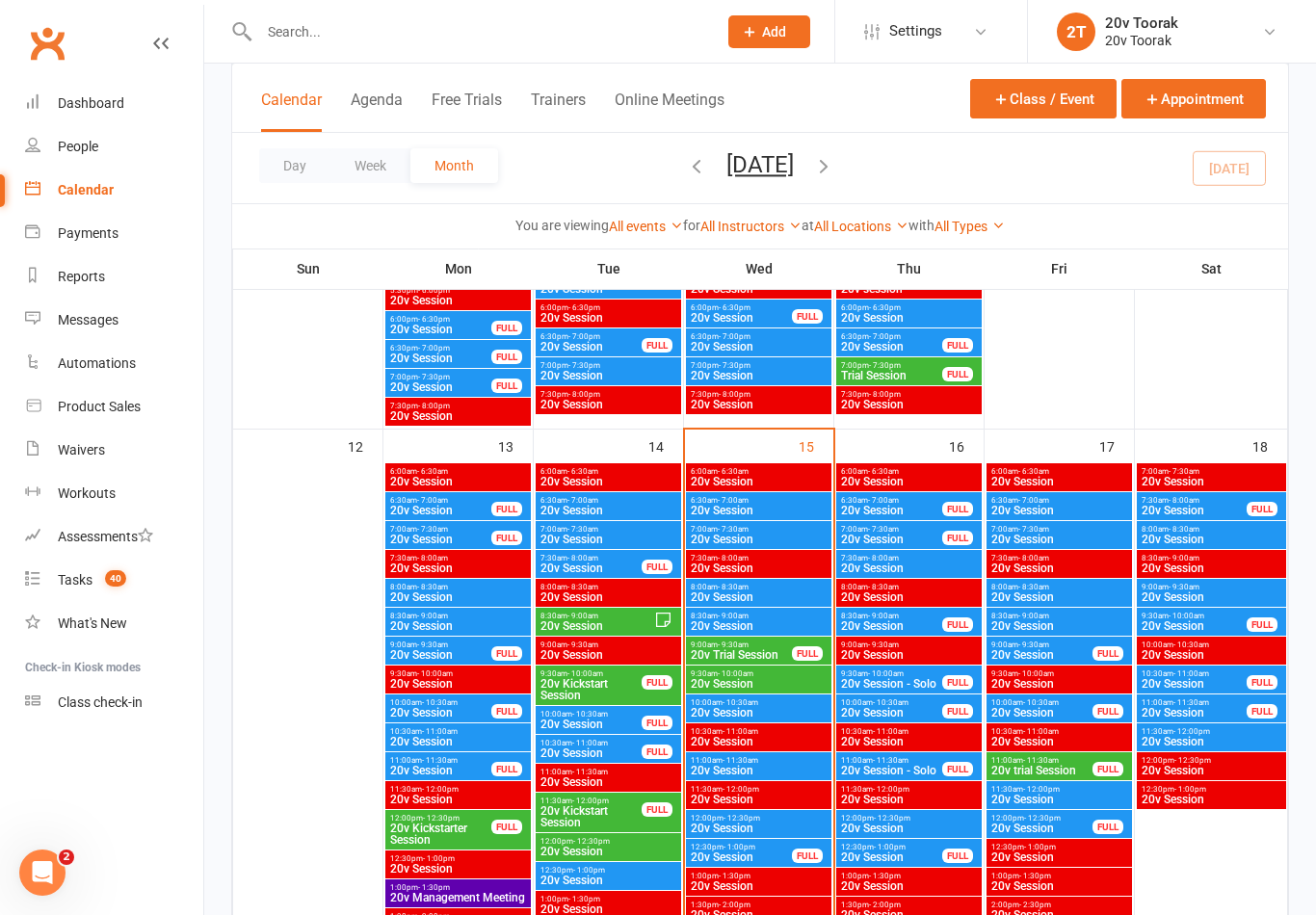
click at [741, 707] on span "20v Session" at bounding box center [758, 713] width 137 height 12
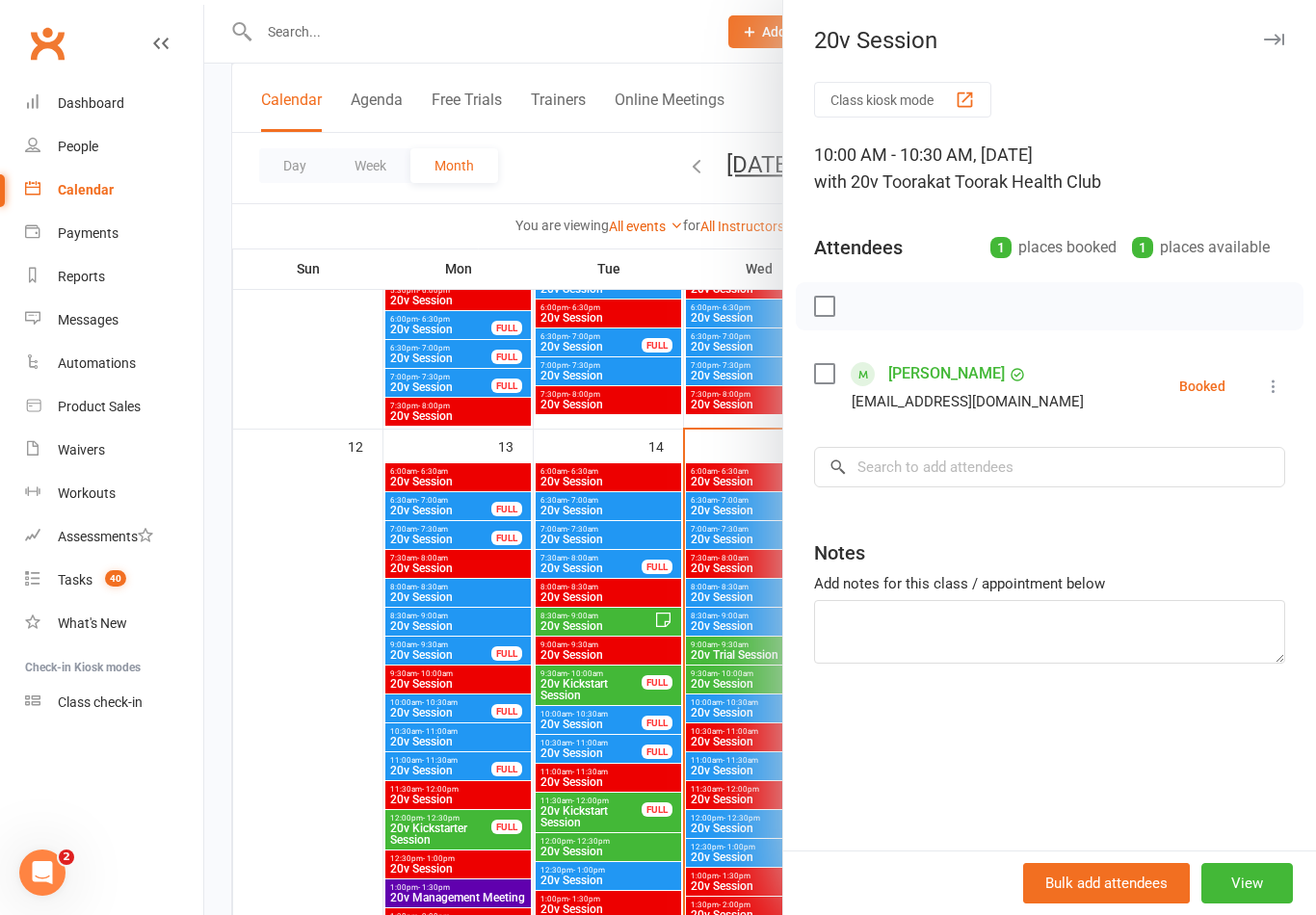
click at [329, 829] on div at bounding box center [760, 457] width 1112 height 915
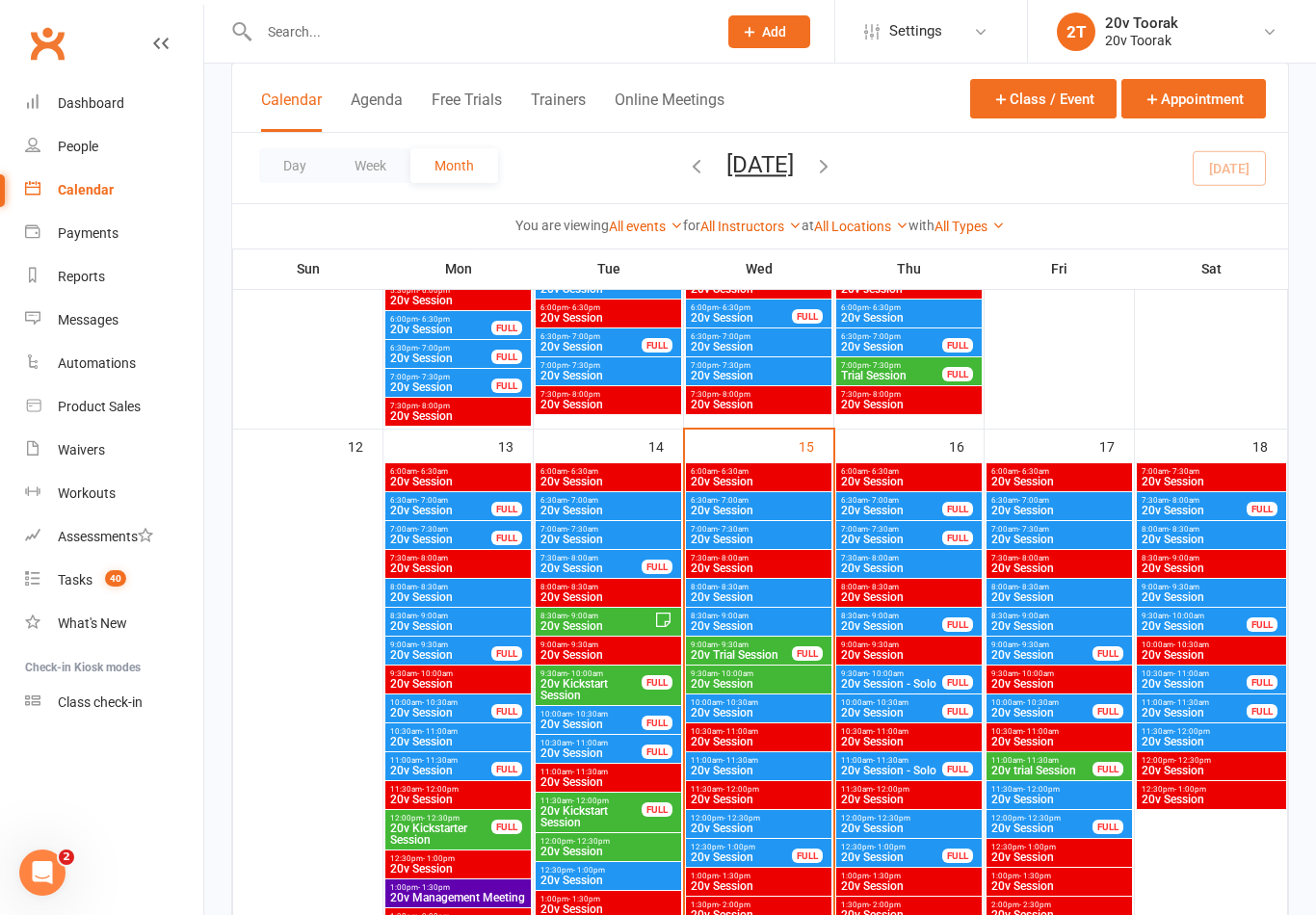
click at [754, 769] on span "20v Session" at bounding box center [758, 771] width 137 height 12
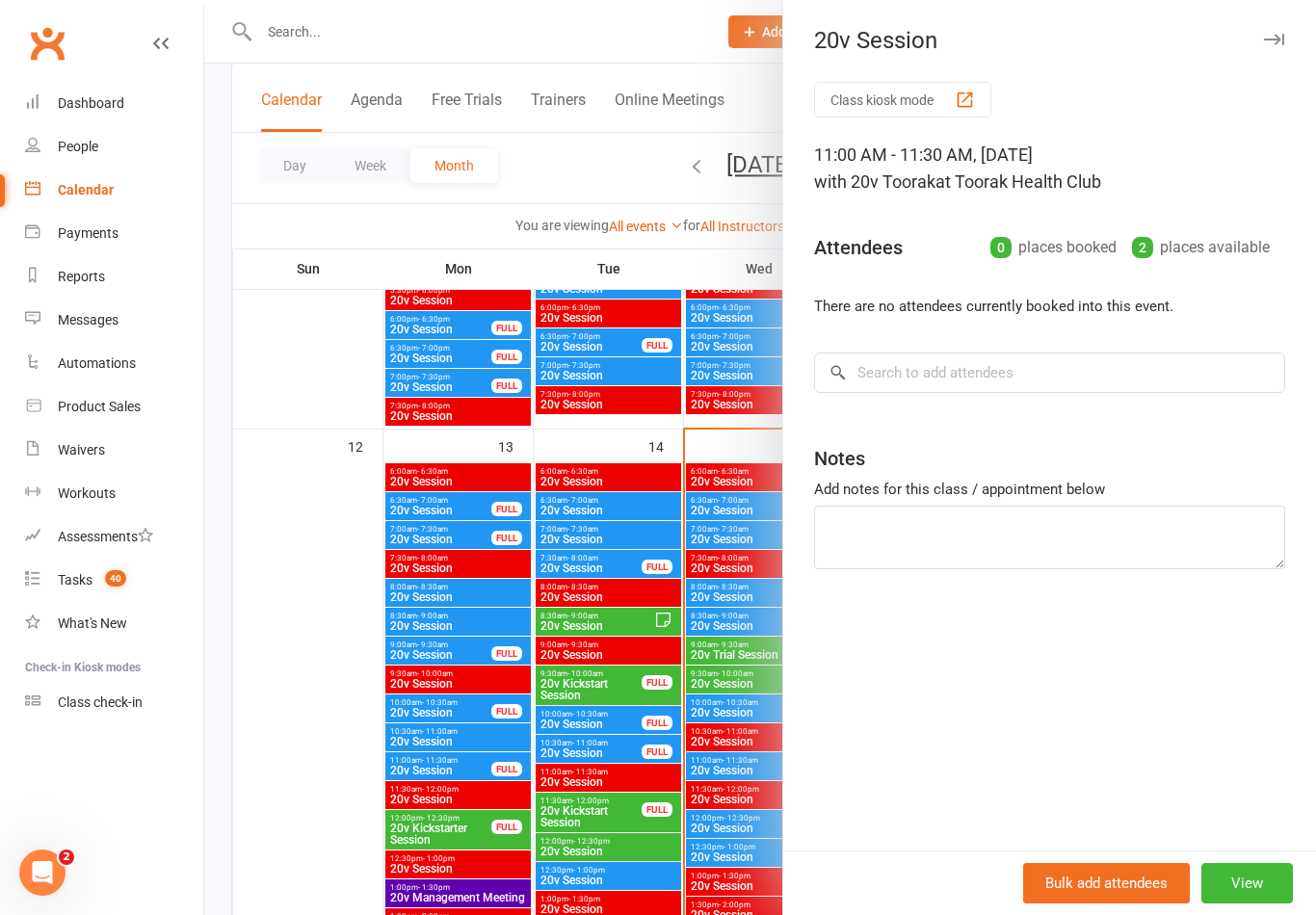
click at [367, 830] on div at bounding box center [760, 457] width 1112 height 915
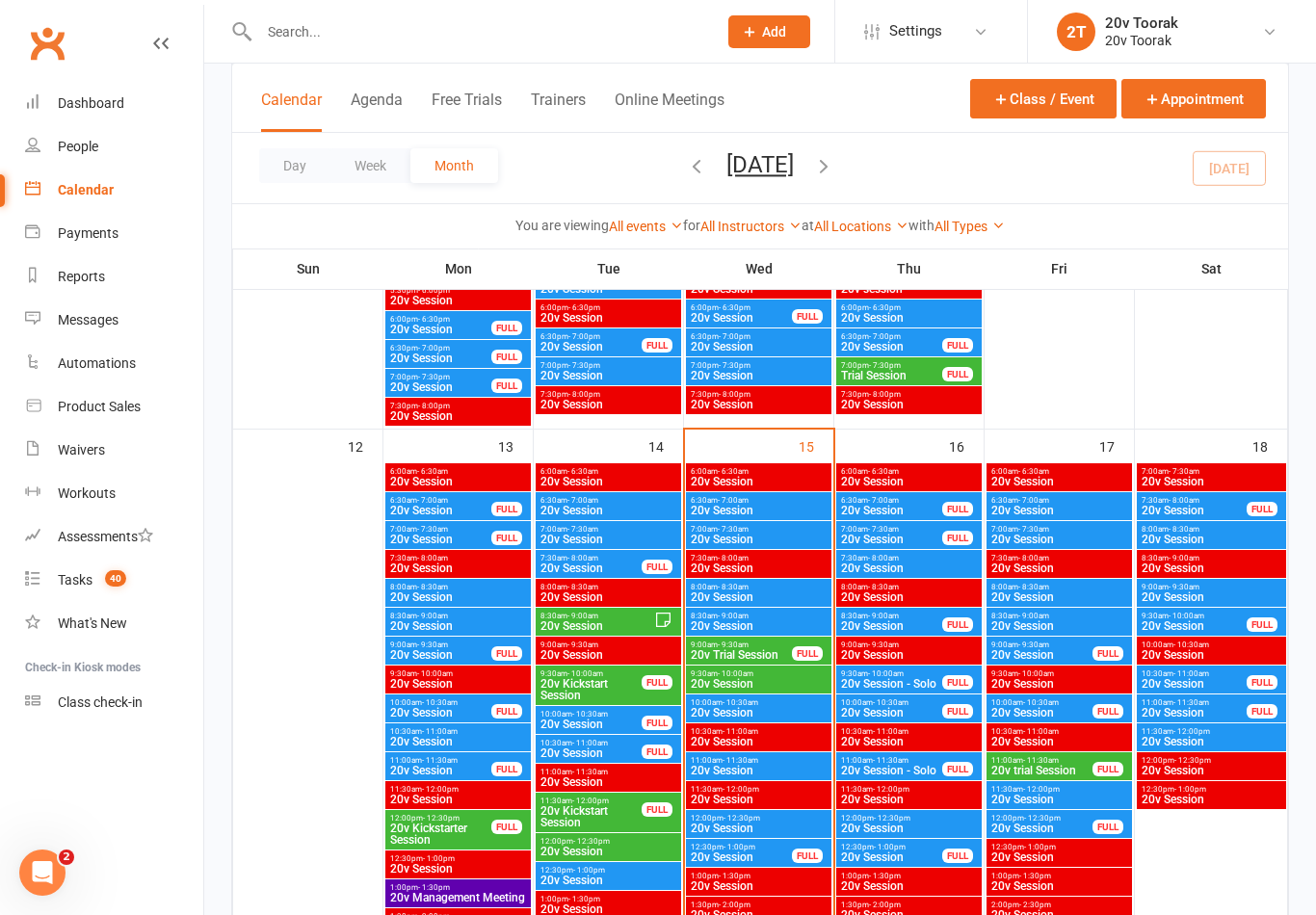
click at [729, 835] on span "20v Session" at bounding box center [758, 829] width 137 height 12
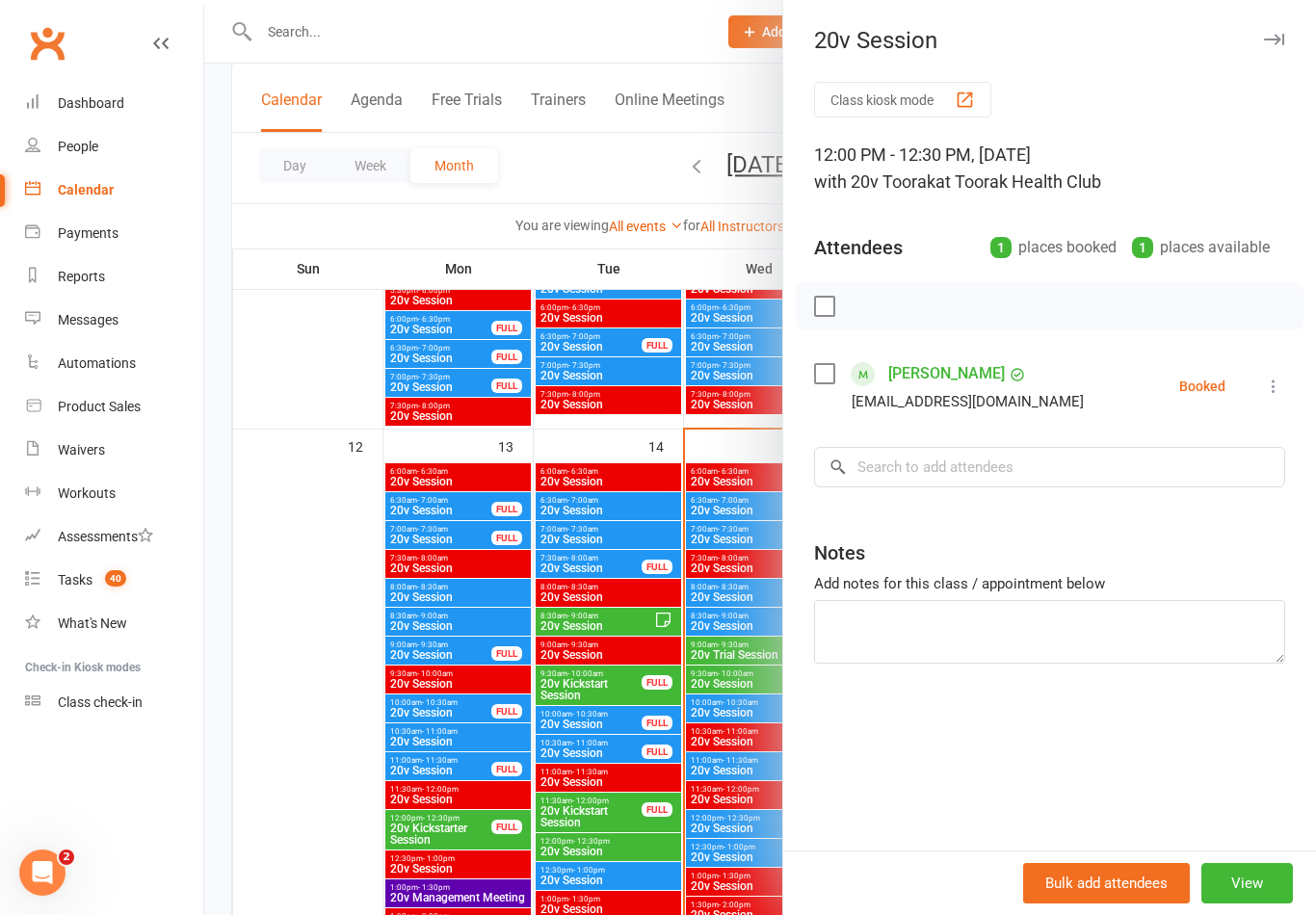
click at [344, 775] on div at bounding box center [760, 457] width 1112 height 915
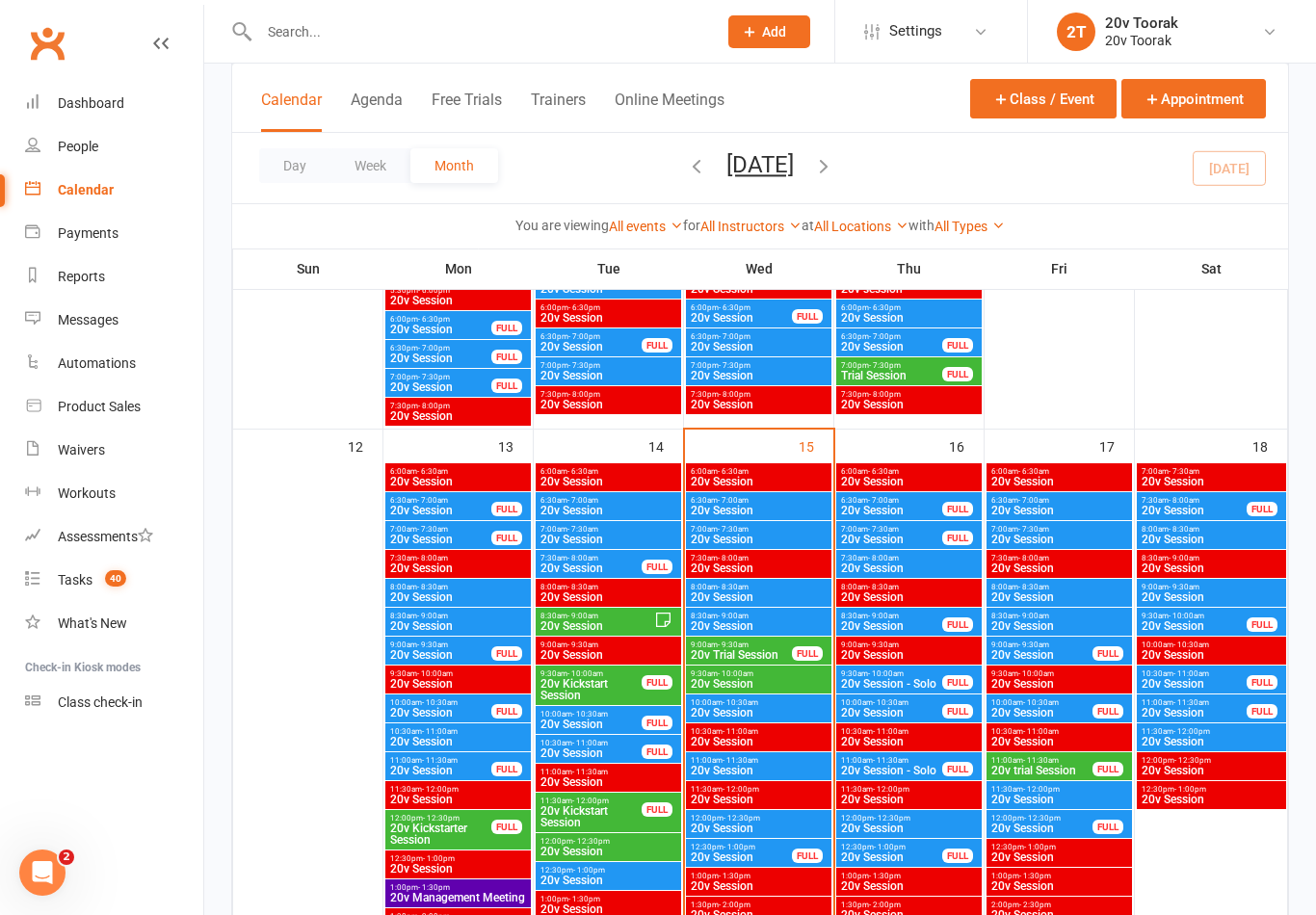
click at [751, 860] on span "20v Session" at bounding box center [740, 857] width 103 height 12
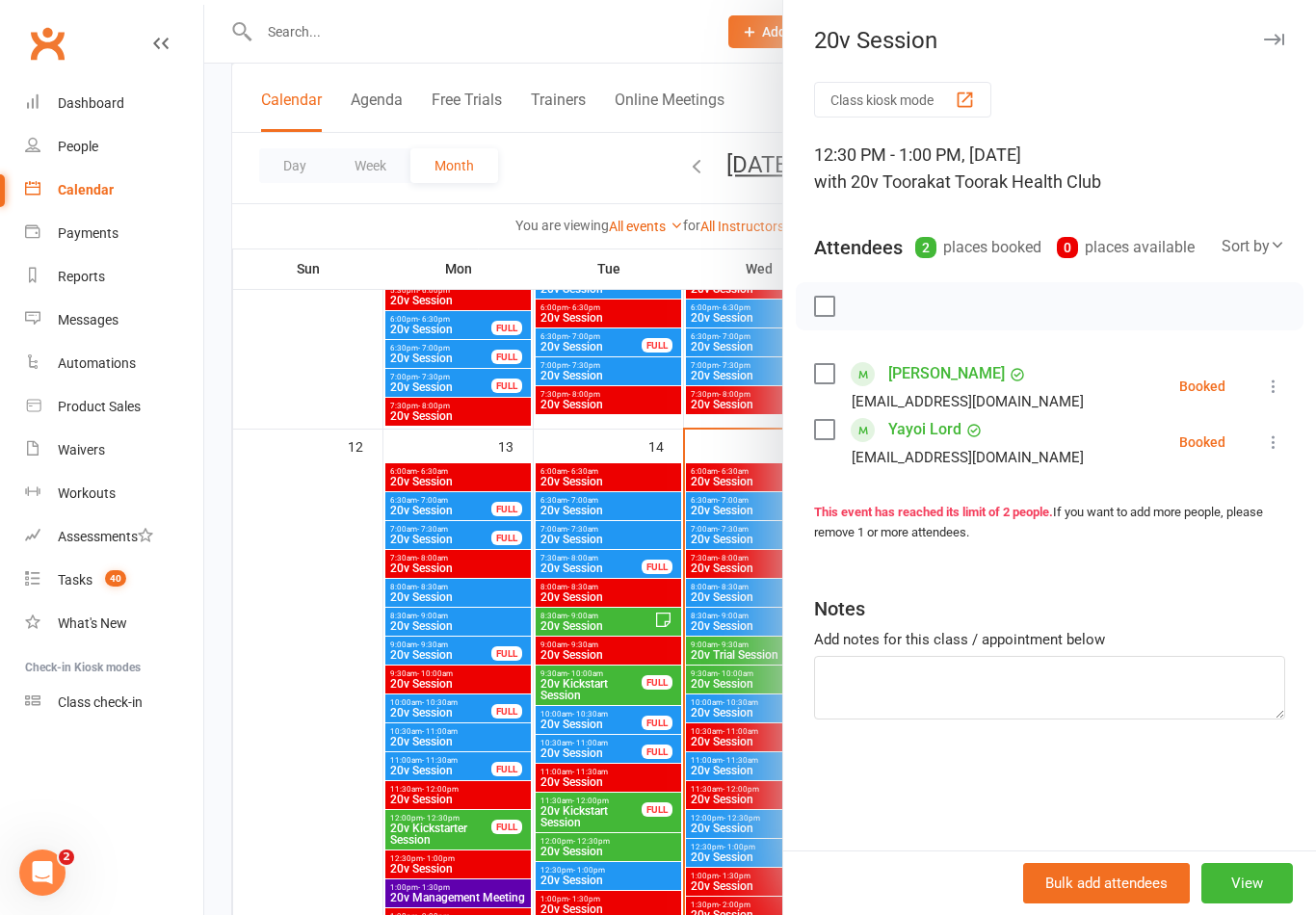
click at [280, 826] on div at bounding box center [760, 457] width 1112 height 915
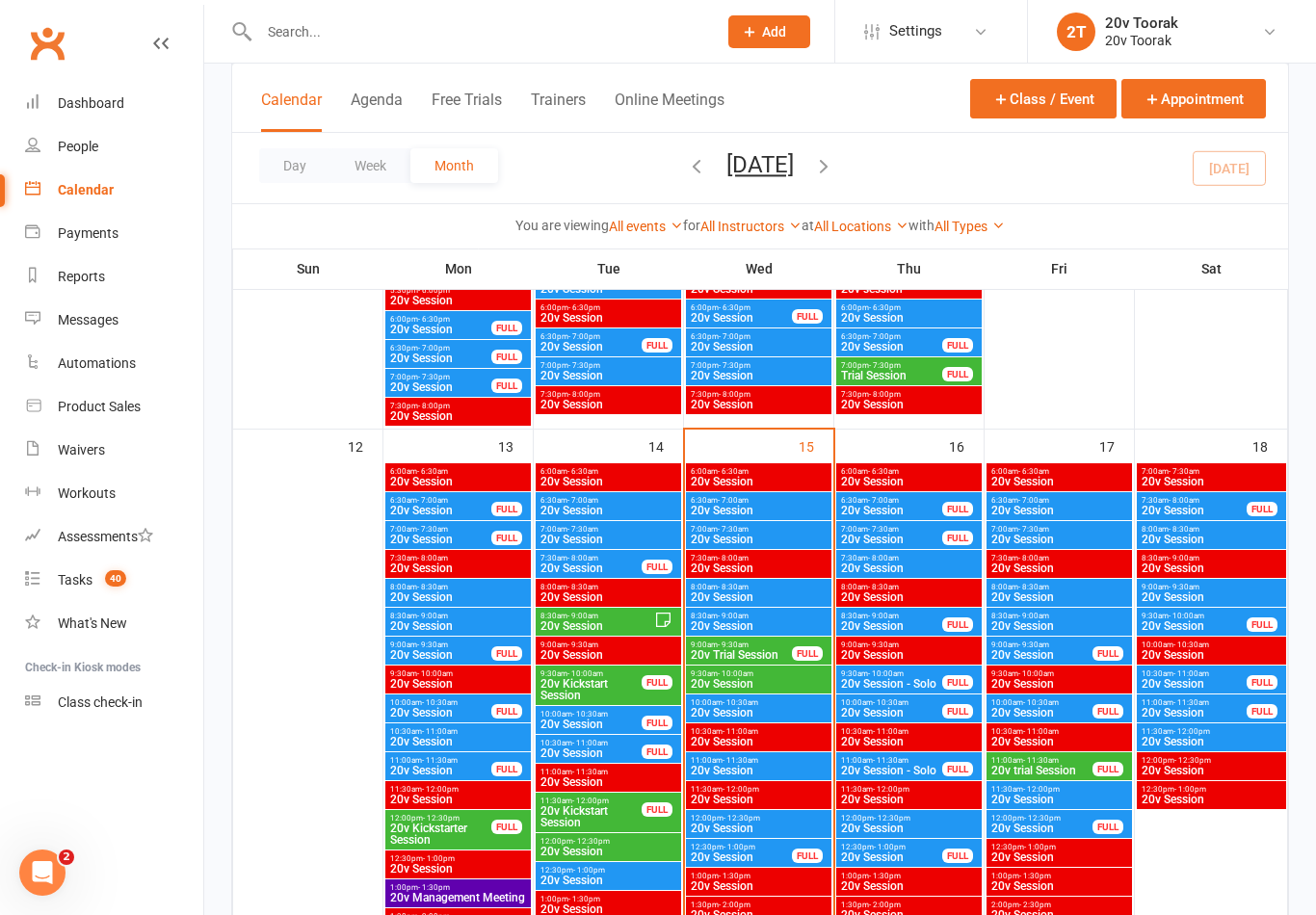
click at [763, 643] on span "9:00am - 9:30am" at bounding box center [740, 644] width 103 height 9
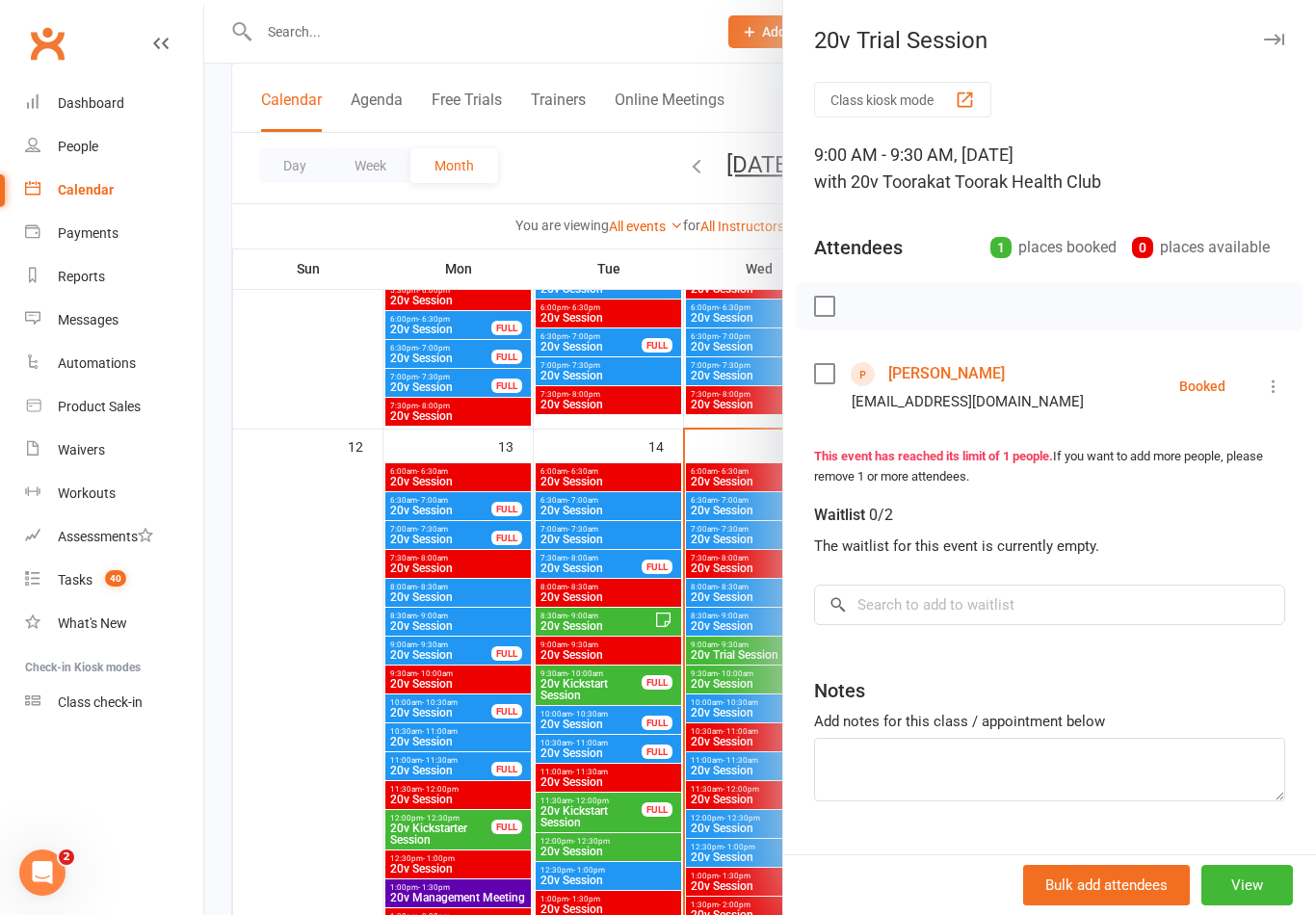
click at [957, 379] on link "[PERSON_NAME]" at bounding box center [946, 373] width 117 height 30
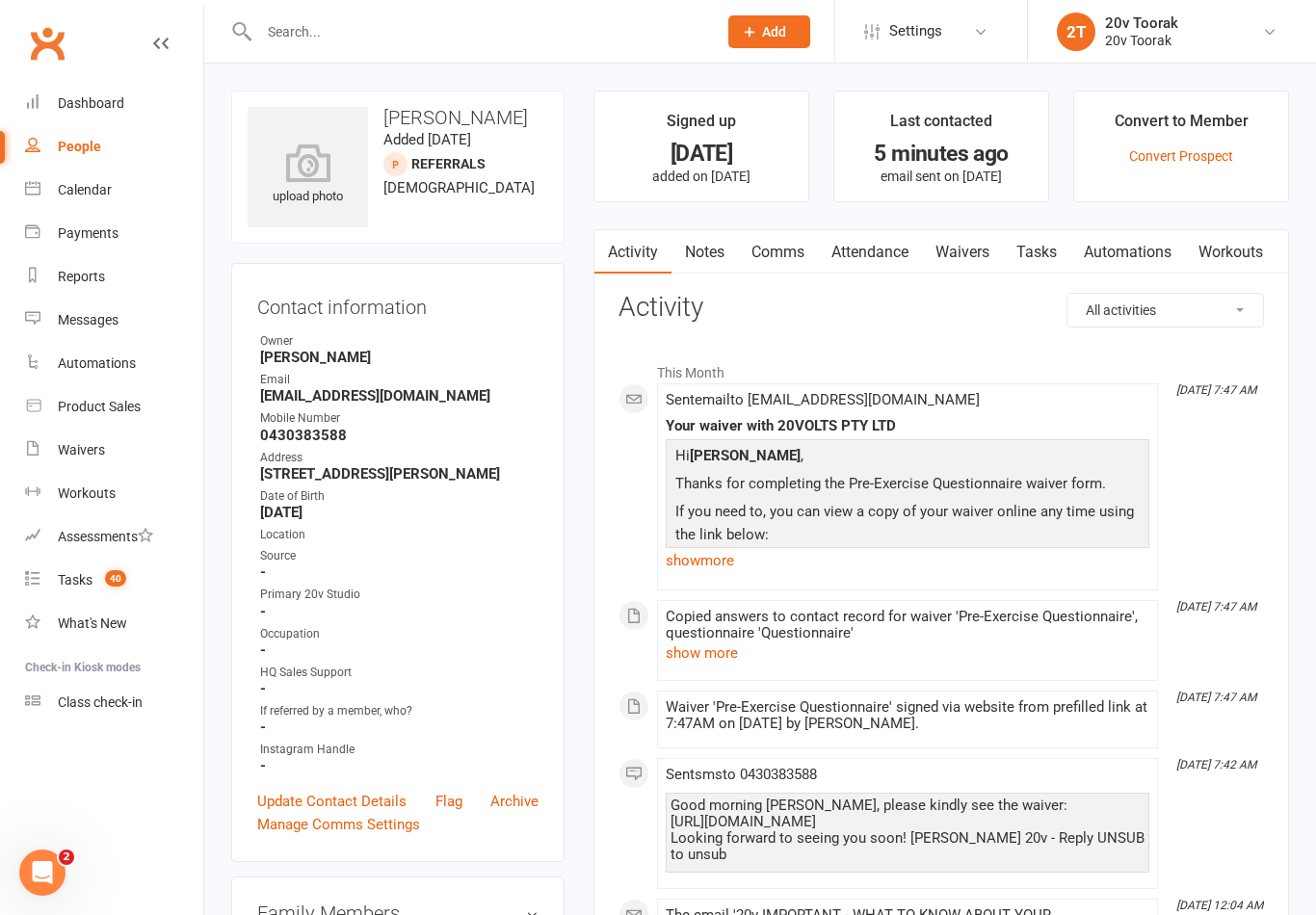
click at [982, 251] on link "Waivers" at bounding box center [962, 252] width 81 height 44
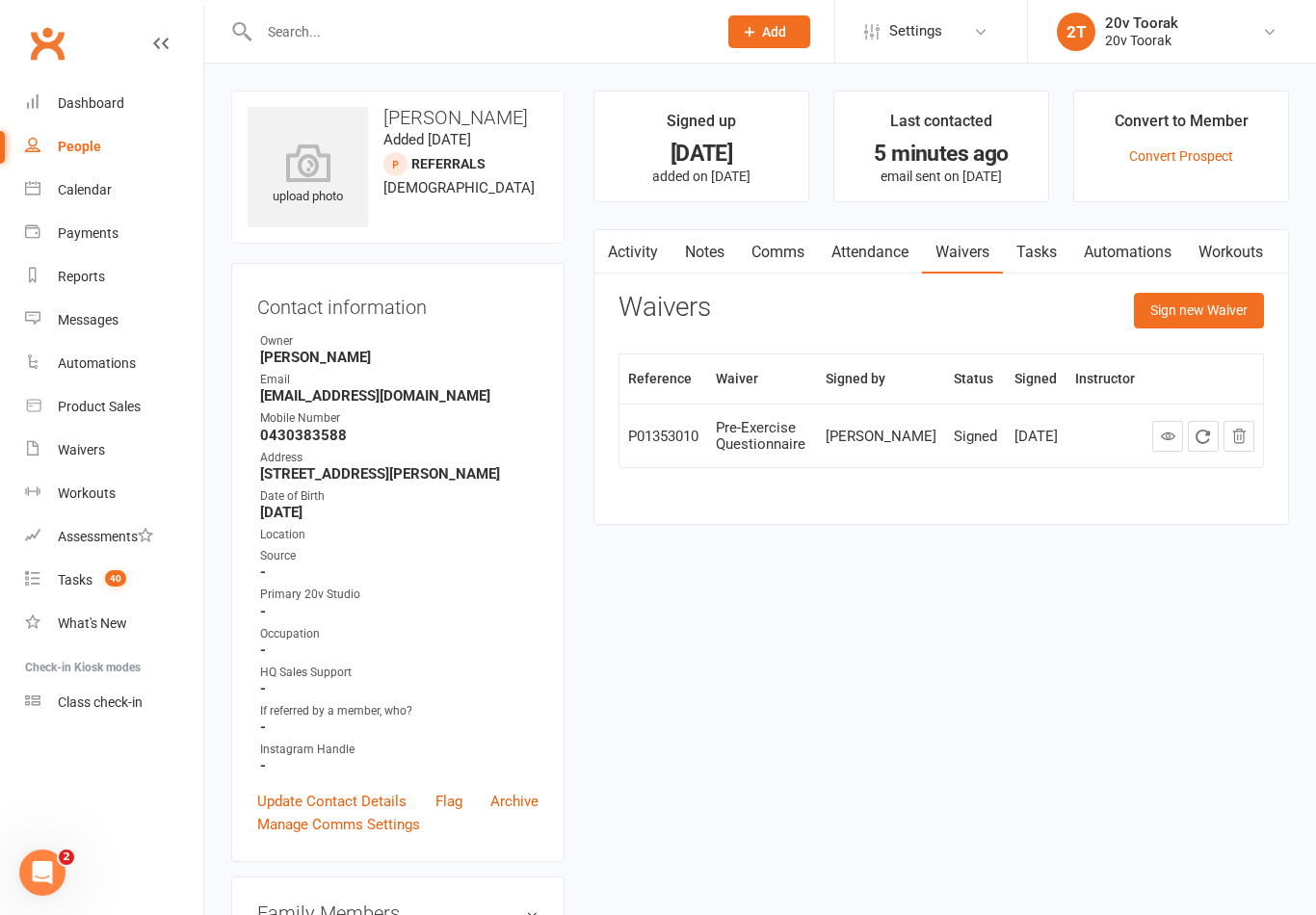
click at [110, 199] on link "Calendar" at bounding box center [115, 190] width 178 height 43
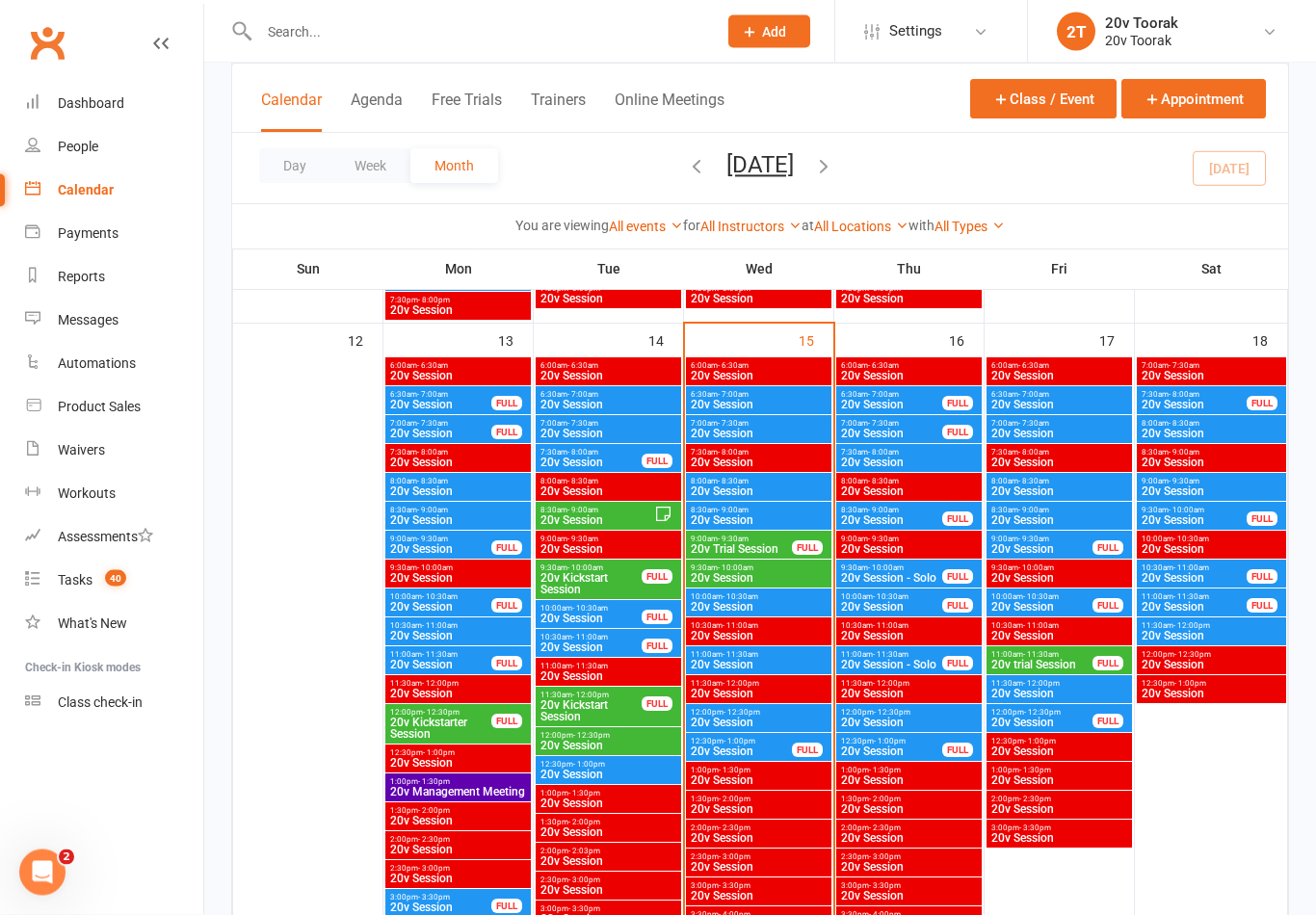
scroll to position [1801, 0]
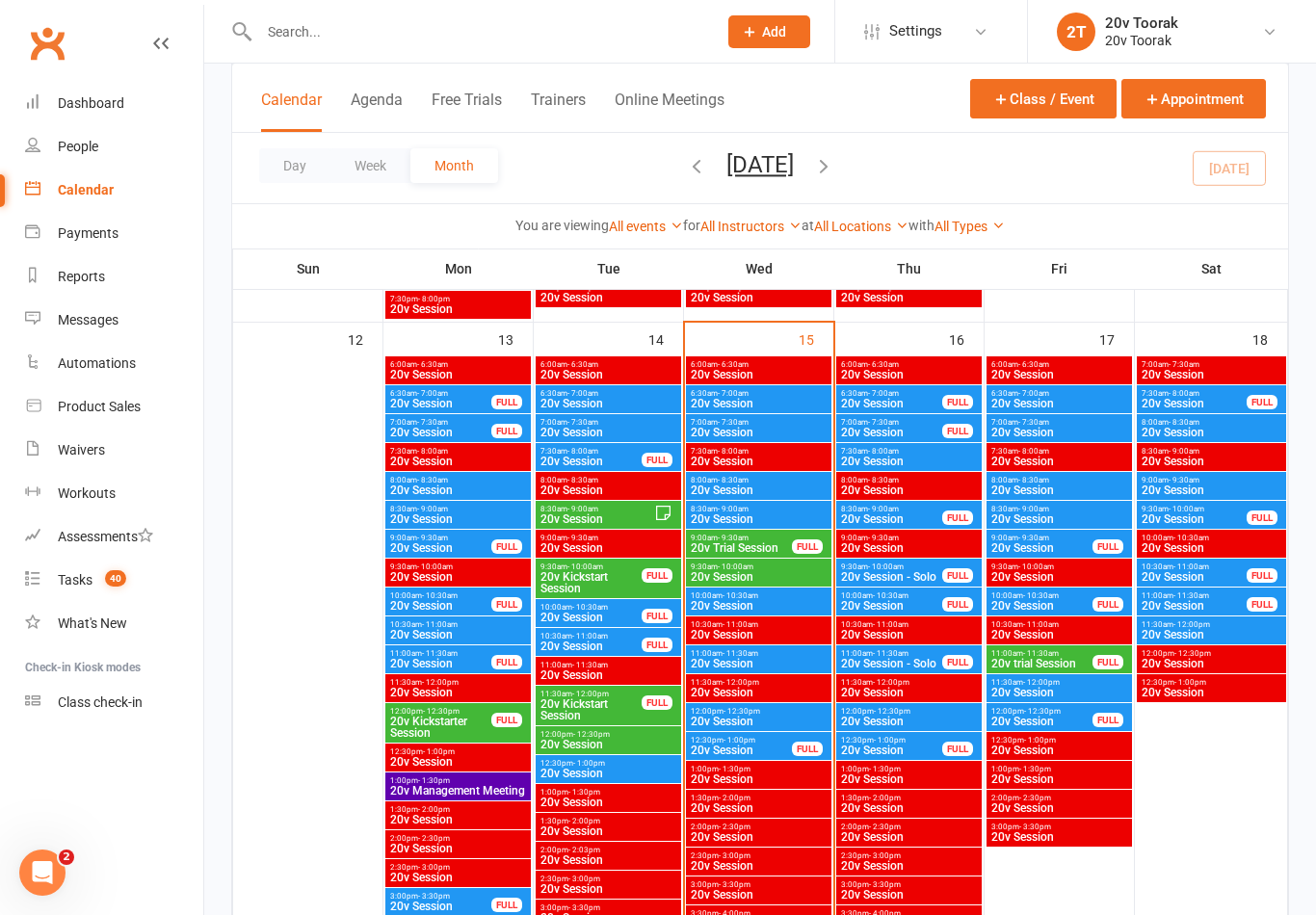
click at [770, 497] on div "8:00am - 8:30am 20v Session" at bounding box center [758, 485] width 145 height 27
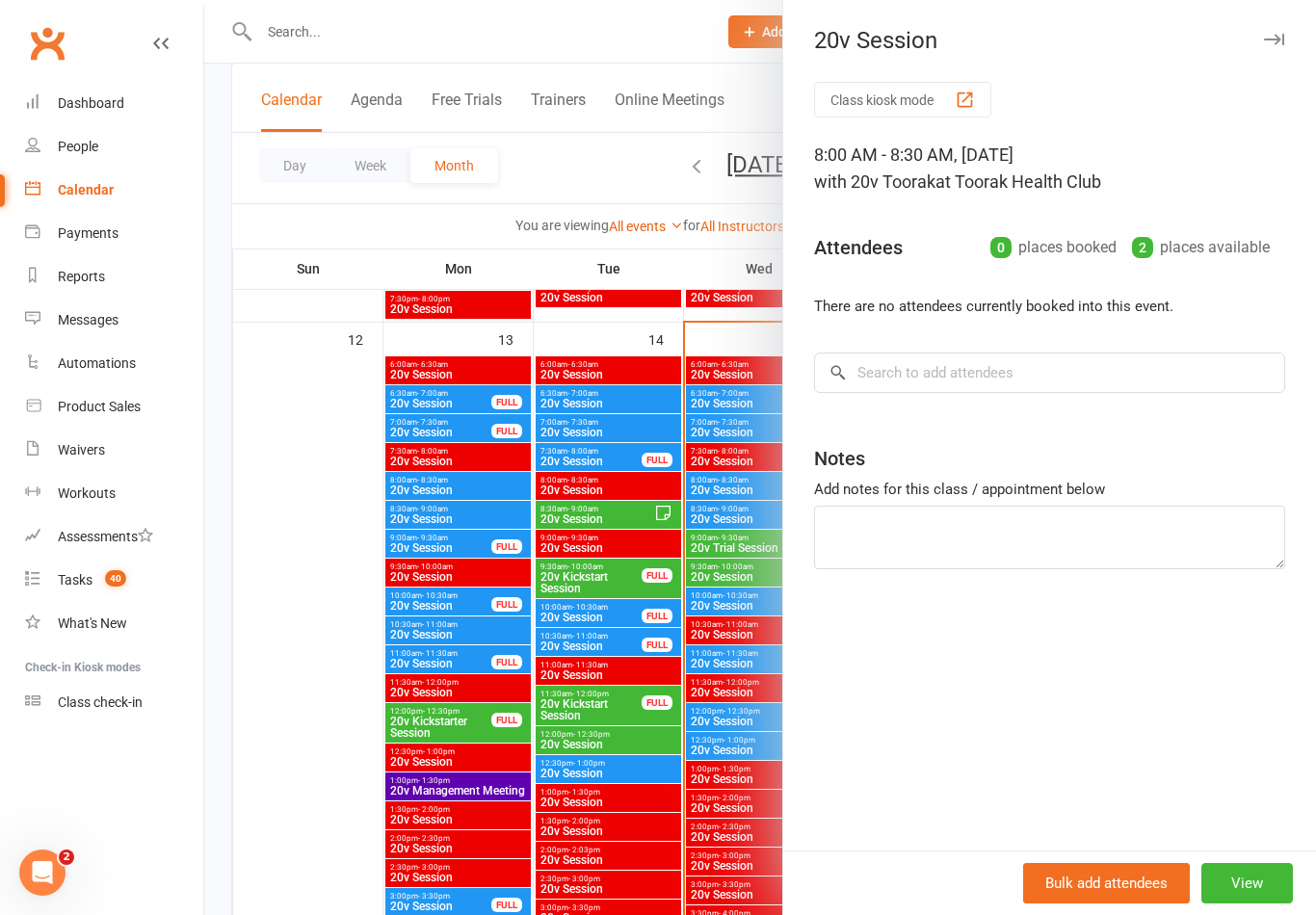
click at [315, 681] on div at bounding box center [760, 457] width 1112 height 915
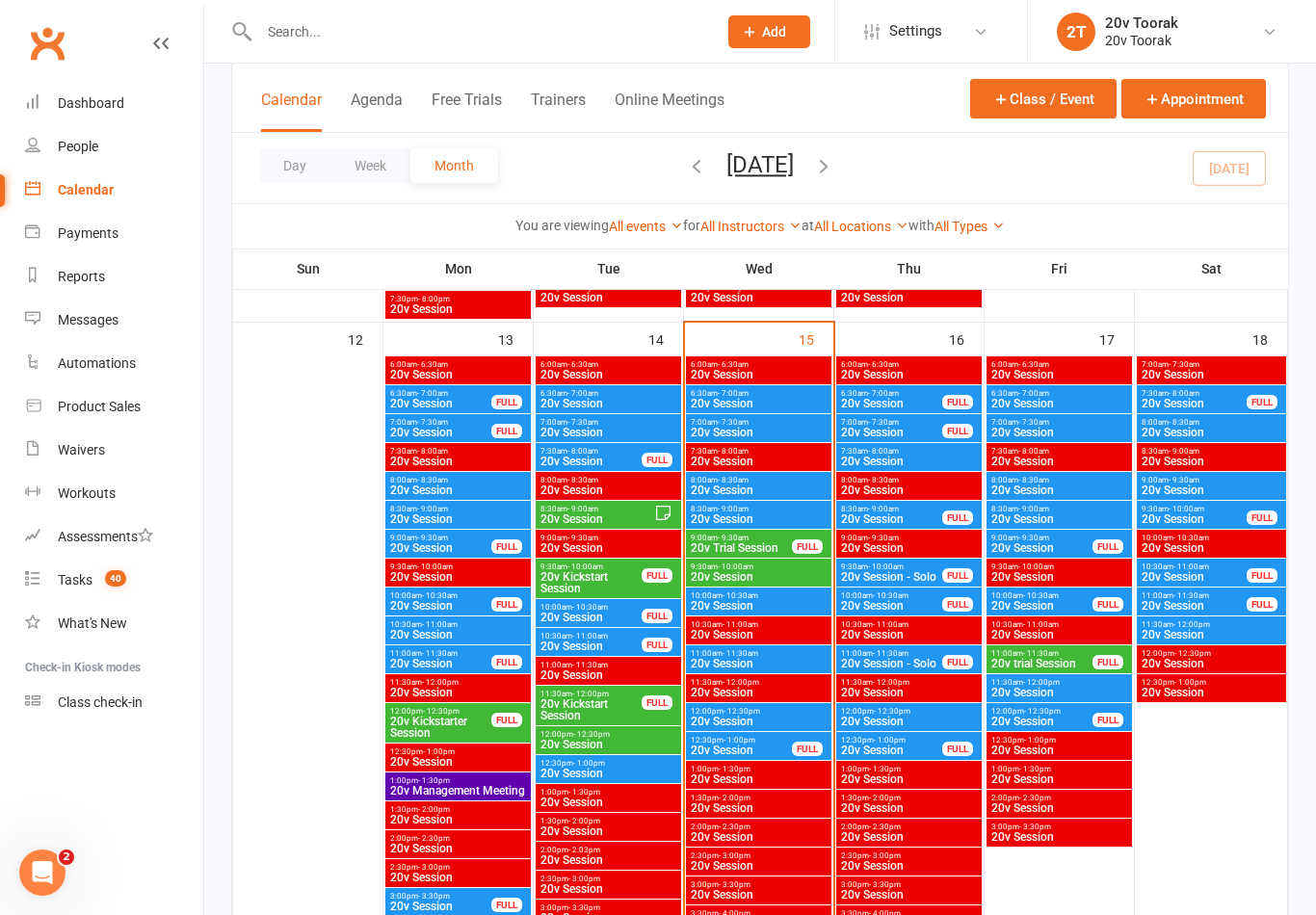
click at [758, 528] on div "8:30am - 9:00am 20v Session" at bounding box center [758, 515] width 145 height 27
